Goal: Information Seeking & Learning: Learn about a topic

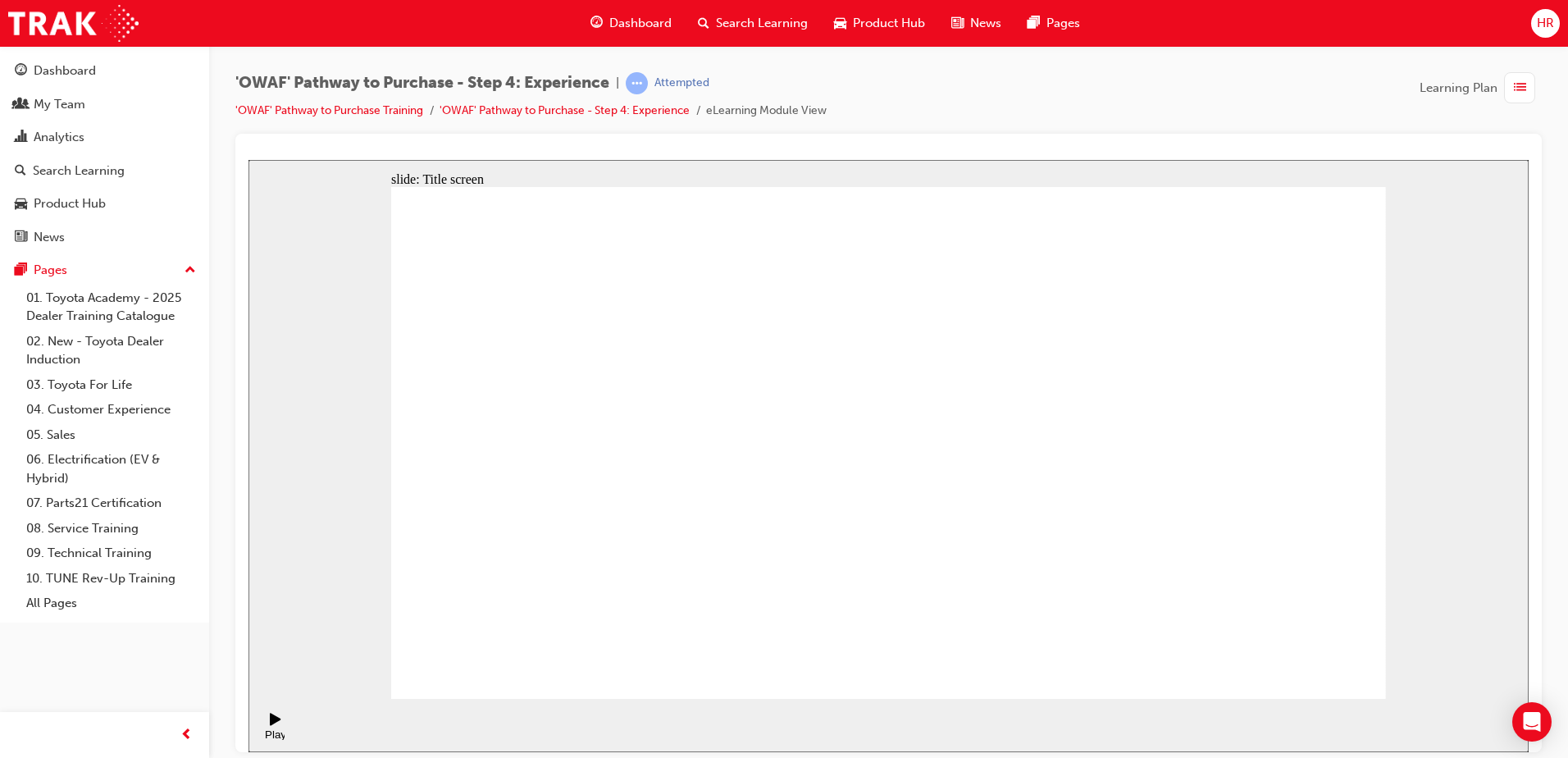
drag, startPoint x: 1096, startPoint y: 569, endPoint x: 1125, endPoint y: 579, distance: 30.7
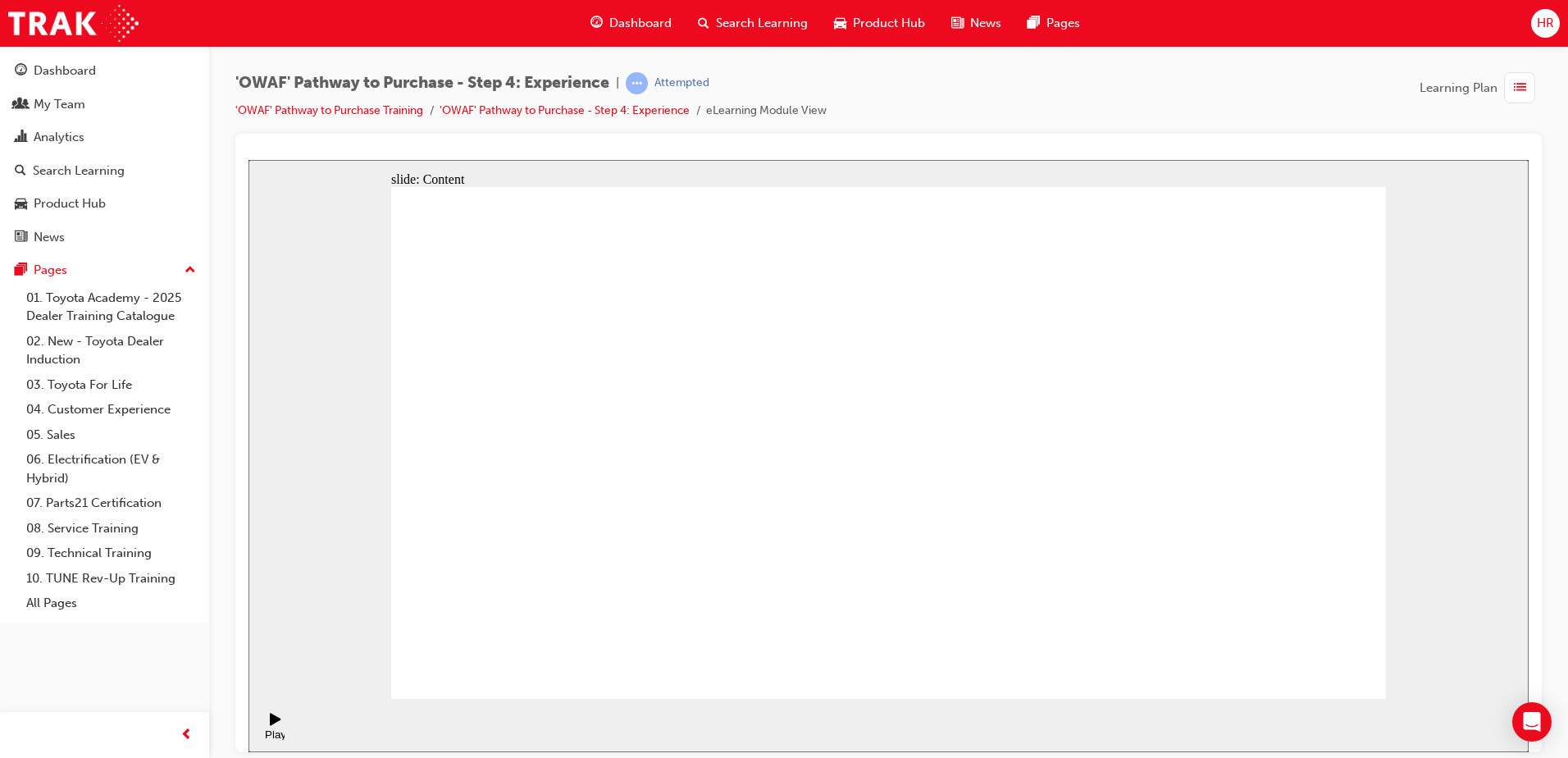
drag, startPoint x: 1291, startPoint y: 649, endPoint x: 1294, endPoint y: 659, distance: 10.4
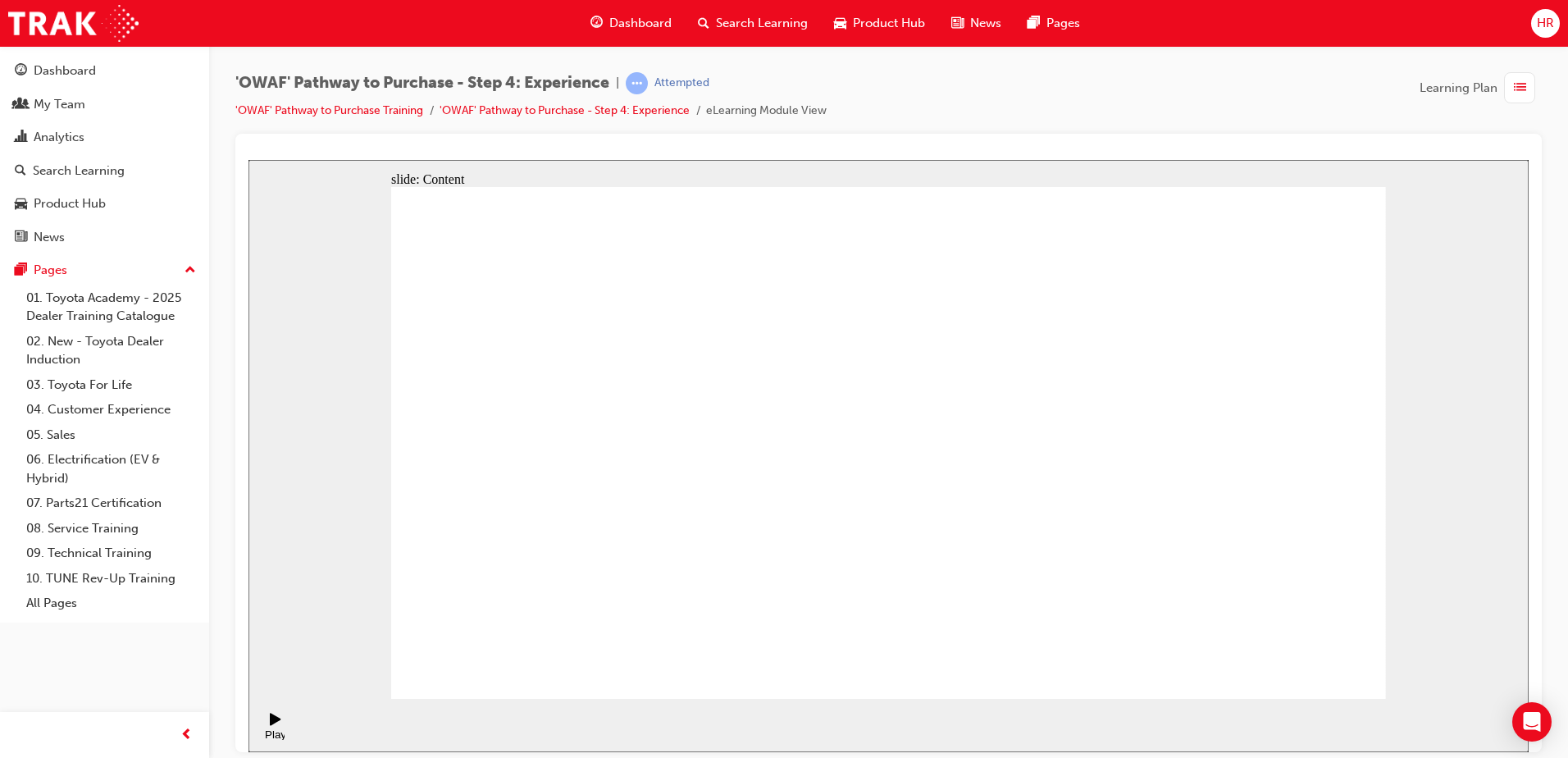
drag, startPoint x: 1356, startPoint y: 665, endPoint x: 1326, endPoint y: 670, distance: 30.4
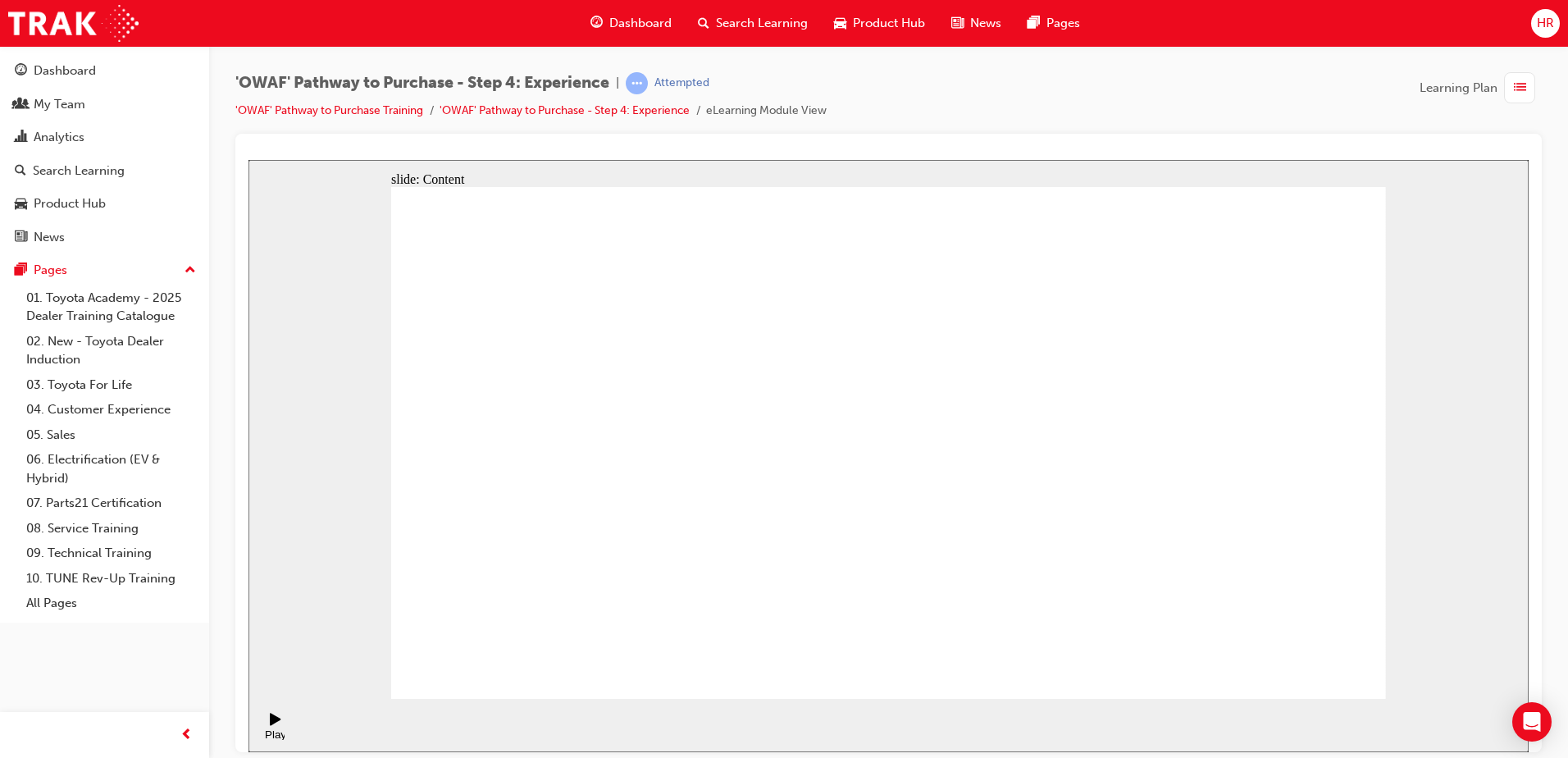
drag, startPoint x: 1285, startPoint y: 648, endPoint x: 1309, endPoint y: 668, distance: 31.2
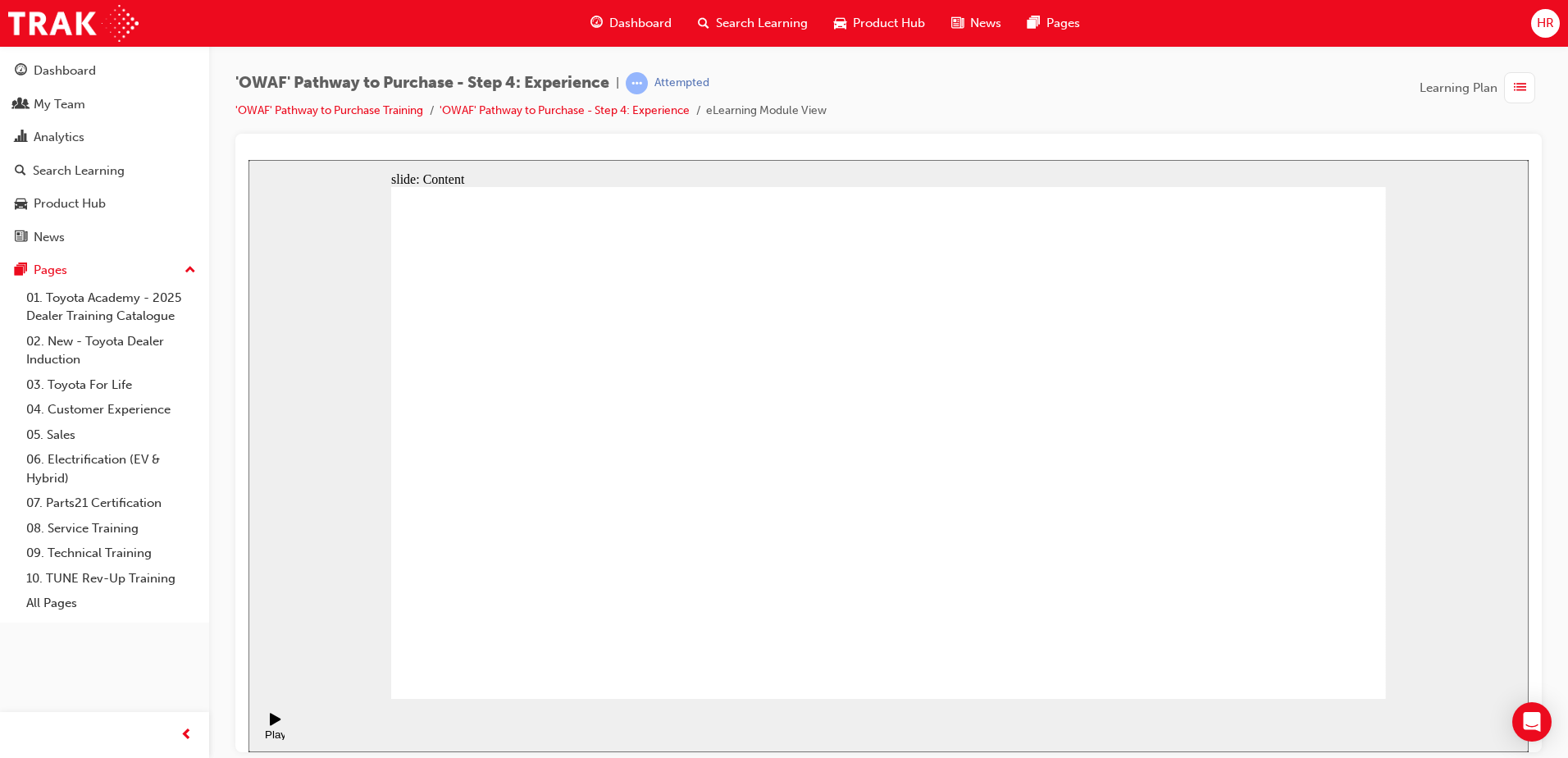
click at [281, 724] on div "Play (Ctrl+Alt+P)" at bounding box center [275, 726] width 28 height 28
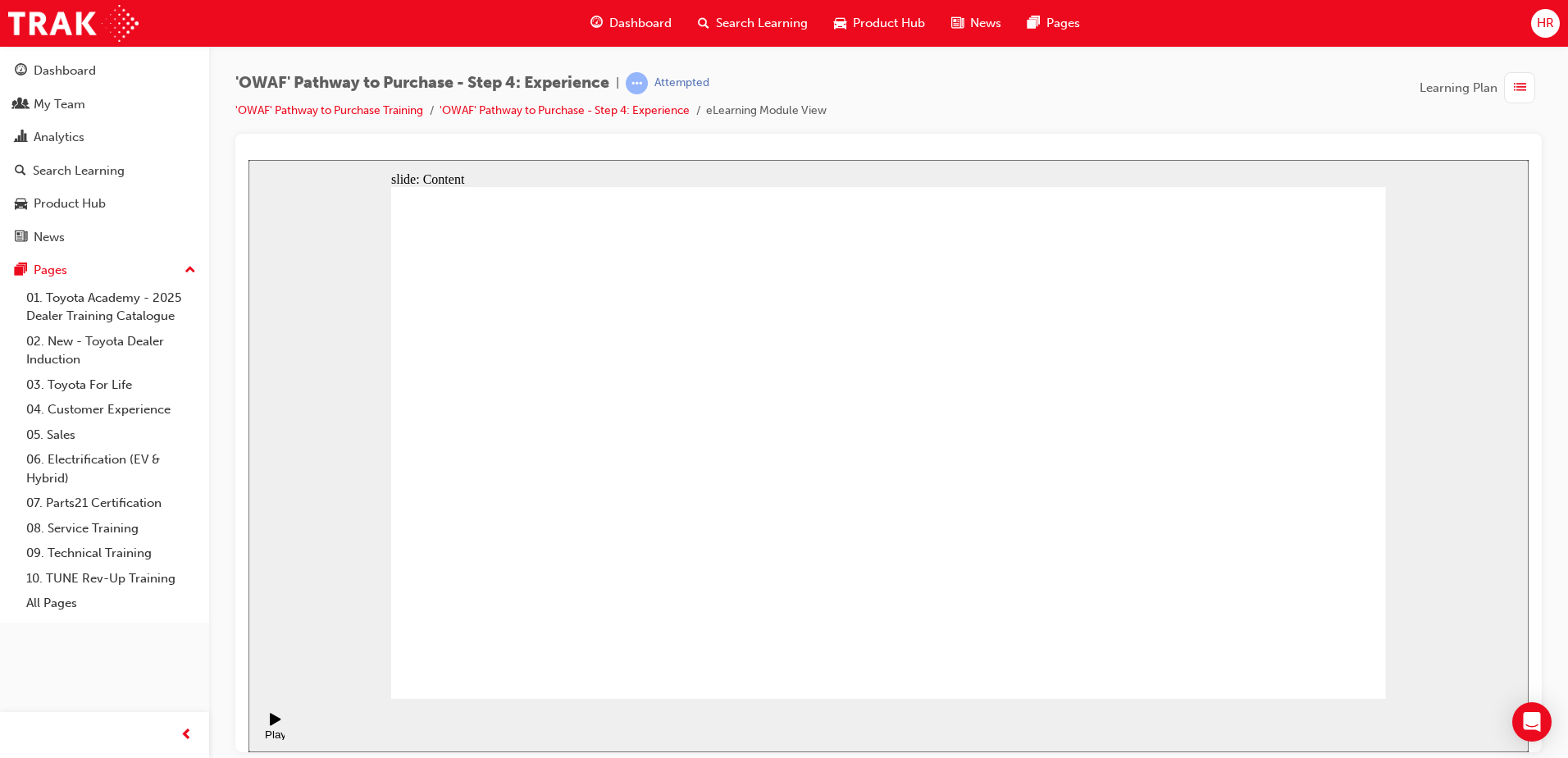
drag, startPoint x: 633, startPoint y: 517, endPoint x: 827, endPoint y: 532, distance: 194.6
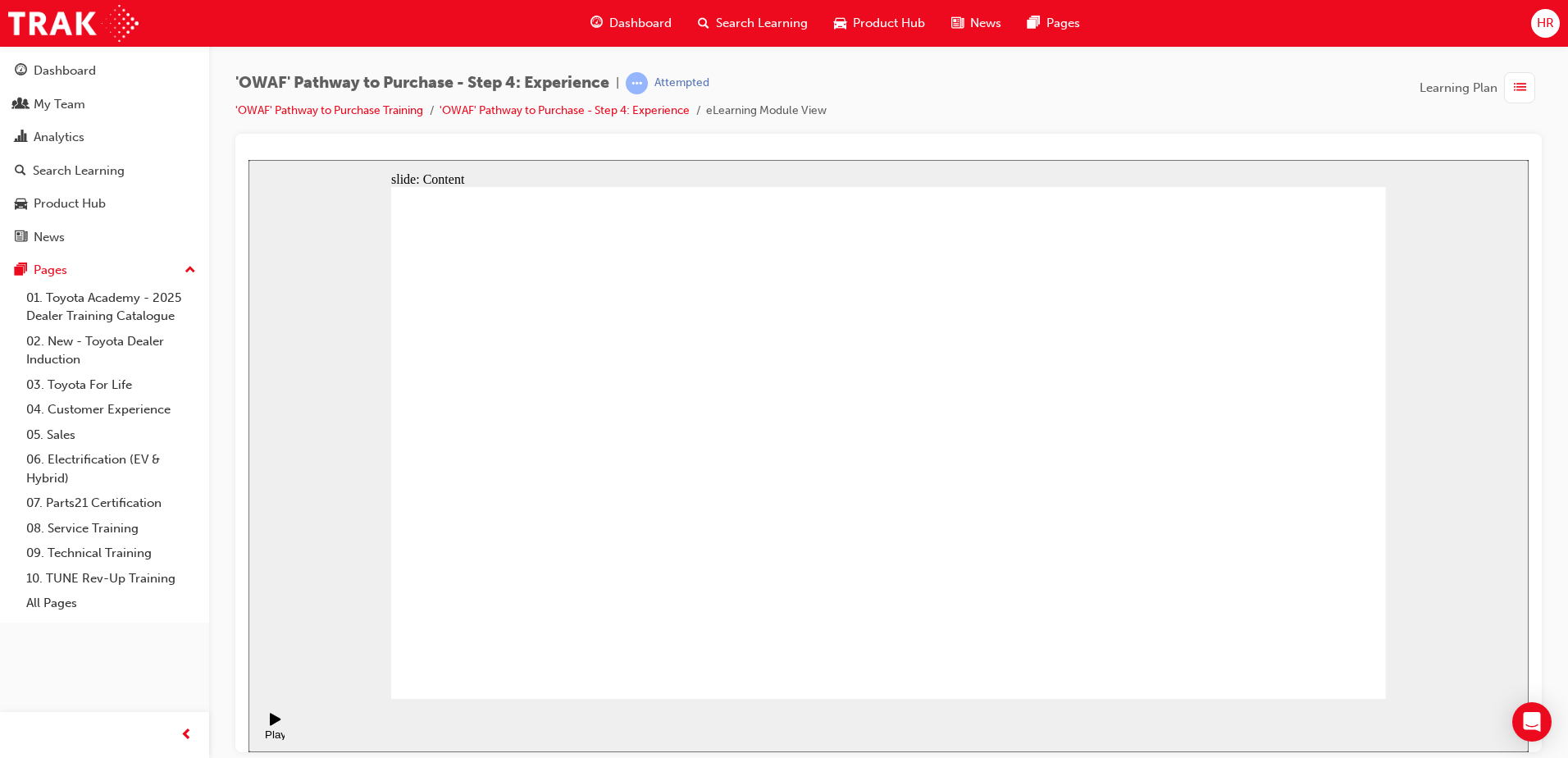
drag, startPoint x: 645, startPoint y: 536, endPoint x: 606, endPoint y: 535, distance: 39.0
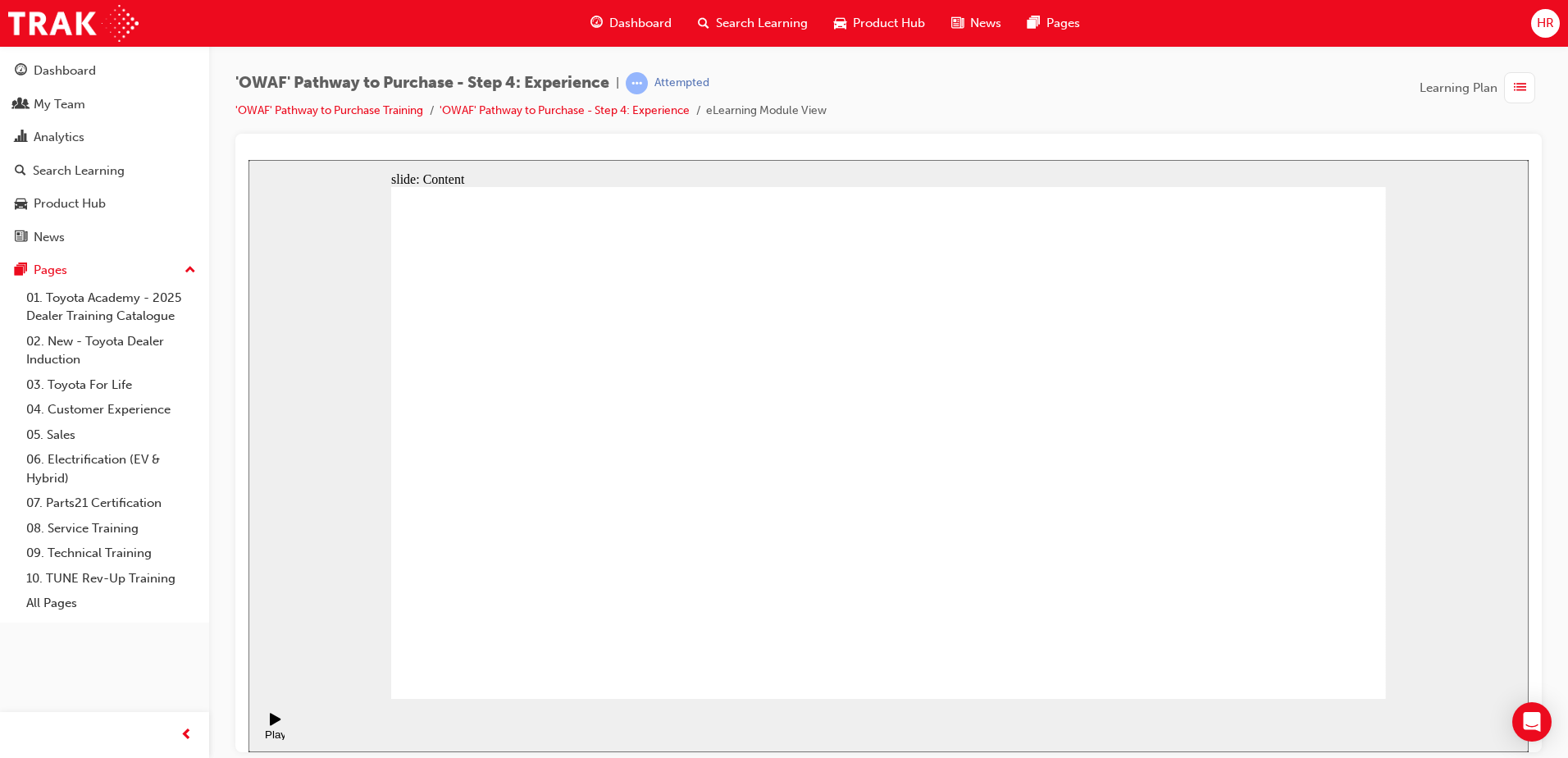
drag, startPoint x: 1348, startPoint y: 665, endPoint x: 1314, endPoint y: 657, distance: 34.9
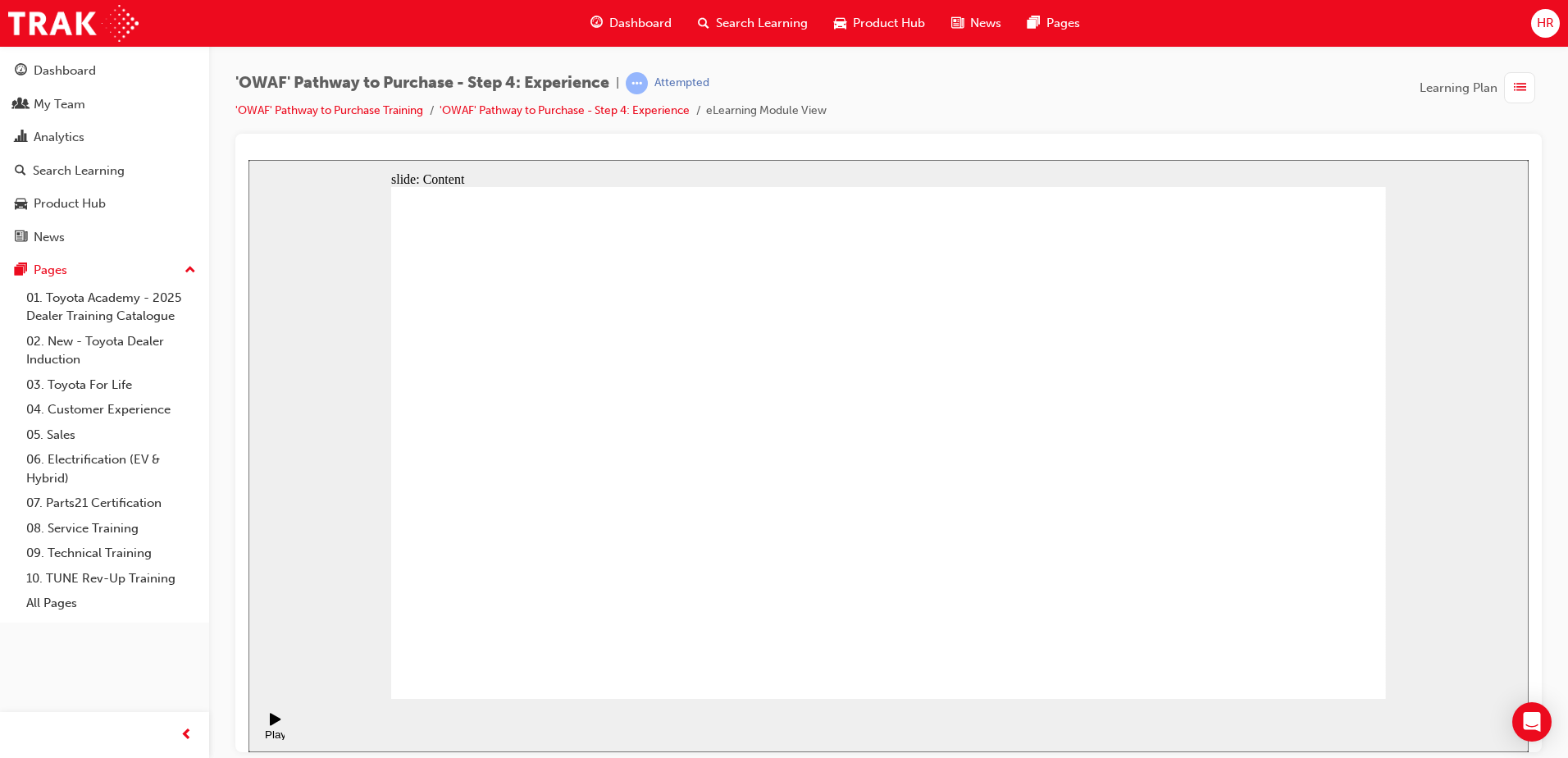
drag, startPoint x: 253, startPoint y: 381, endPoint x: 1311, endPoint y: 662, distance: 1094.7
click at [272, 724] on icon "Pause (Ctrl+Alt+P)" at bounding box center [276, 718] width 8 height 11
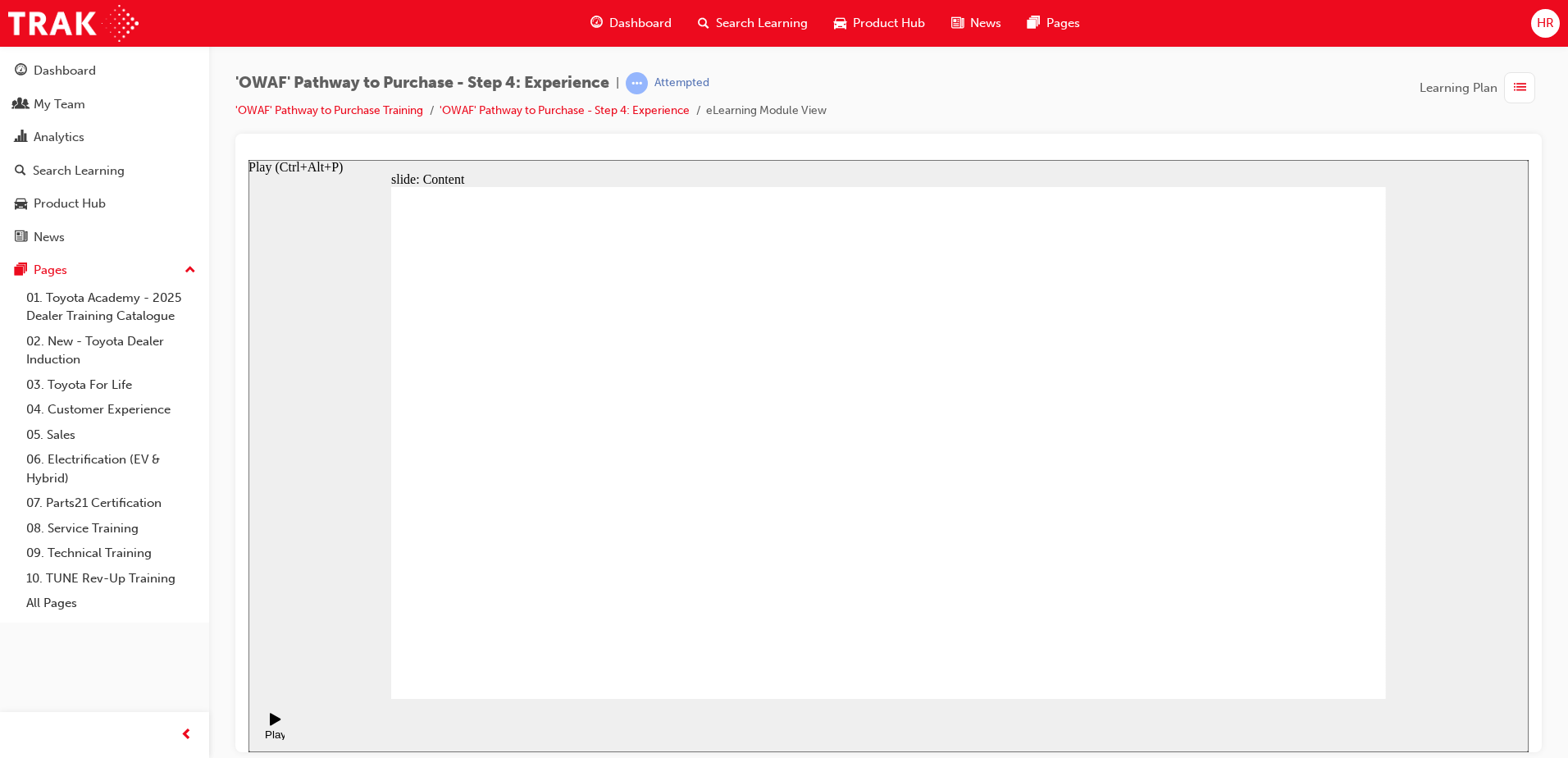
click at [269, 724] on icon "Play (Ctrl+Alt+P)" at bounding box center [274, 718] width 10 height 12
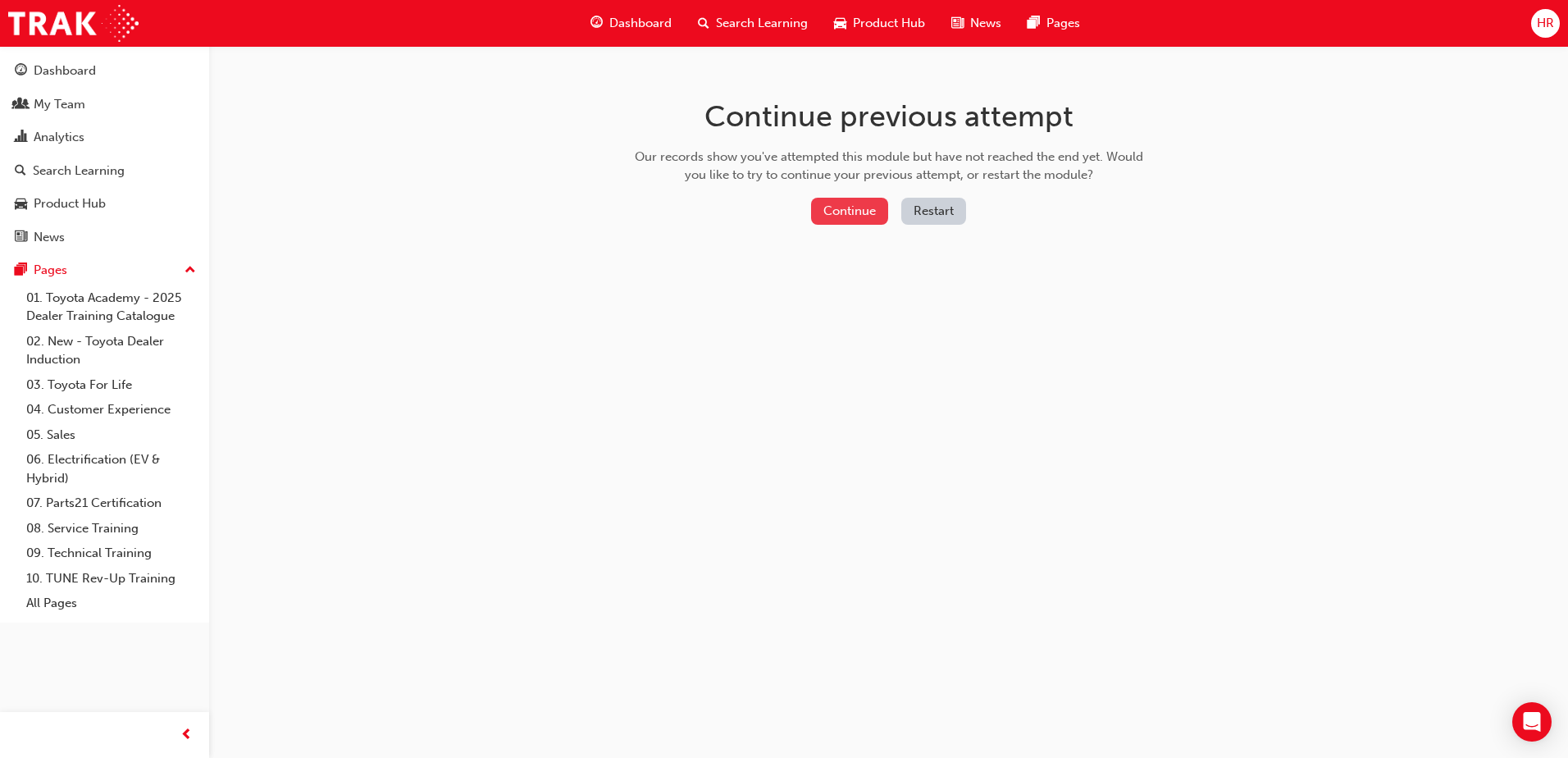
click at [850, 216] on button "Continue" at bounding box center [849, 211] width 77 height 27
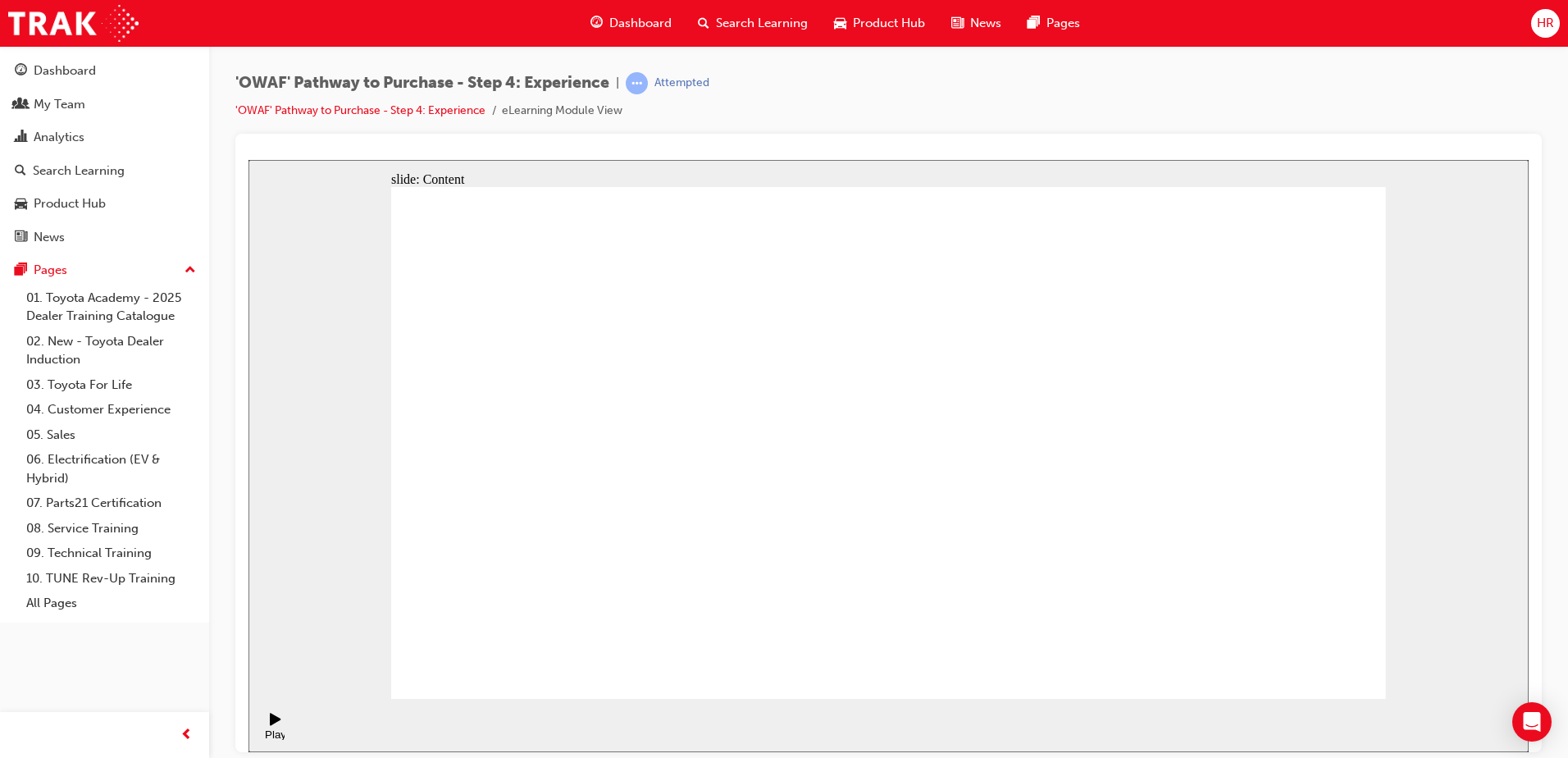
drag, startPoint x: 1280, startPoint y: 648, endPoint x: 1316, endPoint y: 651, distance: 36.1
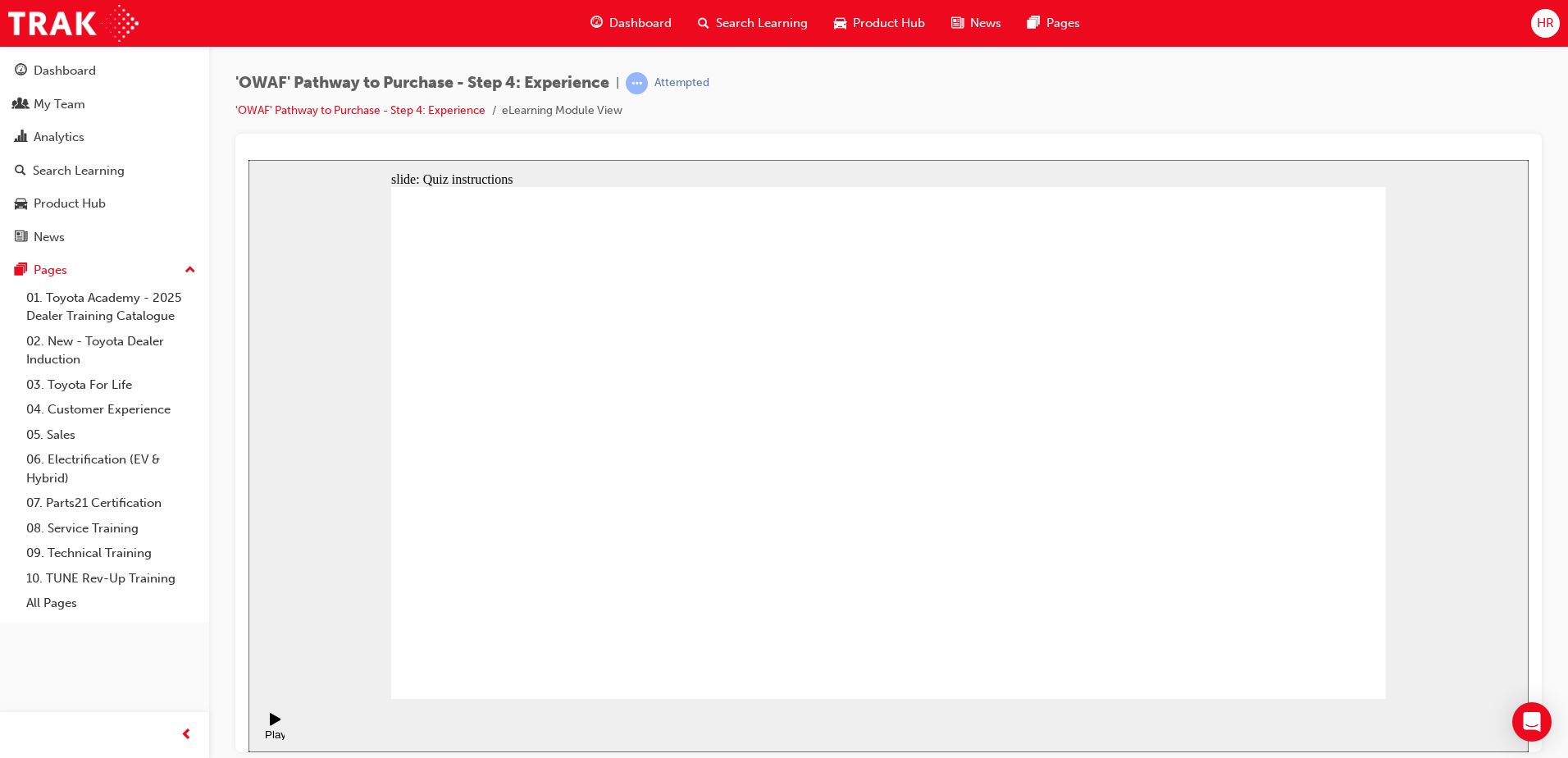
drag, startPoint x: 1308, startPoint y: 648, endPoint x: 1310, endPoint y: 663, distance: 15.1
click at [780, 483] on button "OK" at bounding box center [765, 478] width 29 height 17
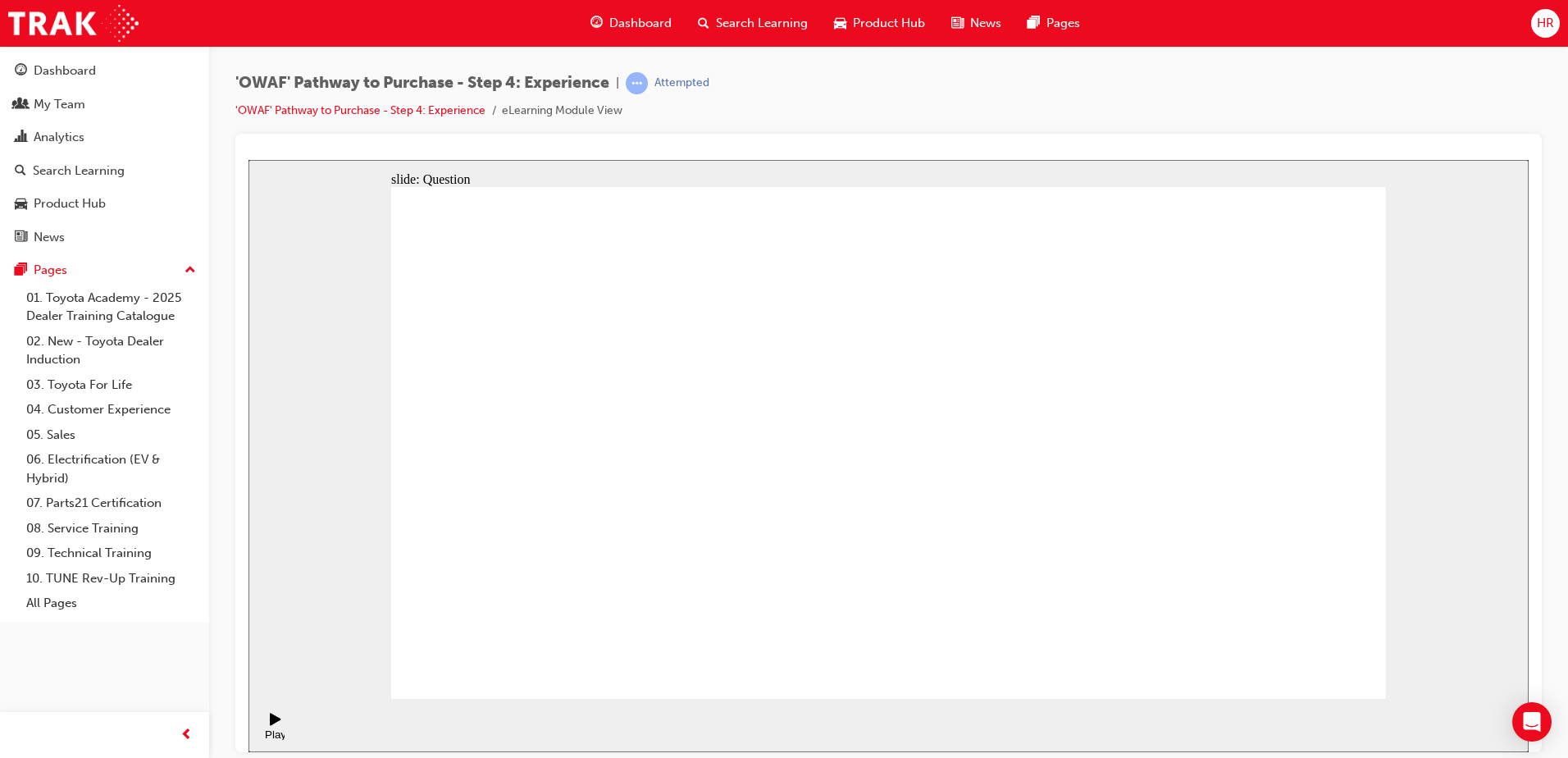
checkbox input "true"
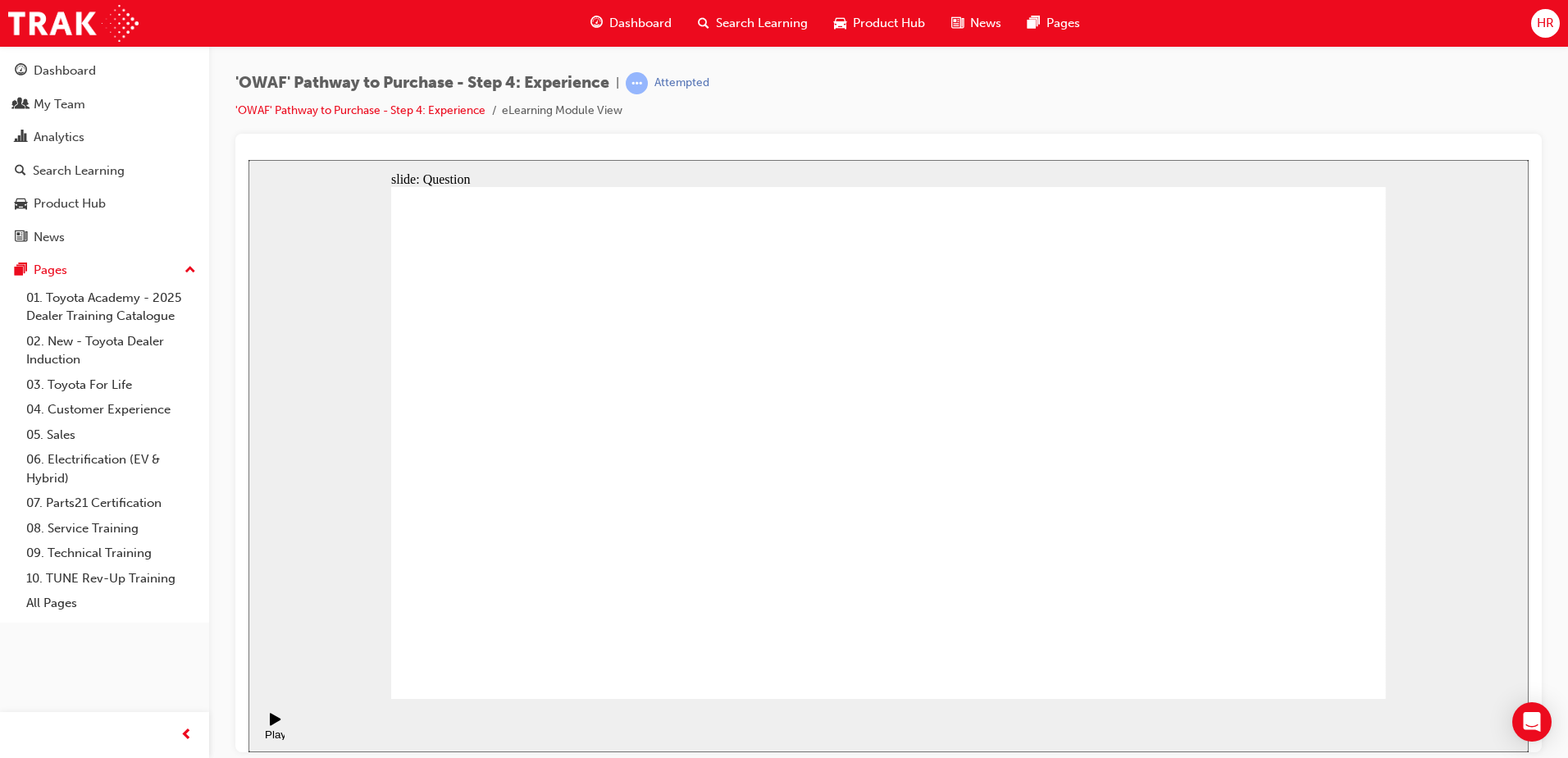
drag, startPoint x: 1243, startPoint y: 458, endPoint x: 650, endPoint y: 478, distance: 593.3
drag, startPoint x: 1255, startPoint y: 497, endPoint x: 614, endPoint y: 528, distance: 641.7
drag, startPoint x: 1213, startPoint y: 509, endPoint x: 938, endPoint y: 540, distance: 276.7
drag, startPoint x: 1250, startPoint y: 509, endPoint x: 628, endPoint y: 542, distance: 622.9
drag, startPoint x: 1260, startPoint y: 499, endPoint x: 960, endPoint y: 543, distance: 303.2
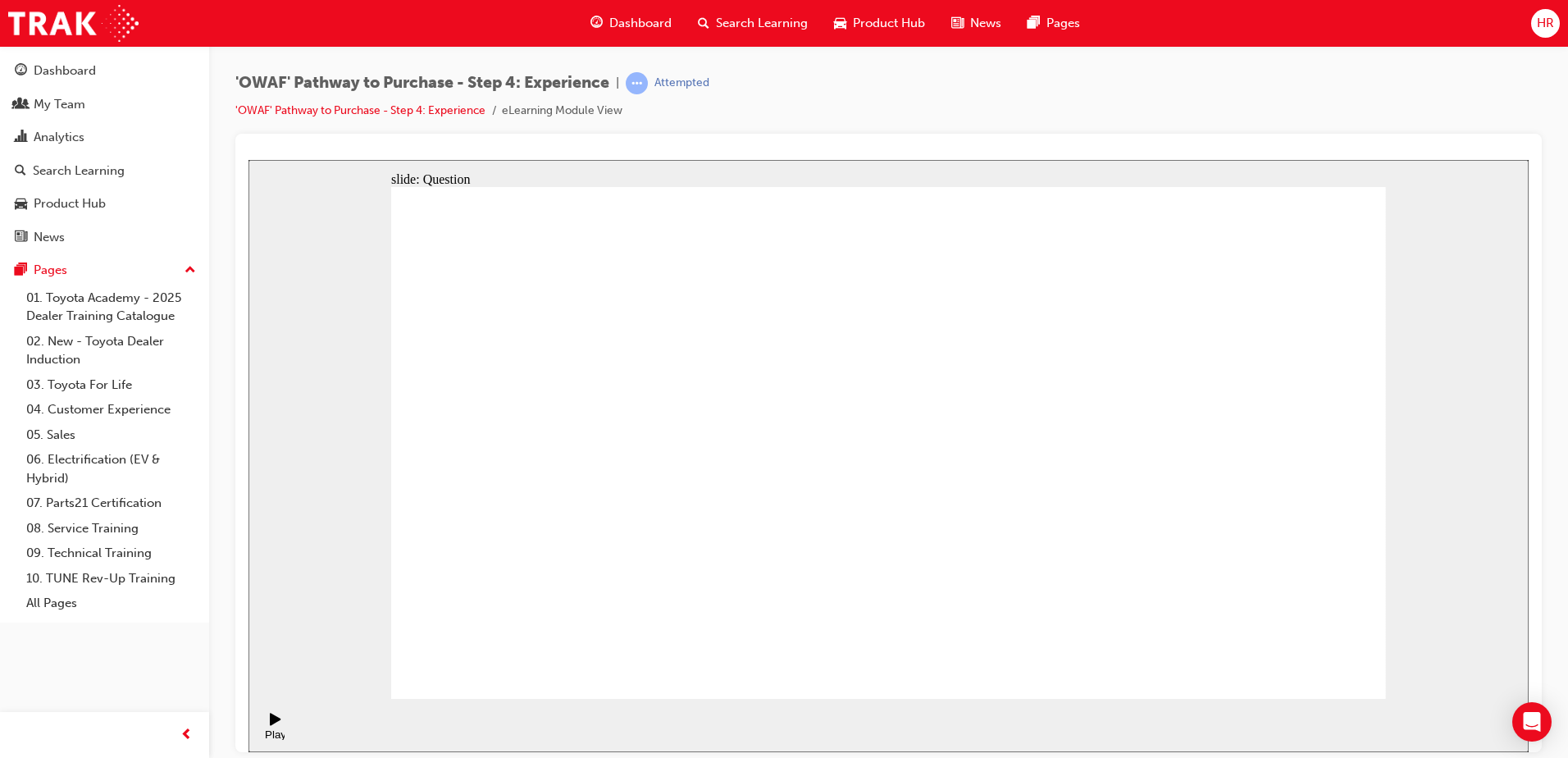
drag, startPoint x: 1183, startPoint y: 529, endPoint x: 982, endPoint y: 535, distance: 201.1
drag, startPoint x: 1267, startPoint y: 514, endPoint x: 644, endPoint y: 549, distance: 624.0
drag, startPoint x: 1247, startPoint y: 500, endPoint x: 626, endPoint y: 537, distance: 622.1
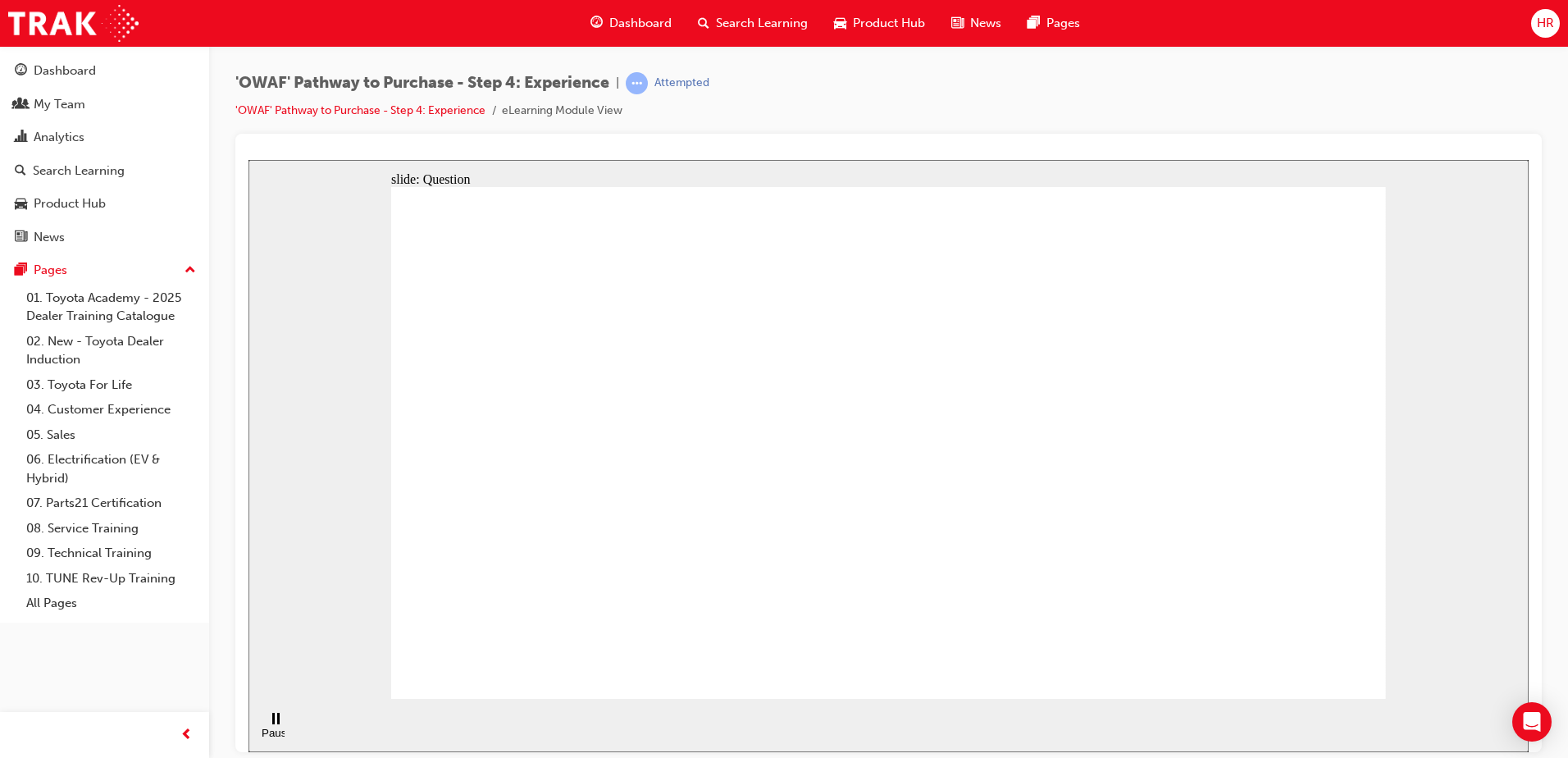
drag, startPoint x: 1276, startPoint y: 489, endPoint x: 635, endPoint y: 472, distance: 641.2
drag, startPoint x: 1231, startPoint y: 494, endPoint x: 595, endPoint y: 489, distance: 636.0
drag, startPoint x: 1256, startPoint y: 491, endPoint x: 626, endPoint y: 527, distance: 631.0
drag, startPoint x: 1230, startPoint y: 511, endPoint x: 605, endPoint y: 529, distance: 625.3
drag, startPoint x: 645, startPoint y: 461, endPoint x: 586, endPoint y: 507, distance: 74.8
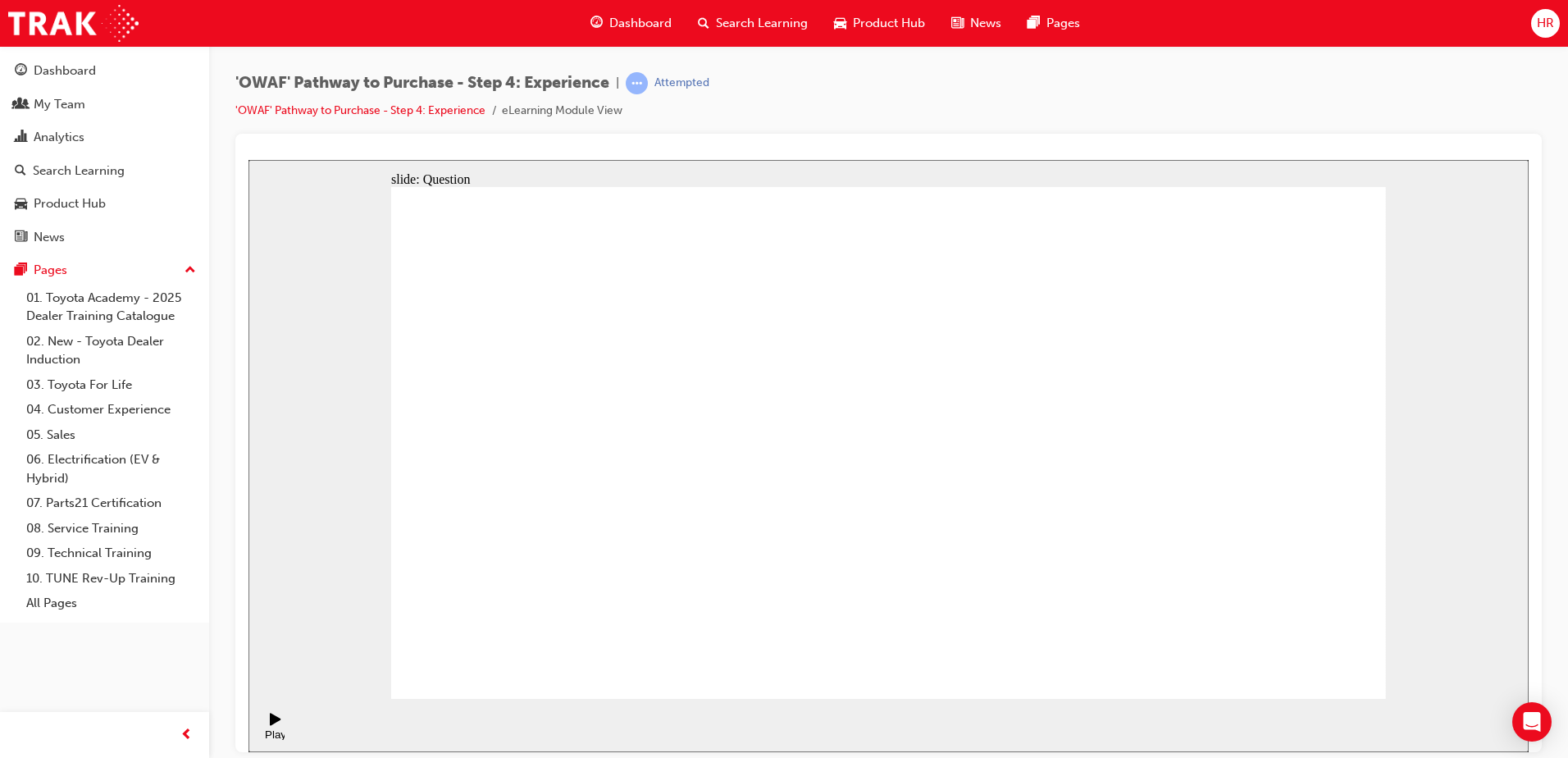
drag, startPoint x: 1199, startPoint y: 512, endPoint x: 925, endPoint y: 542, distance: 275.6
drag, startPoint x: 1243, startPoint y: 528, endPoint x: 555, endPoint y: 565, distance: 689.0
drag, startPoint x: 1230, startPoint y: 512, endPoint x: 591, endPoint y: 534, distance: 639.4
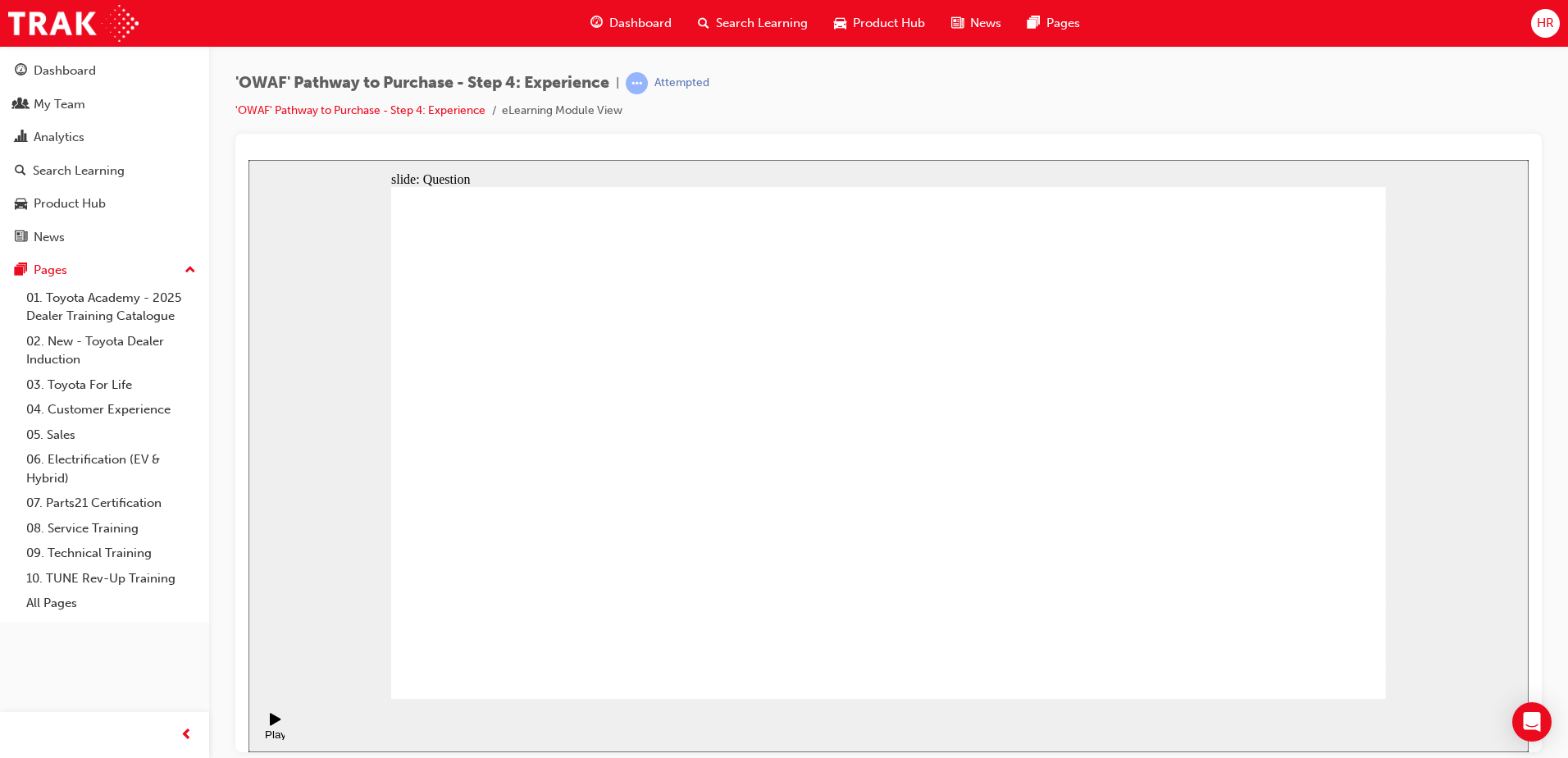
drag, startPoint x: 881, startPoint y: 301, endPoint x: 882, endPoint y: 419, distance: 118.0
drag, startPoint x: 844, startPoint y: 458, endPoint x: 845, endPoint y: 526, distance: 68.0
drag, startPoint x: 863, startPoint y: 461, endPoint x: 854, endPoint y: 564, distance: 103.4
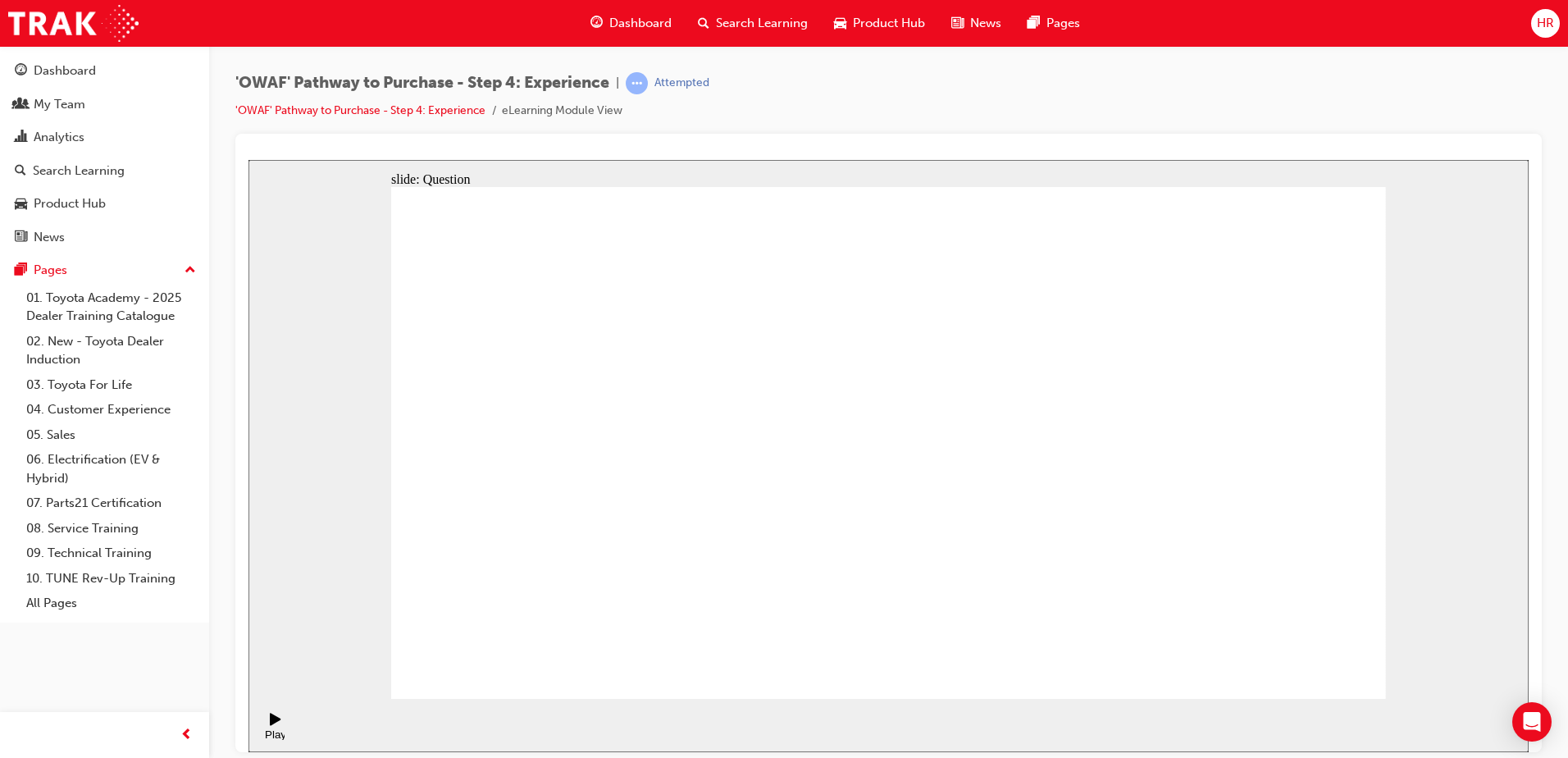
drag, startPoint x: 882, startPoint y: 490, endPoint x: 893, endPoint y: 645, distance: 155.4
drag, startPoint x: 997, startPoint y: 565, endPoint x: 1103, endPoint y: 418, distance: 181.2
drag, startPoint x: 1327, startPoint y: 549, endPoint x: 1216, endPoint y: 401, distance: 185.0
drag, startPoint x: 1217, startPoint y: 573, endPoint x: 1022, endPoint y: 445, distance: 233.3
drag, startPoint x: 1116, startPoint y: 594, endPoint x: 897, endPoint y: 446, distance: 264.3
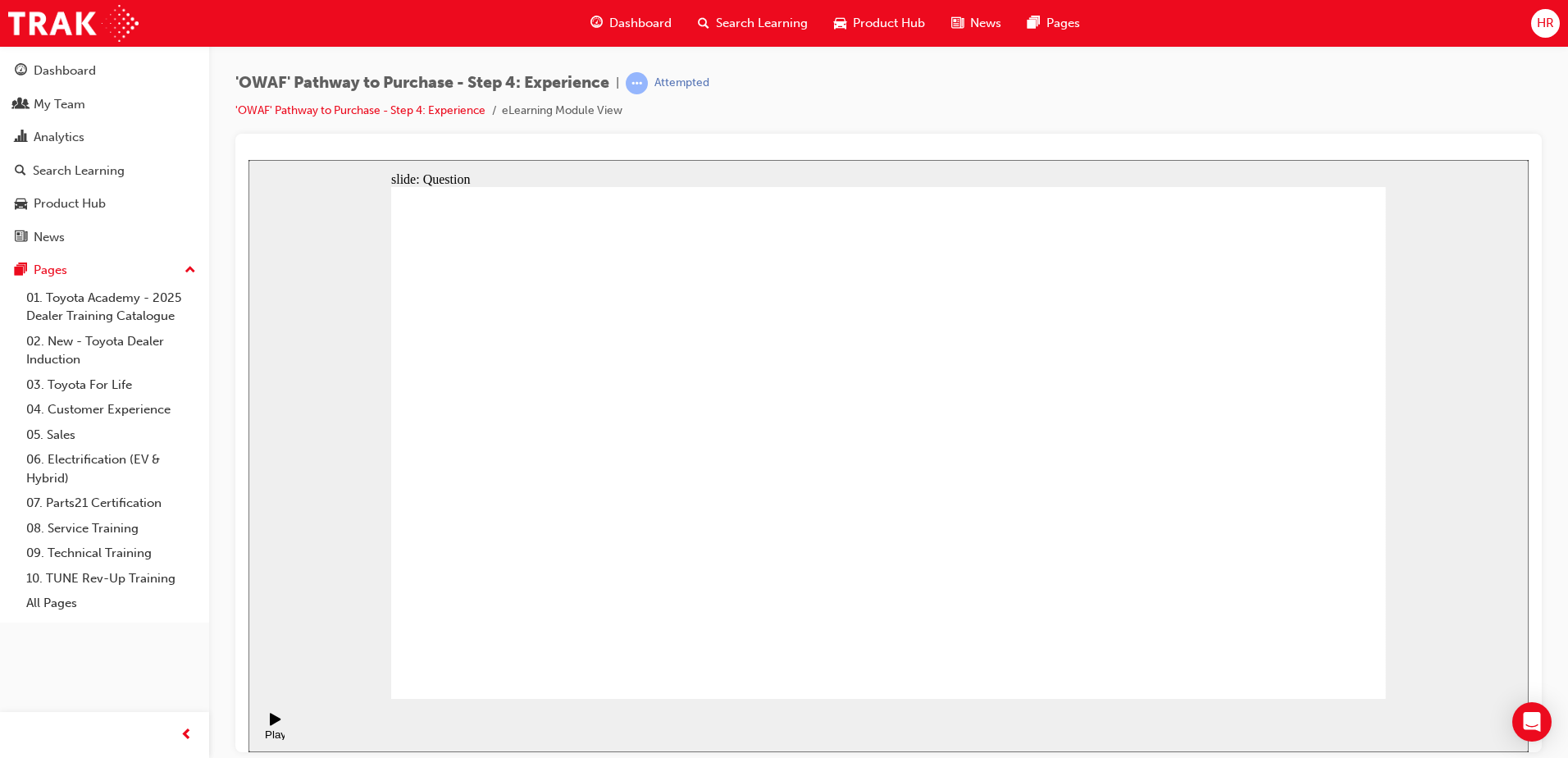
drag, startPoint x: 875, startPoint y: 552, endPoint x: 1312, endPoint y: 399, distance: 463.0
drag, startPoint x: 889, startPoint y: 499, endPoint x: 883, endPoint y: 552, distance: 53.3
drag, startPoint x: 1116, startPoint y: 435, endPoint x: 1124, endPoint y: 614, distance: 179.2
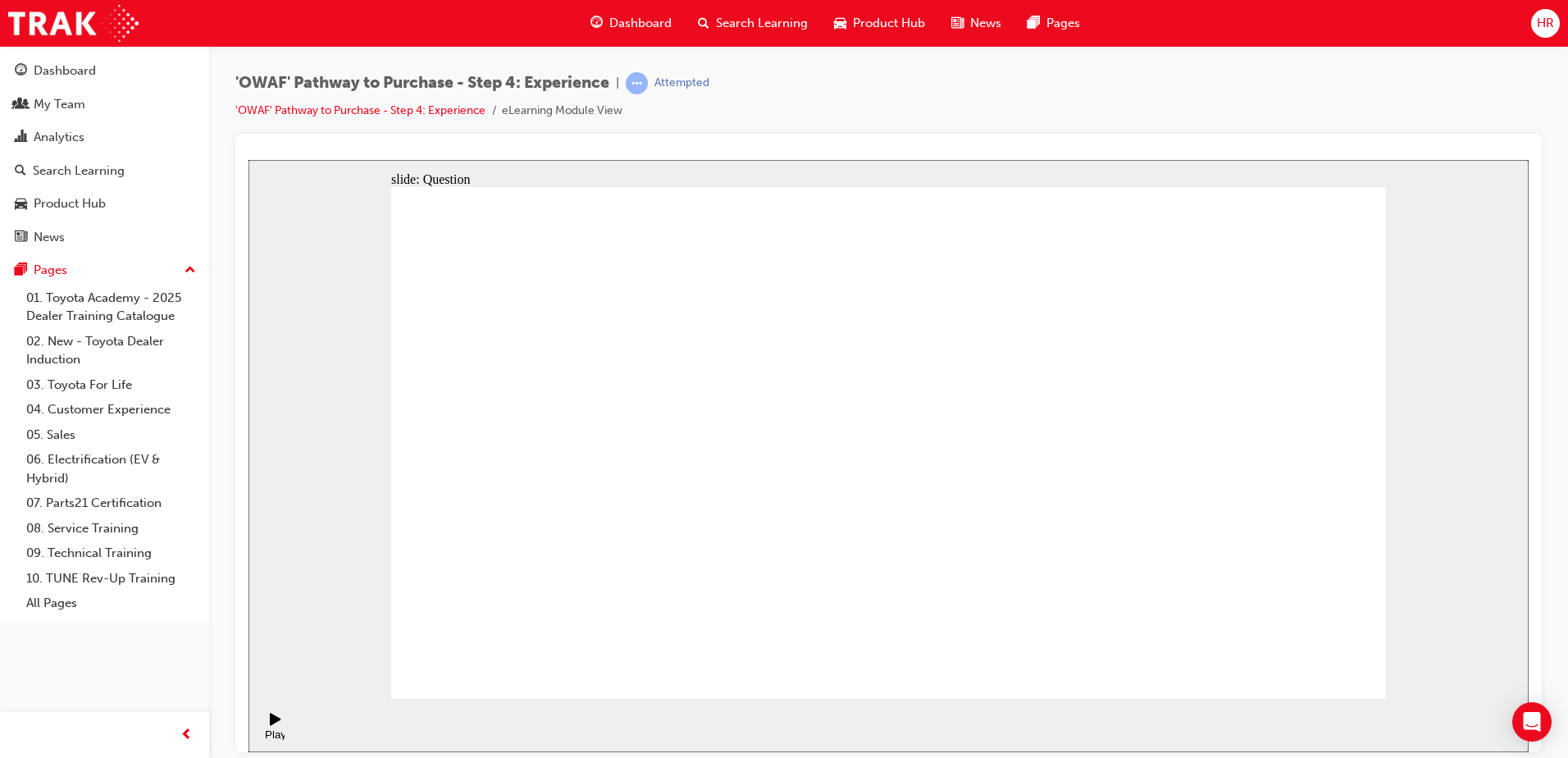
drag, startPoint x: 864, startPoint y: 416, endPoint x: 1079, endPoint y: 451, distance: 217.8
drag, startPoint x: 945, startPoint y: 462, endPoint x: 914, endPoint y: 416, distance: 55.5
drag, startPoint x: 749, startPoint y: 596, endPoint x: 886, endPoint y: 382, distance: 254.1
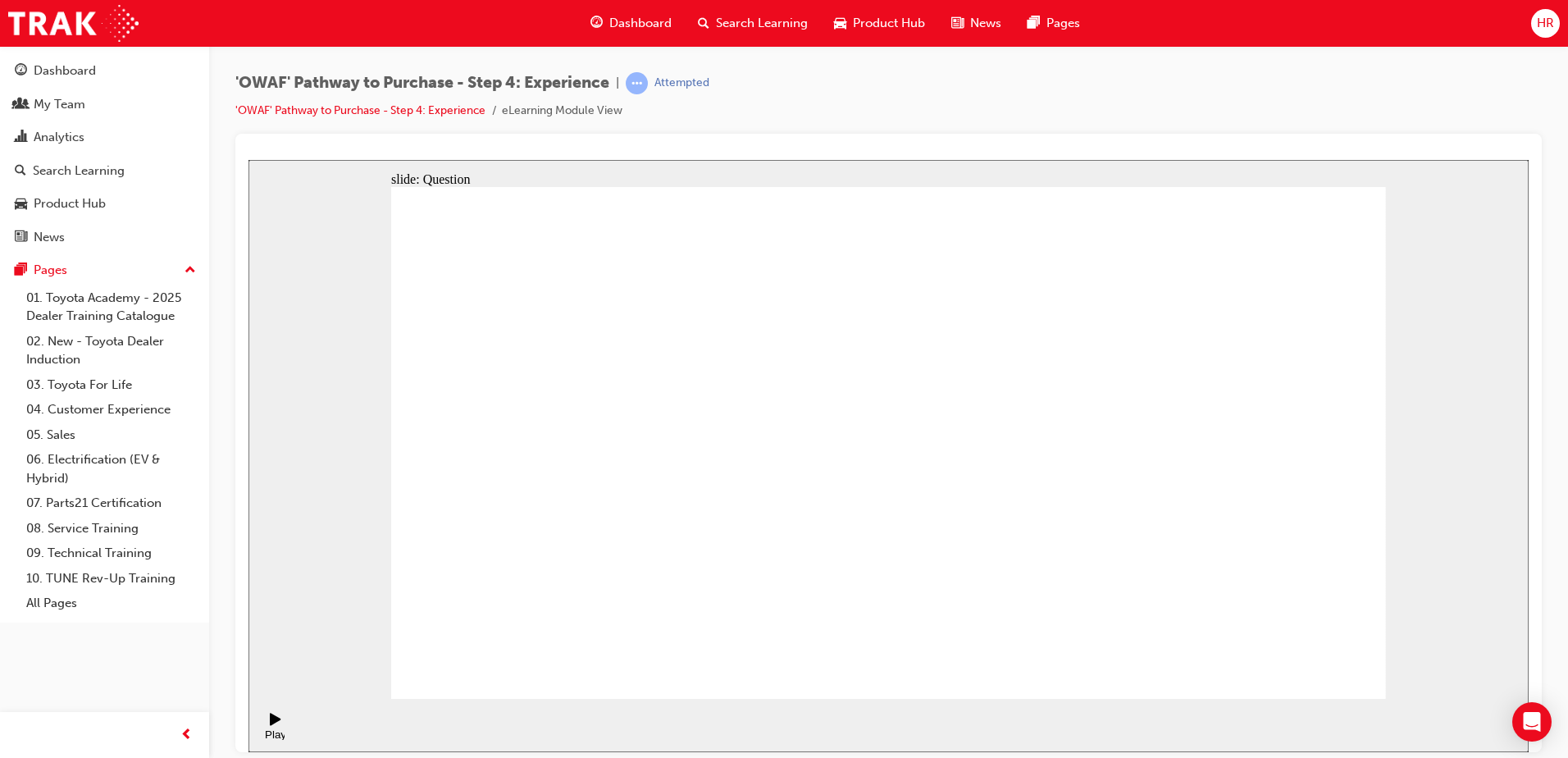
drag, startPoint x: 870, startPoint y: 549, endPoint x: 1135, endPoint y: 375, distance: 317.0
drag, startPoint x: 1073, startPoint y: 607, endPoint x: 1136, endPoint y: 443, distance: 175.7
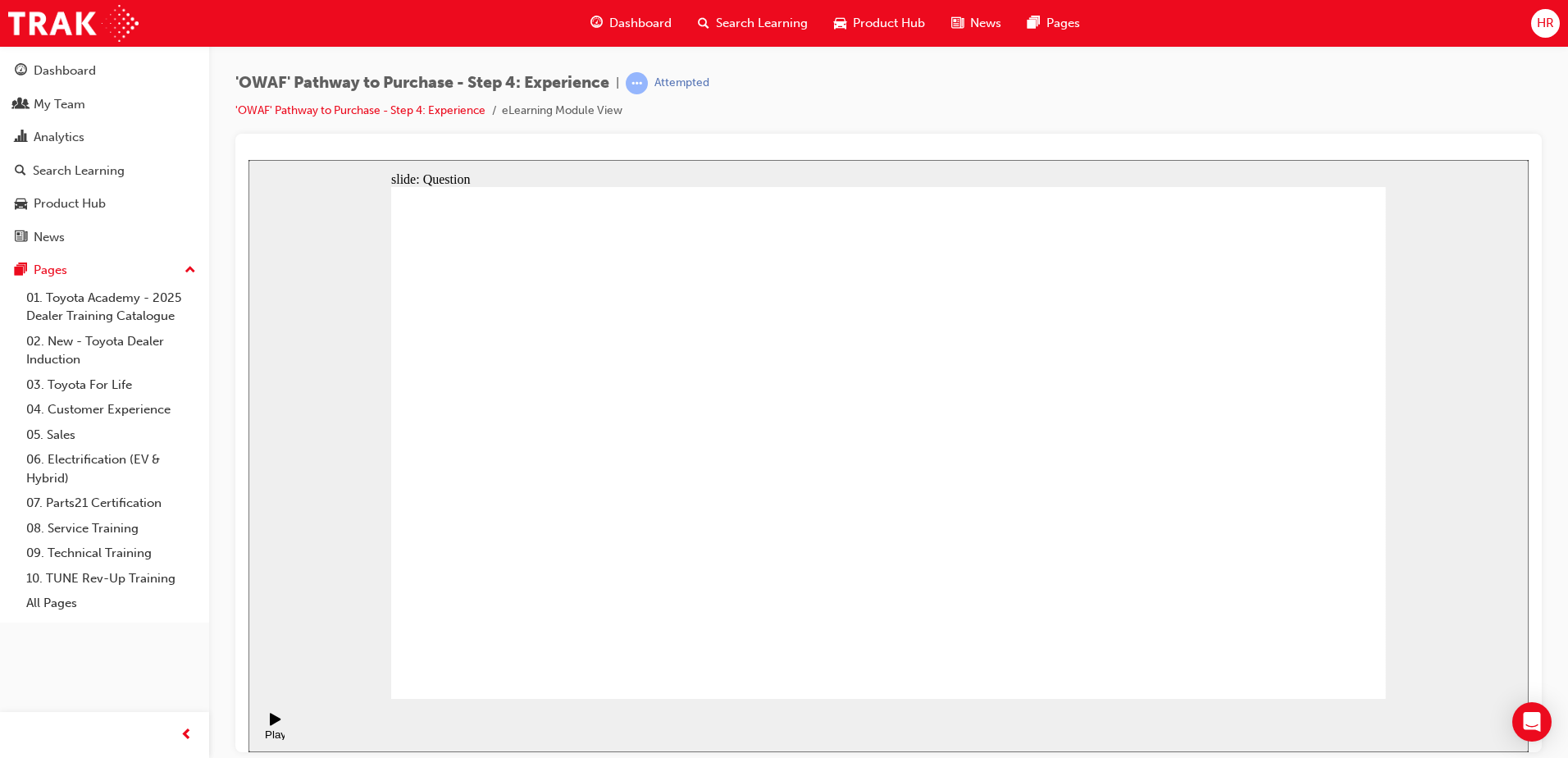
radio input "true"
drag, startPoint x: 933, startPoint y: 541, endPoint x: 919, endPoint y: 531, distance: 17.2
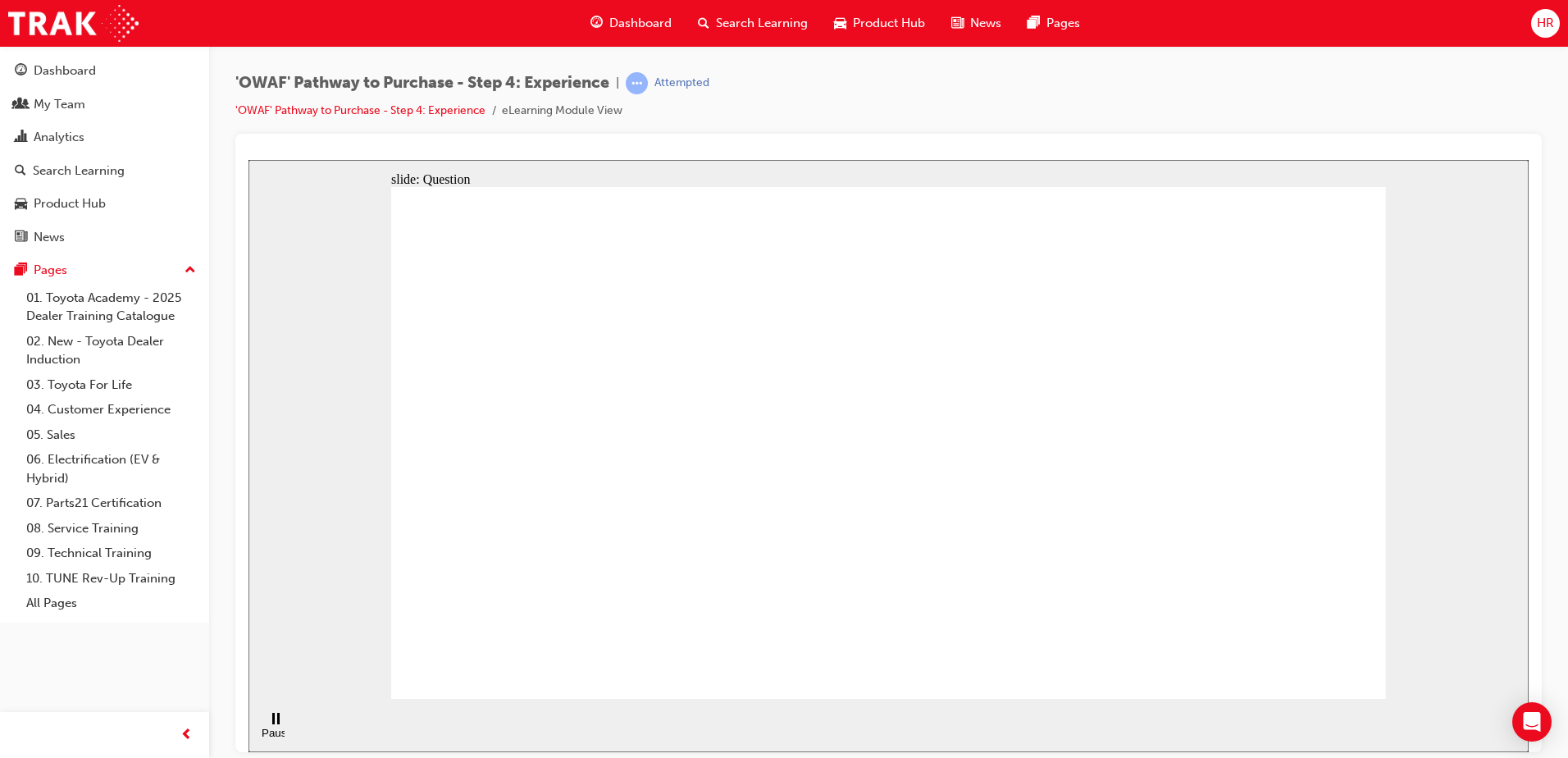
checkbox input "true"
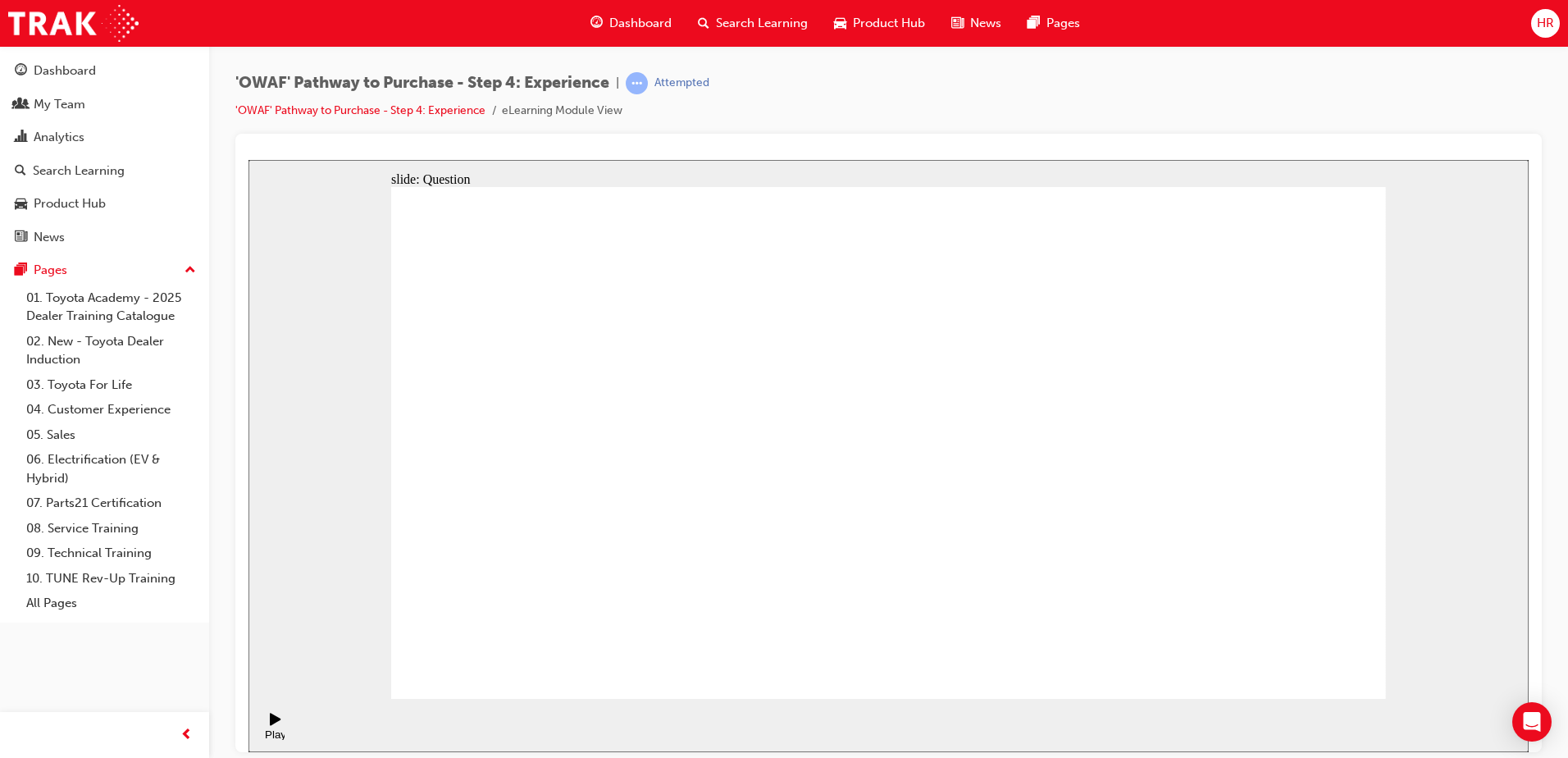
drag, startPoint x: 1250, startPoint y: 454, endPoint x: 624, endPoint y: 499, distance: 627.6
drag, startPoint x: 1273, startPoint y: 507, endPoint x: 661, endPoint y: 549, distance: 613.4
drag, startPoint x: 1228, startPoint y: 506, endPoint x: 658, endPoint y: 546, distance: 571.4
drag, startPoint x: 1279, startPoint y: 511, endPoint x: 681, endPoint y: 545, distance: 599.0
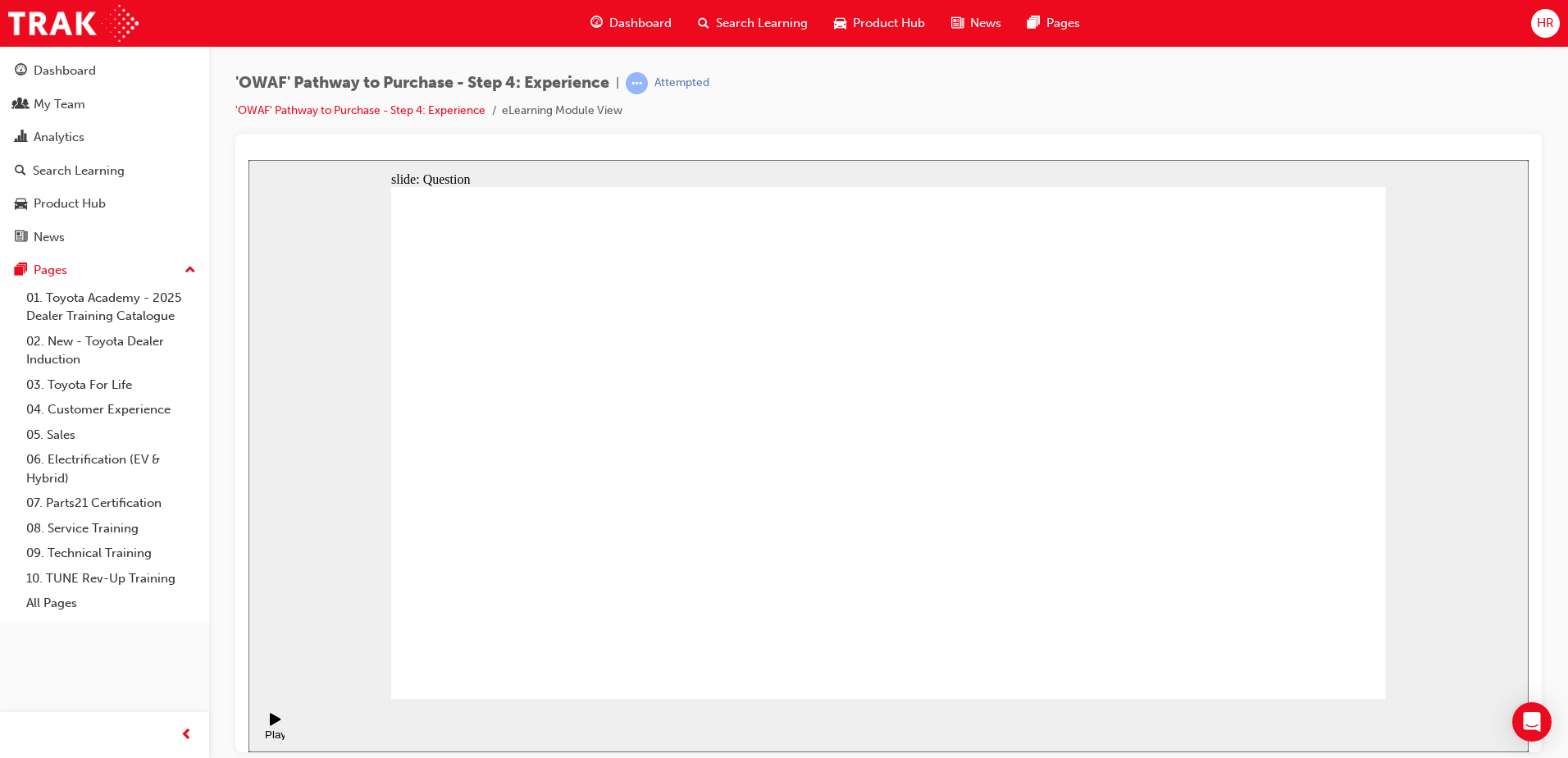
drag, startPoint x: 1221, startPoint y: 510, endPoint x: 943, endPoint y: 566, distance: 283.6
drag, startPoint x: 1237, startPoint y: 502, endPoint x: 933, endPoint y: 539, distance: 306.2
drag, startPoint x: 1260, startPoint y: 502, endPoint x: 645, endPoint y: 517, distance: 615.2
drag, startPoint x: 1267, startPoint y: 497, endPoint x: 627, endPoint y: 508, distance: 640.1
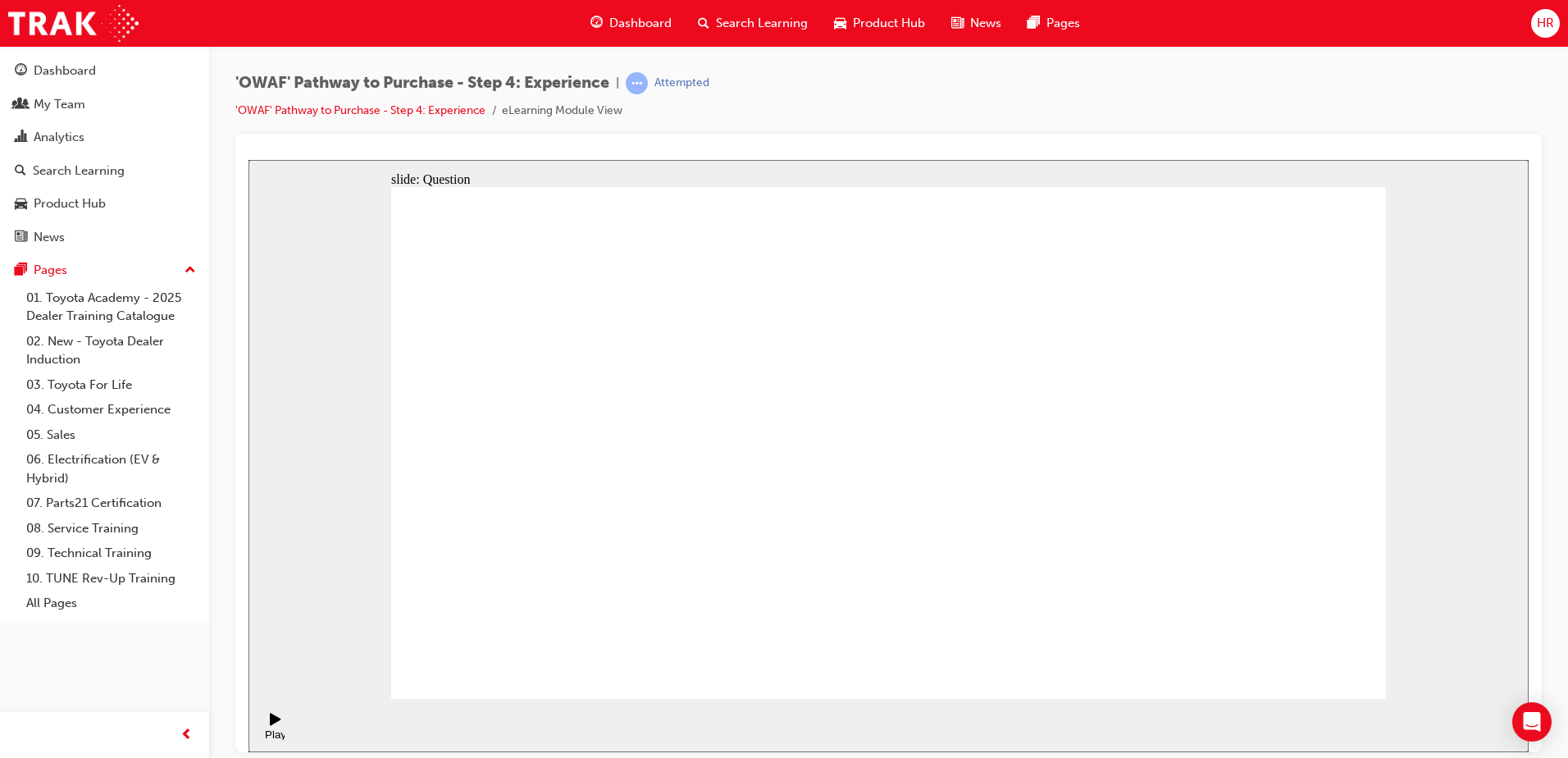
drag, startPoint x: 1325, startPoint y: 587, endPoint x: 1217, endPoint y: 439, distance: 183.2
drag, startPoint x: 1210, startPoint y: 610, endPoint x: 983, endPoint y: 463, distance: 270.4
drag, startPoint x: 886, startPoint y: 594, endPoint x: 1096, endPoint y: 458, distance: 250.2
drag, startPoint x: 1096, startPoint y: 594, endPoint x: 869, endPoint y: 442, distance: 273.2
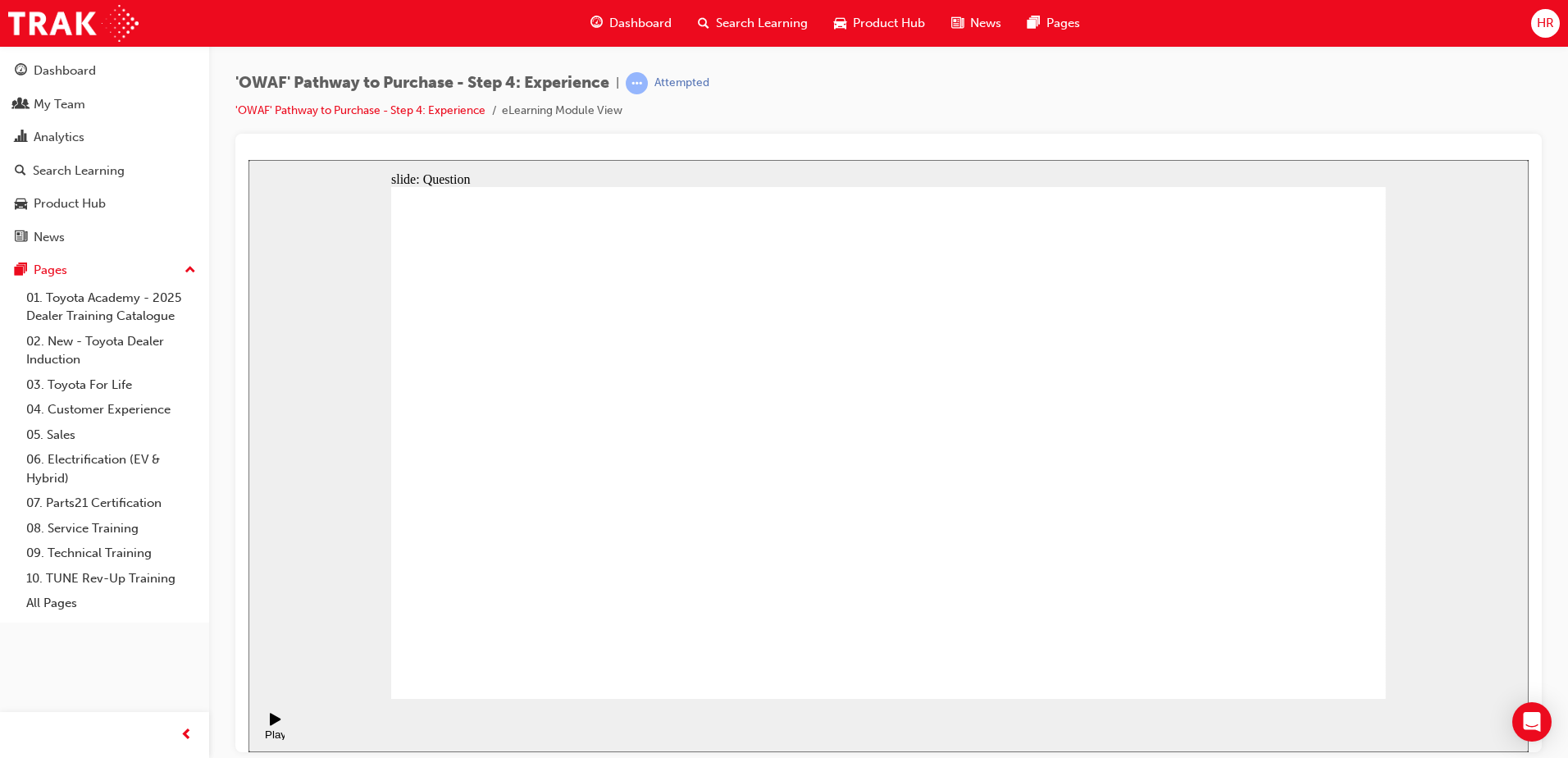
drag, startPoint x: 983, startPoint y: 521, endPoint x: 1302, endPoint y: 375, distance: 350.8
drag, startPoint x: 1313, startPoint y: 416, endPoint x: 1100, endPoint y: 589, distance: 274.4
drag, startPoint x: 878, startPoint y: 446, endPoint x: 868, endPoint y: 594, distance: 148.3
drag, startPoint x: 970, startPoint y: 561, endPoint x: 890, endPoint y: 440, distance: 145.1
drag, startPoint x: 1113, startPoint y: 558, endPoint x: 1338, endPoint y: 423, distance: 262.4
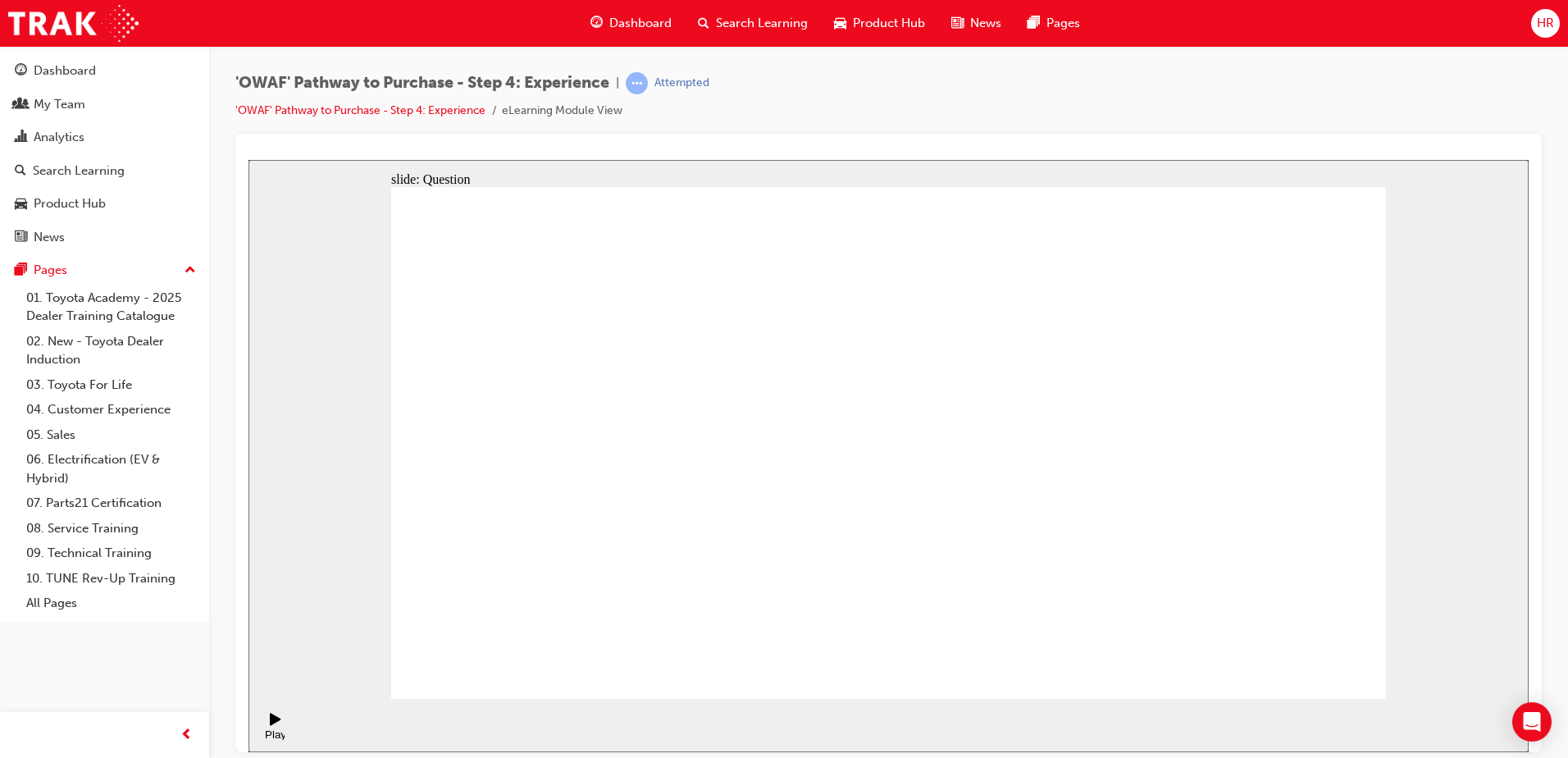
drag, startPoint x: 718, startPoint y: 607, endPoint x: 845, endPoint y: 389, distance: 252.3
drag, startPoint x: 934, startPoint y: 547, endPoint x: 1195, endPoint y: 391, distance: 304.1
drag, startPoint x: 1106, startPoint y: 604, endPoint x: 1161, endPoint y: 429, distance: 183.4
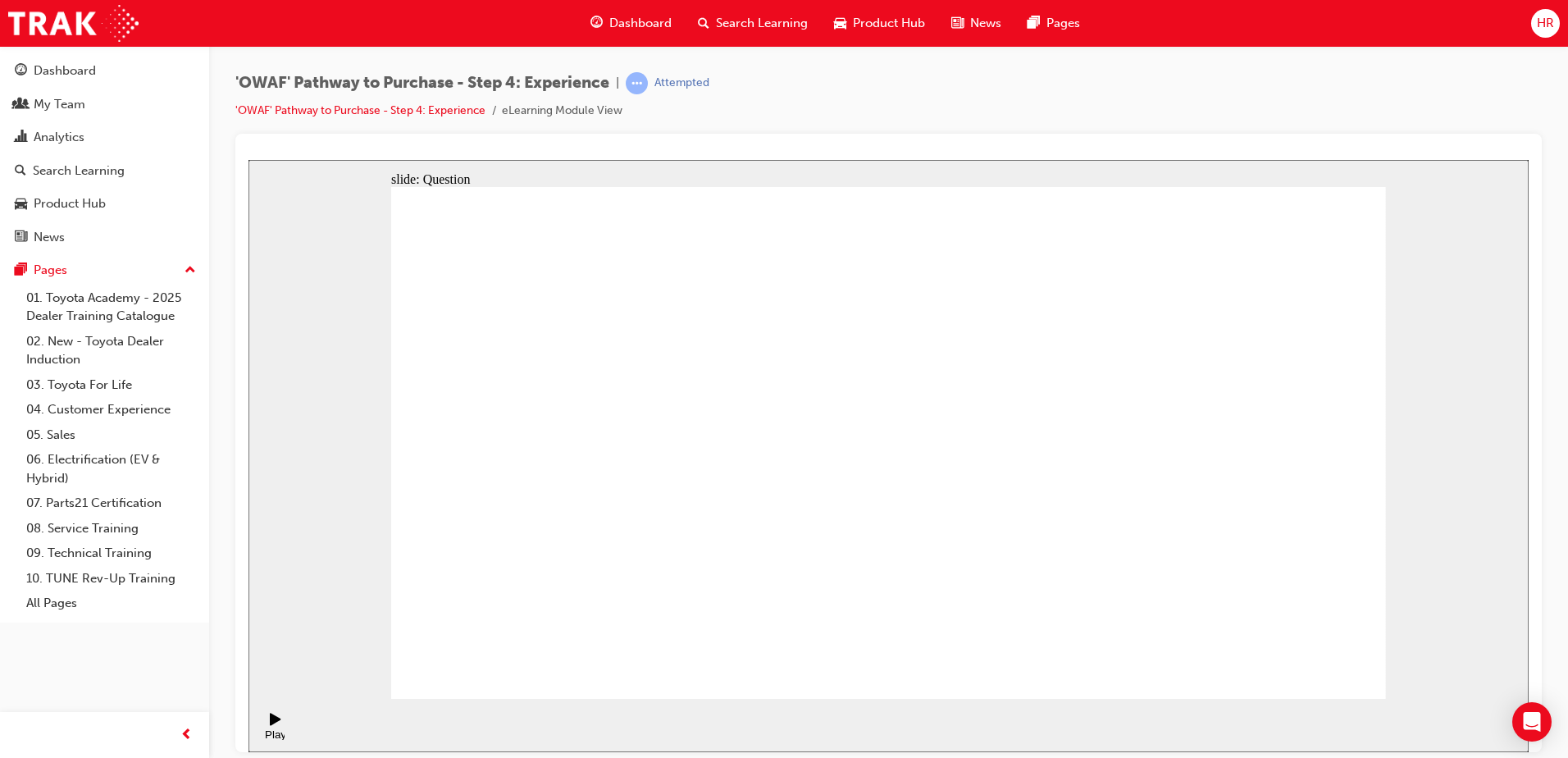
radio input "true"
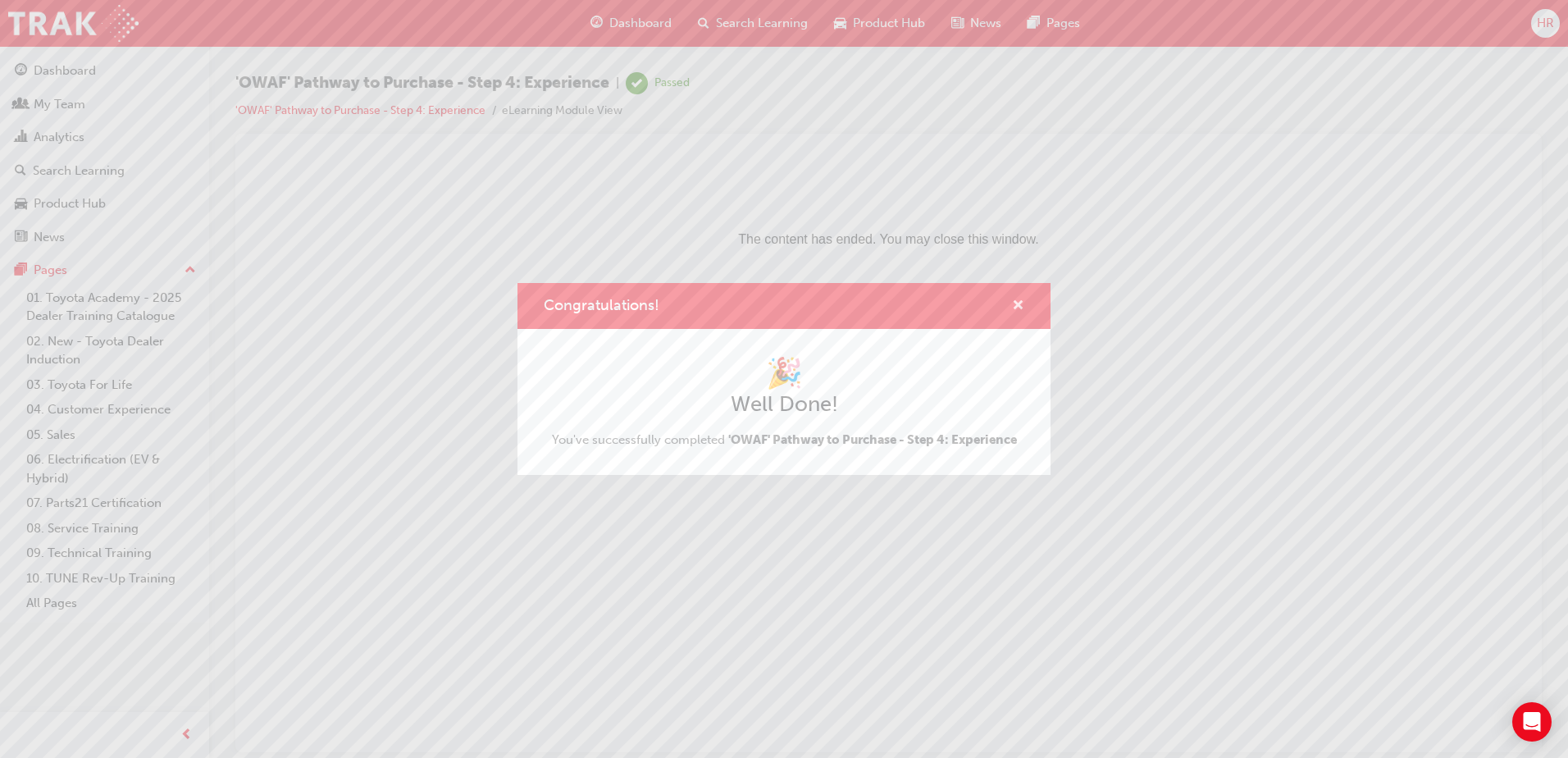
drag, startPoint x: 1013, startPoint y: 309, endPoint x: 764, endPoint y: 148, distance: 296.5
click at [1013, 309] on span "cross-icon" at bounding box center [1018, 307] width 12 height 15
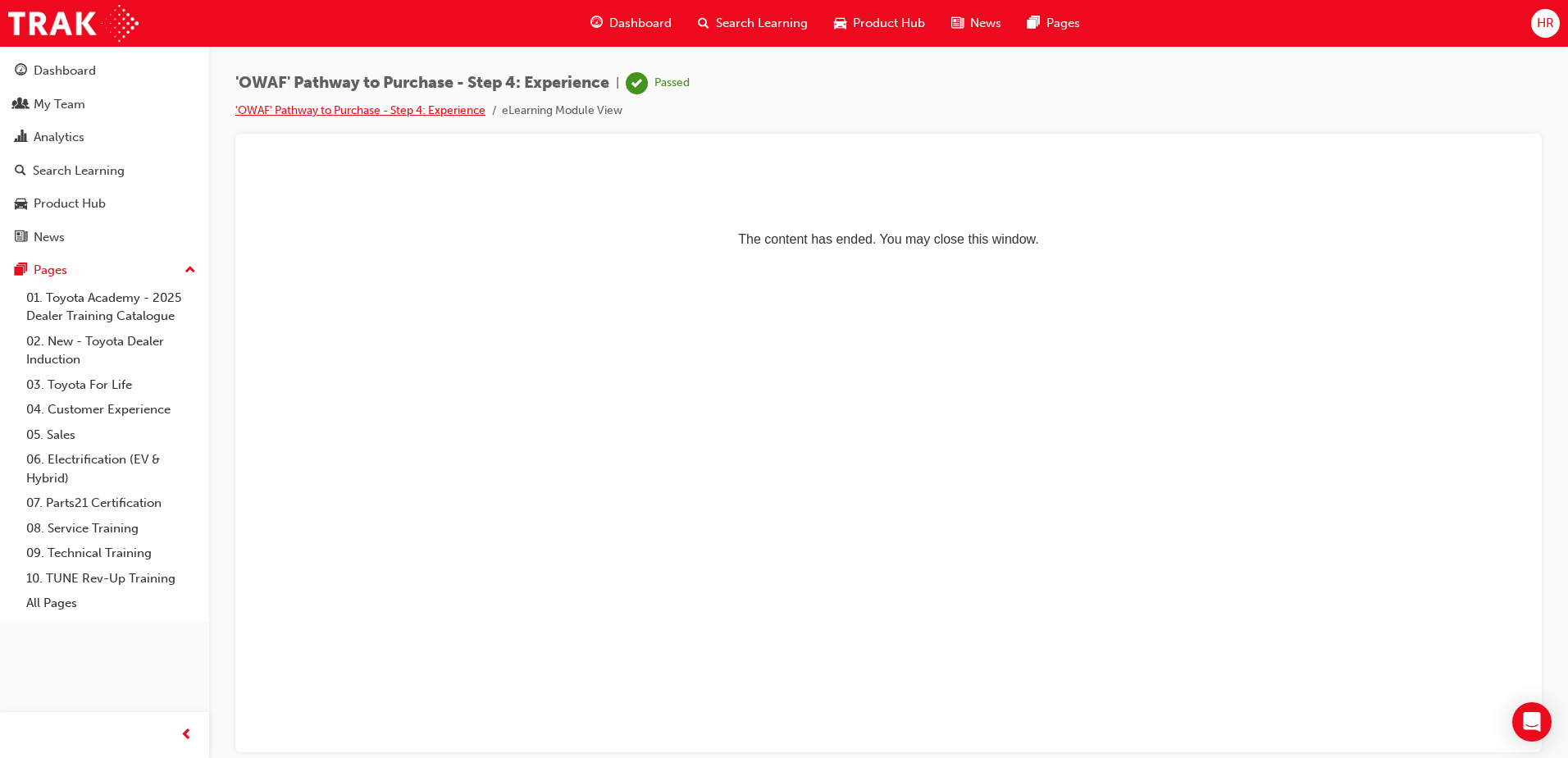
click at [406, 106] on link "'OWAF' Pathway to Purchase - Step 4: Experience" at bounding box center [360, 110] width 250 height 14
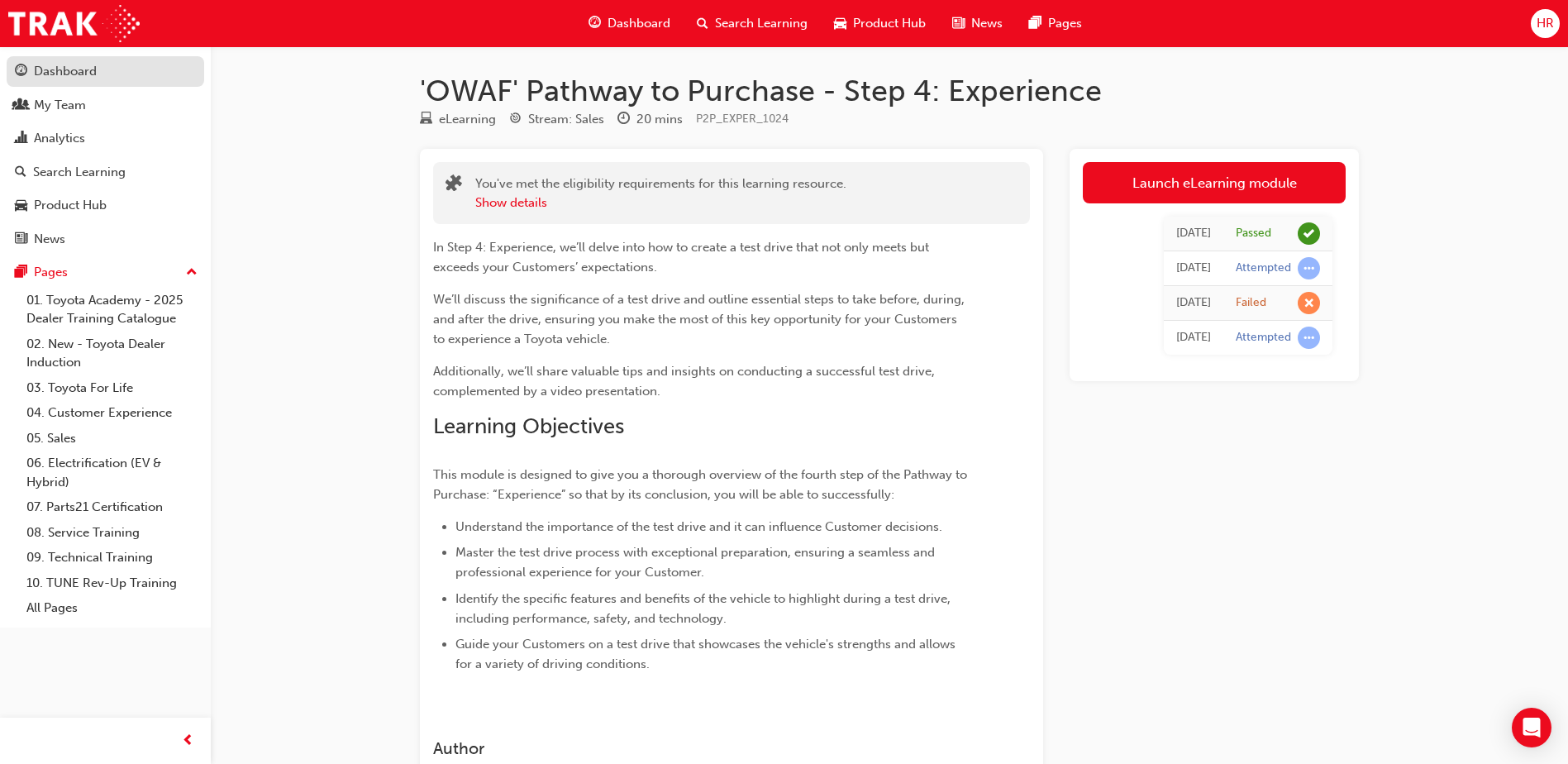
click at [49, 77] on div "Dashboard" at bounding box center [64, 72] width 62 height 19
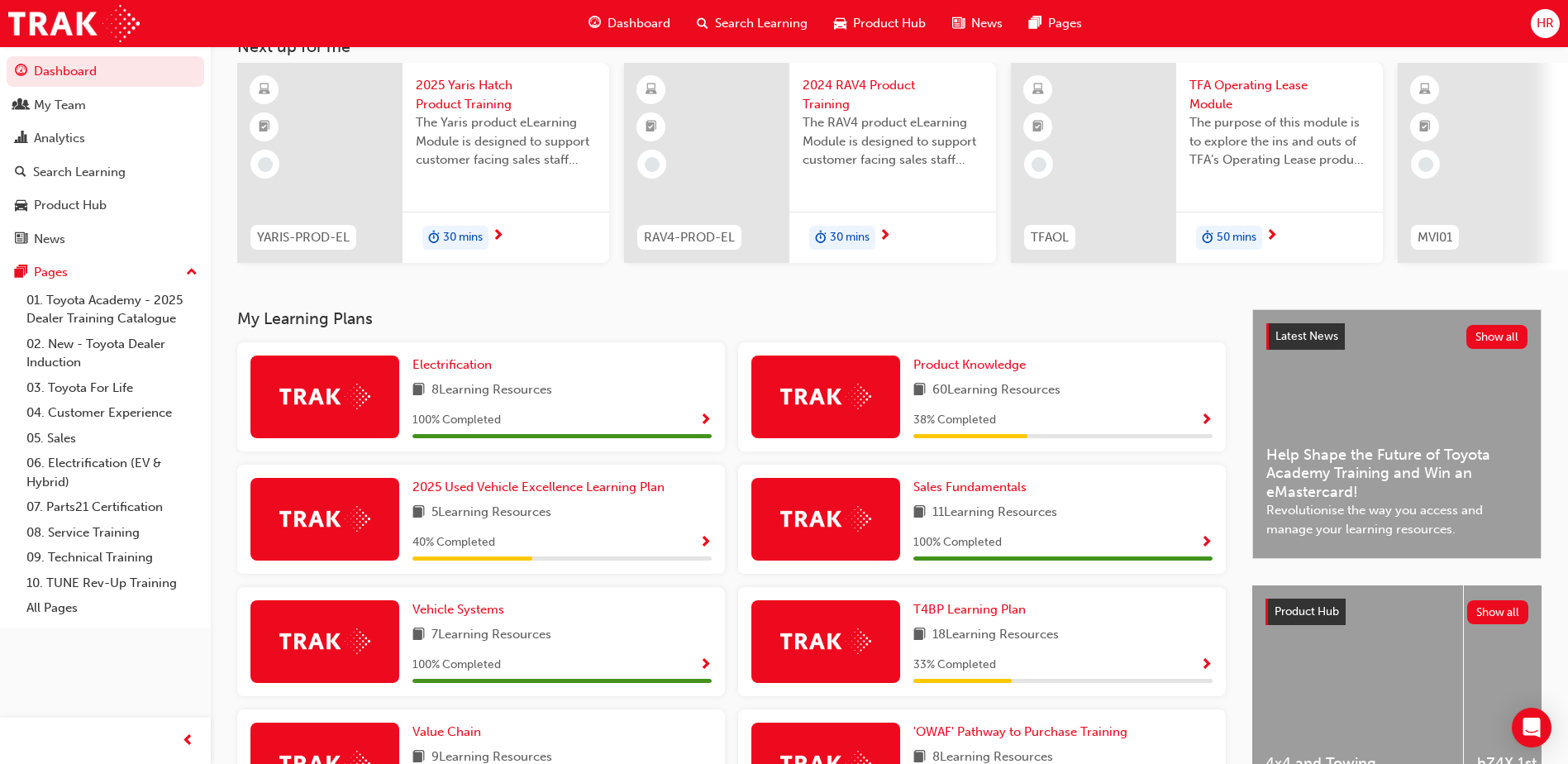
scroll to position [414, 0]
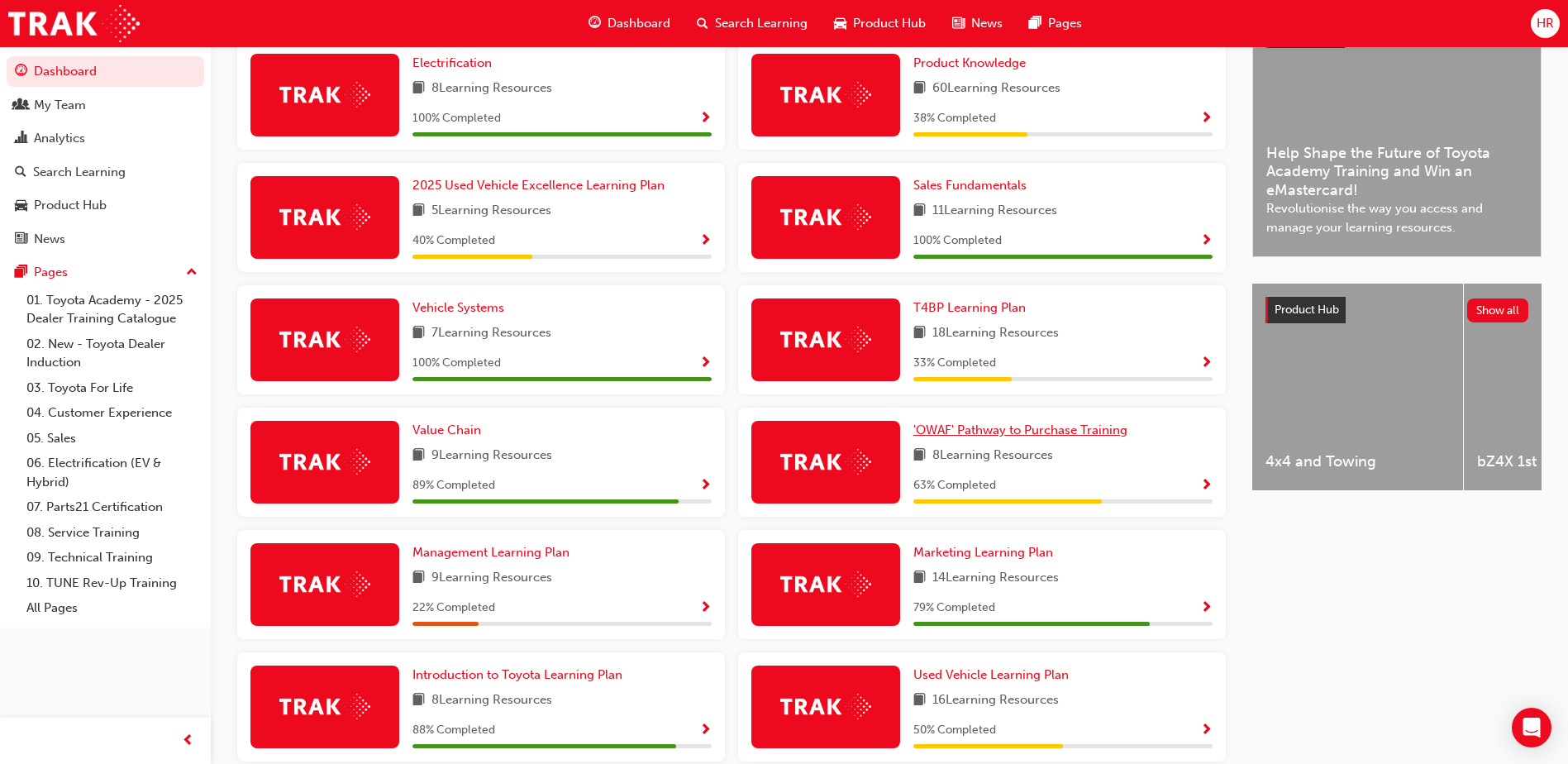
click at [1023, 440] on link "'OWAF' Pathway to Purchase Training" at bounding box center [1024, 430] width 221 height 19
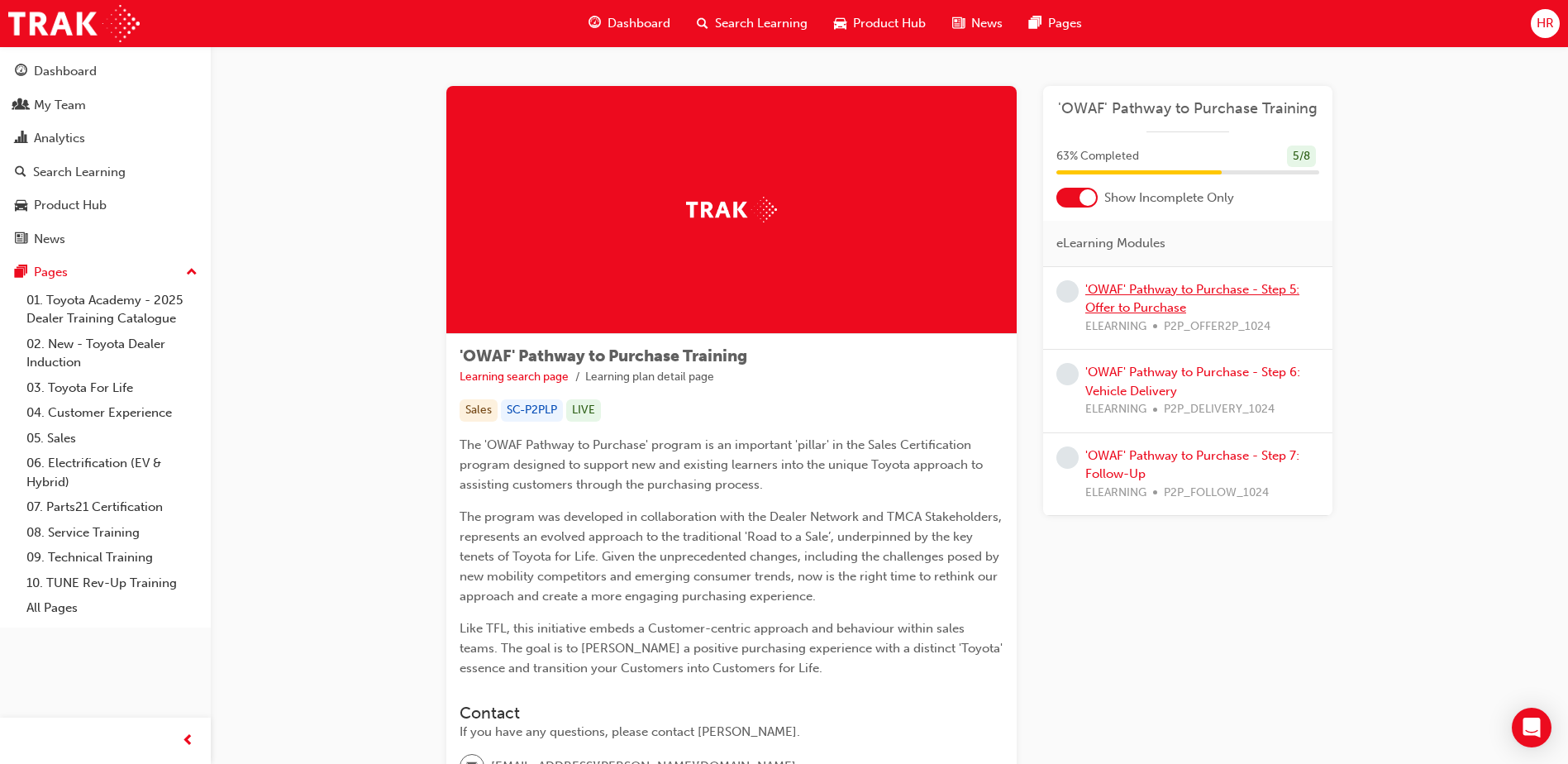
click at [1160, 287] on link "'OWAF' Pathway to Purchase - Step 5: Offer to Purchase" at bounding box center [1192, 298] width 214 height 34
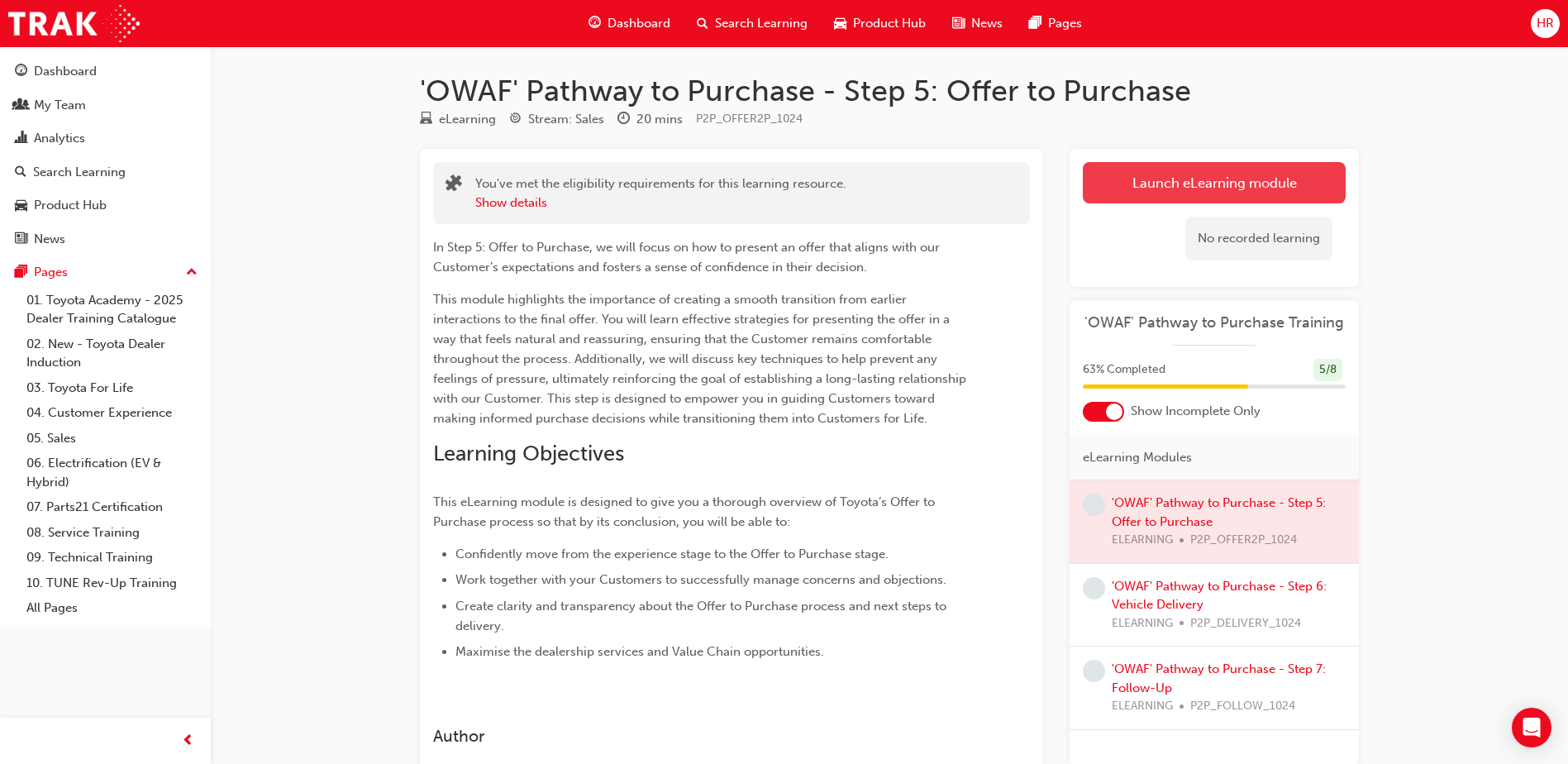
click at [1253, 193] on link "Launch eLearning module" at bounding box center [1214, 182] width 263 height 41
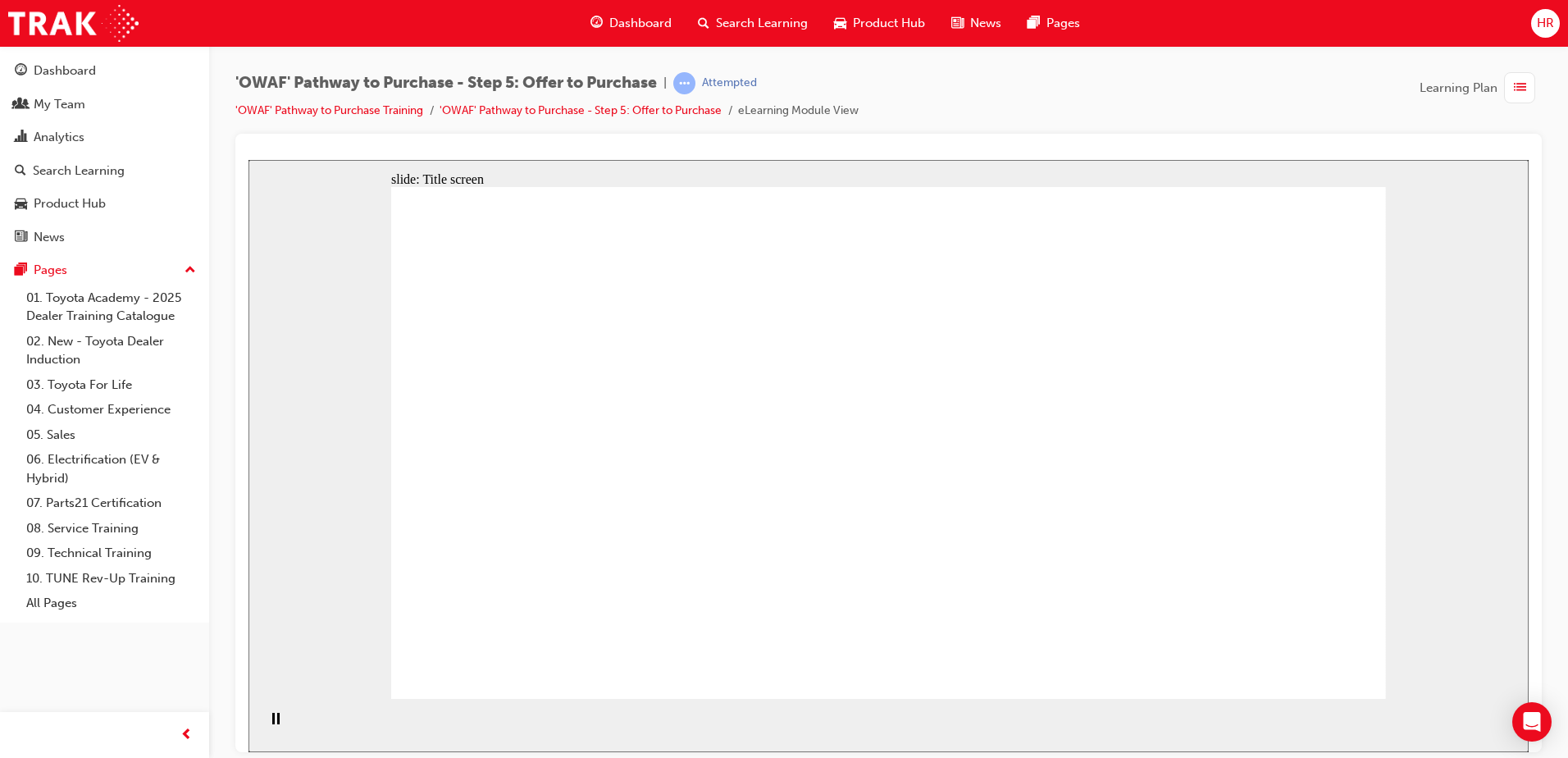
drag, startPoint x: 1301, startPoint y: 678, endPoint x: 1305, endPoint y: 670, distance: 8.9
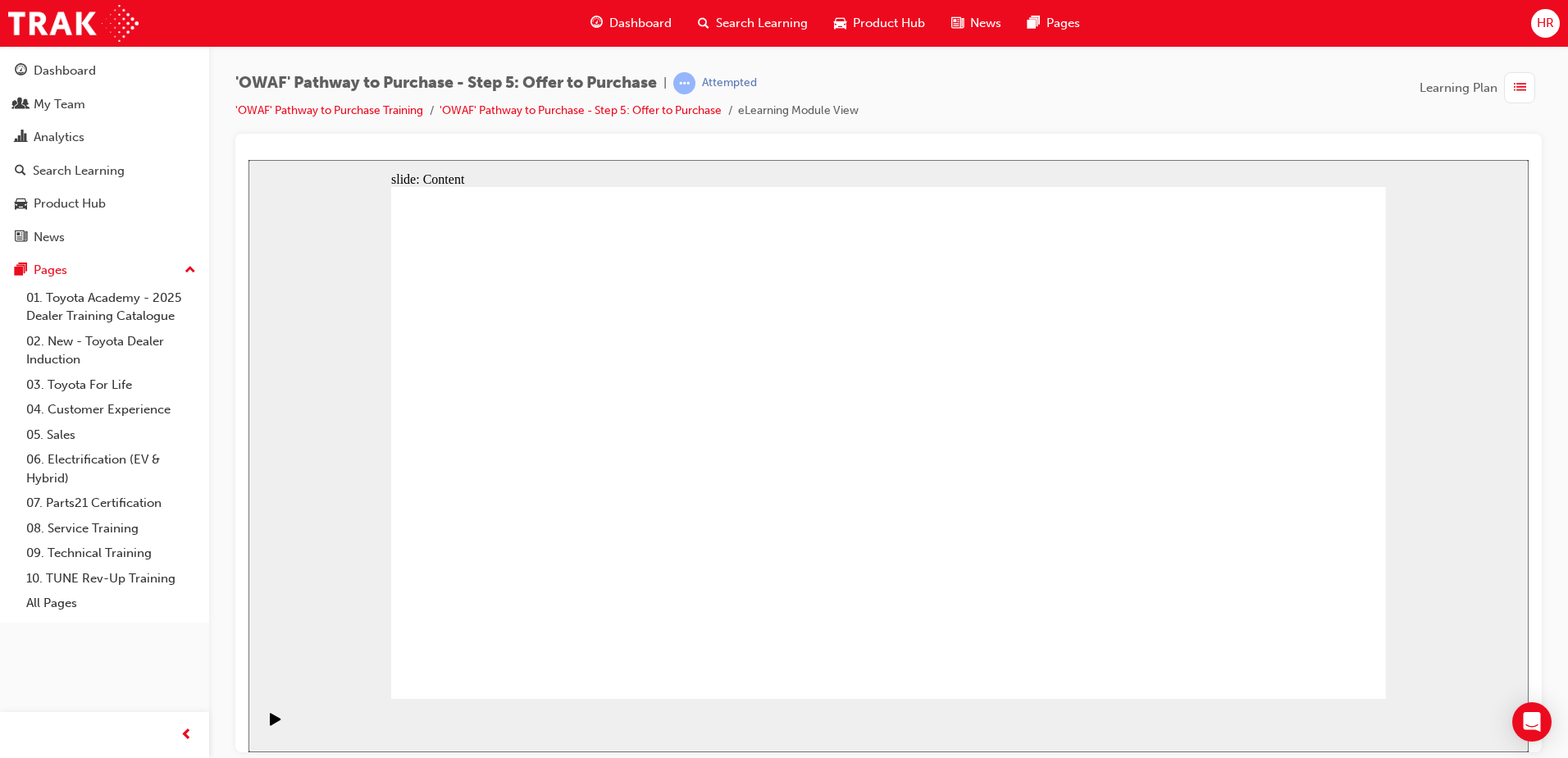
drag, startPoint x: 1110, startPoint y: 480, endPoint x: 1104, endPoint y: 466, distance: 15.2
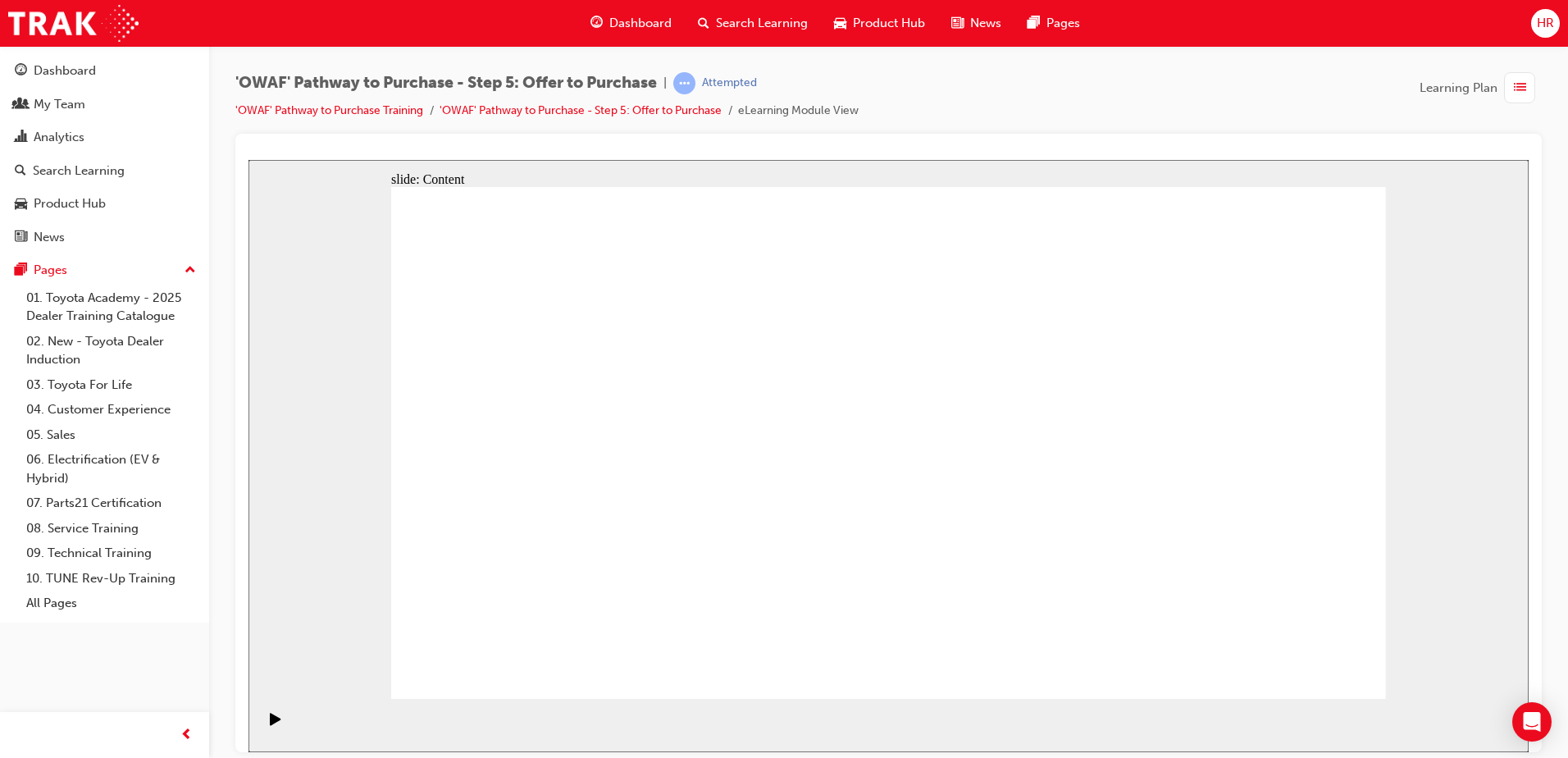
drag, startPoint x: 1324, startPoint y: 648, endPoint x: 1313, endPoint y: 659, distance: 15.6
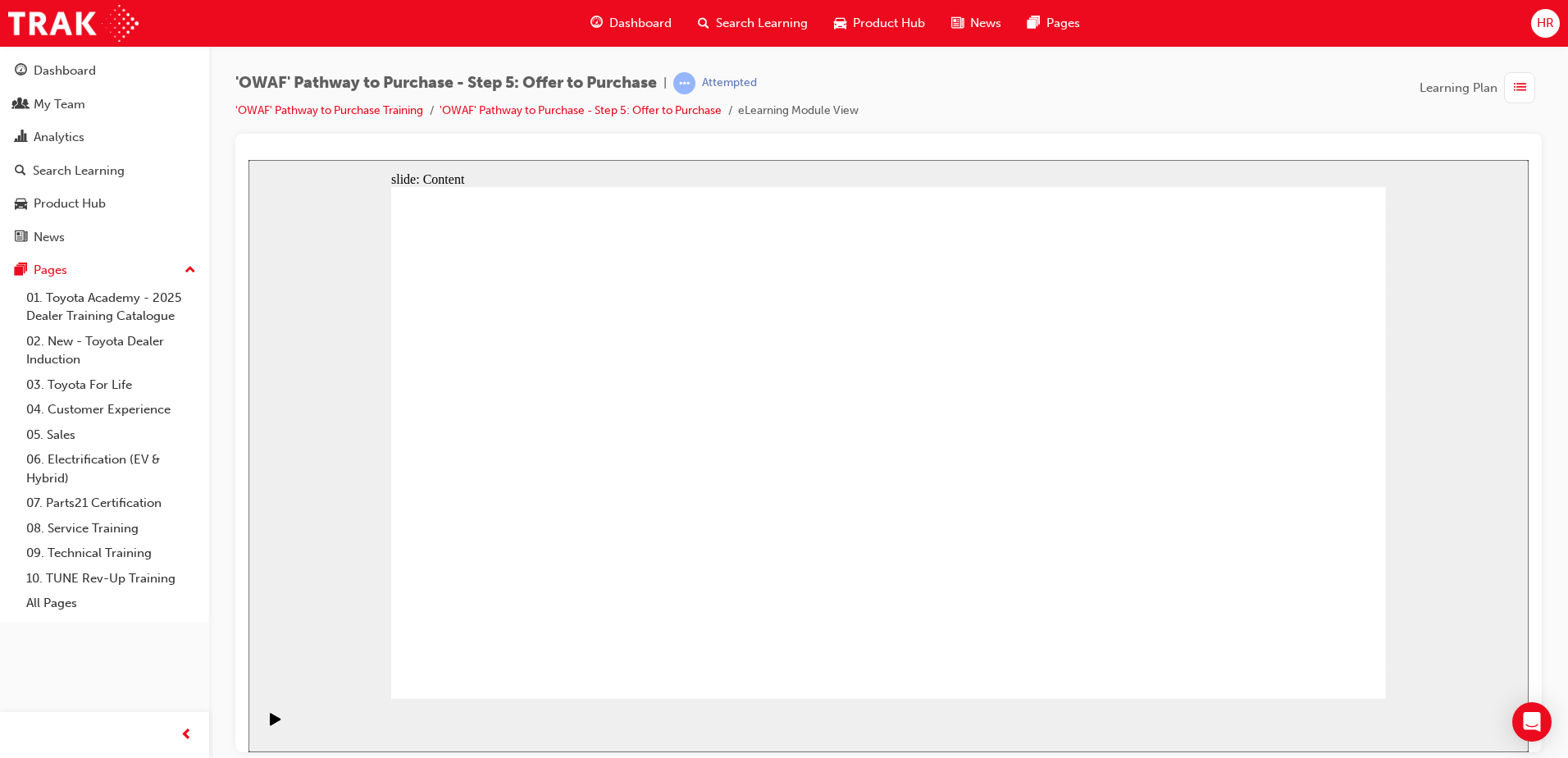
drag, startPoint x: 511, startPoint y: 440, endPoint x: 511, endPoint y: 511, distance: 71.0
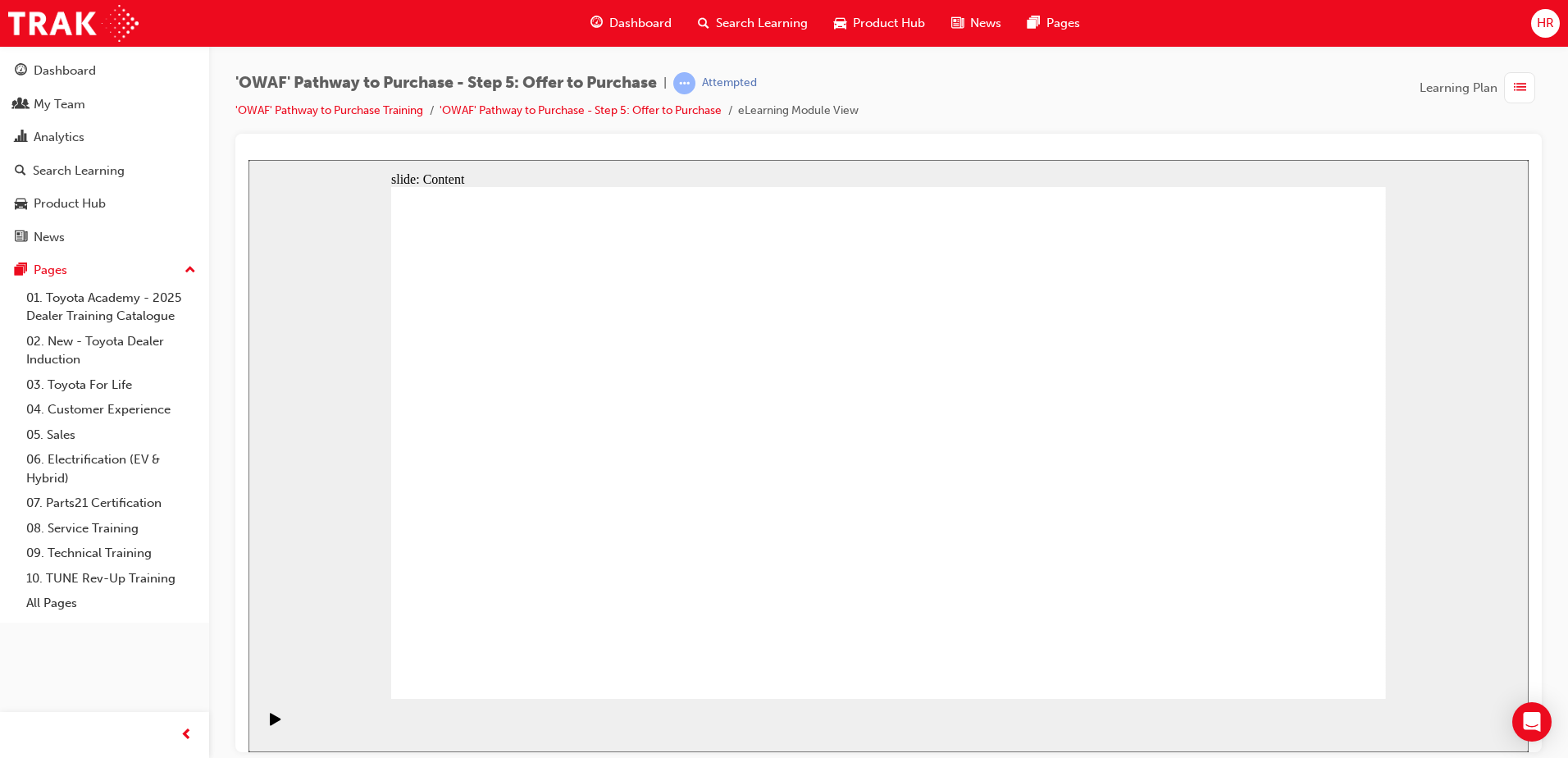
drag, startPoint x: 1019, startPoint y: 362, endPoint x: 1013, endPoint y: 416, distance: 54.3
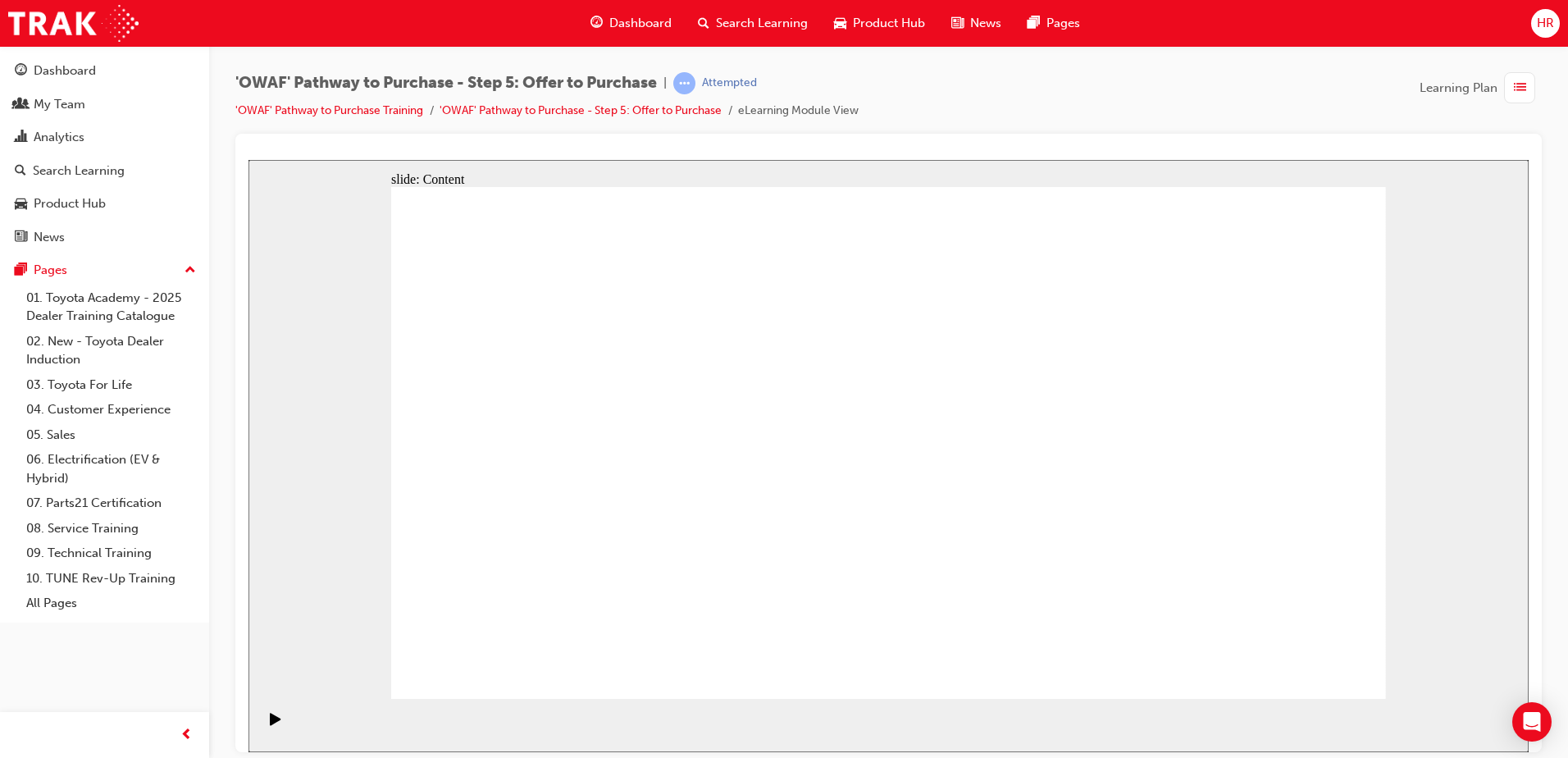
drag, startPoint x: 1021, startPoint y: 439, endPoint x: 963, endPoint y: 462, distance: 62.4
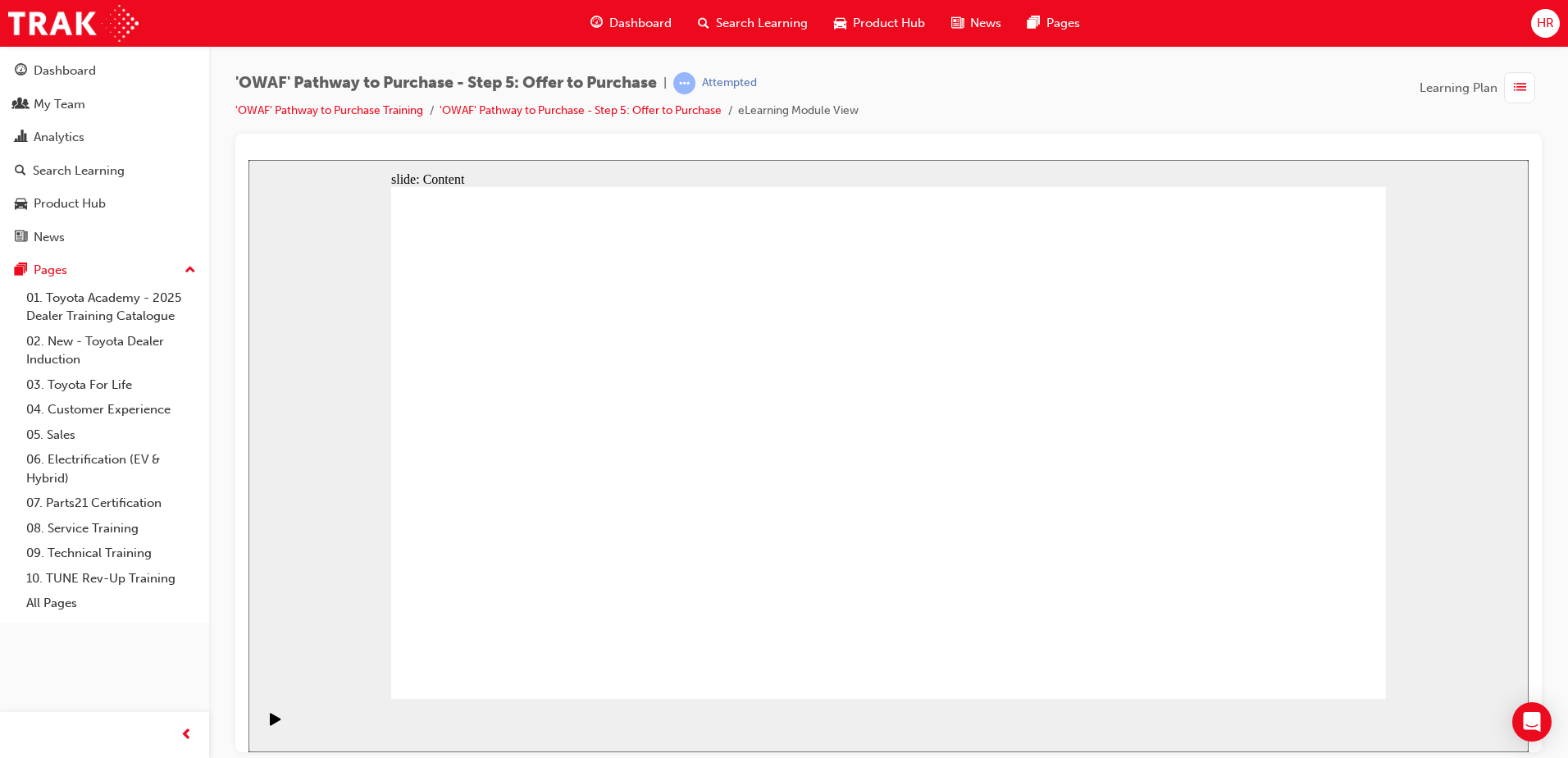
drag, startPoint x: 909, startPoint y: 426, endPoint x: 923, endPoint y: 334, distance: 93.1
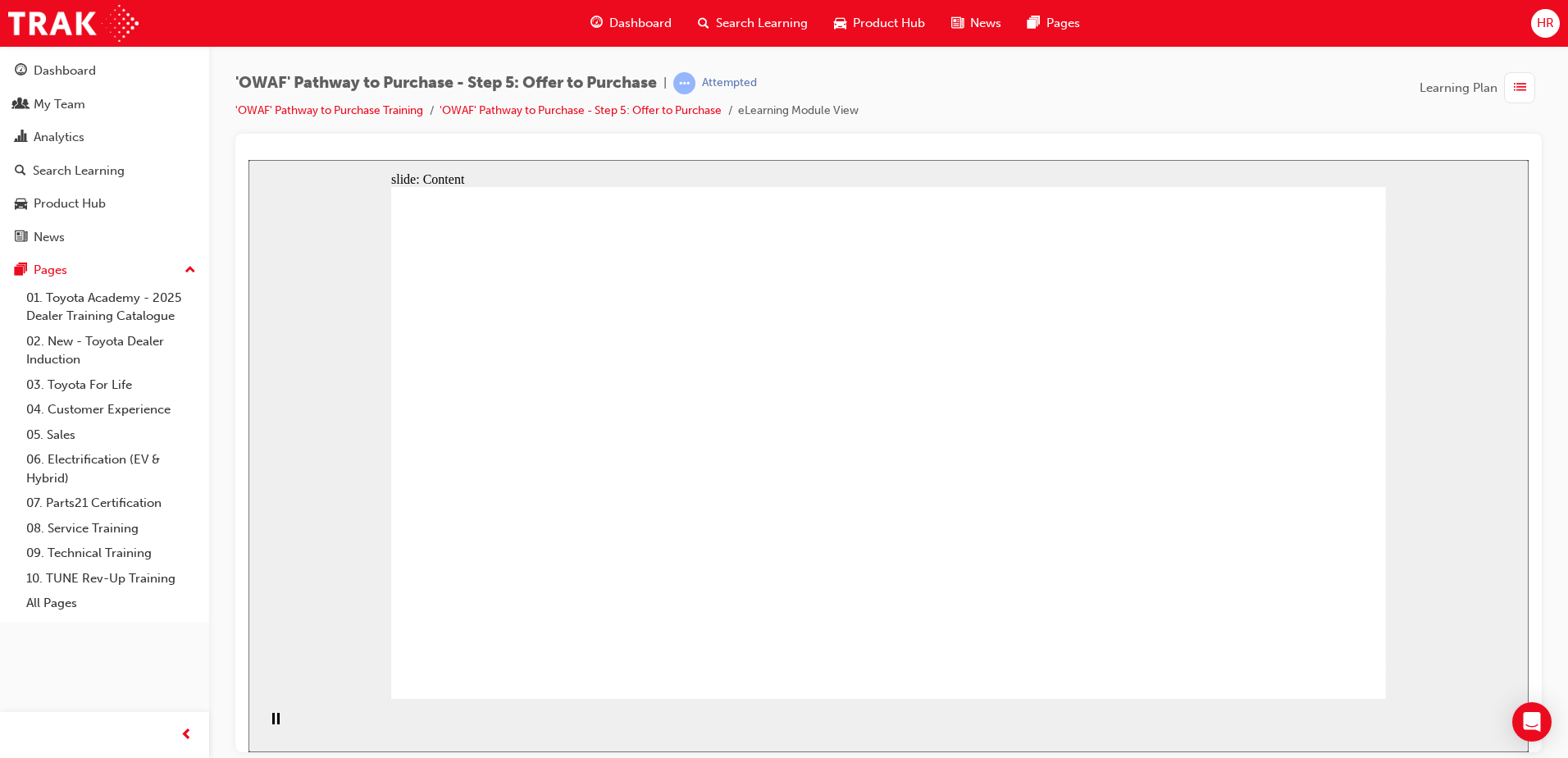
drag, startPoint x: 1303, startPoint y: 648, endPoint x: 1305, endPoint y: 664, distance: 16.1
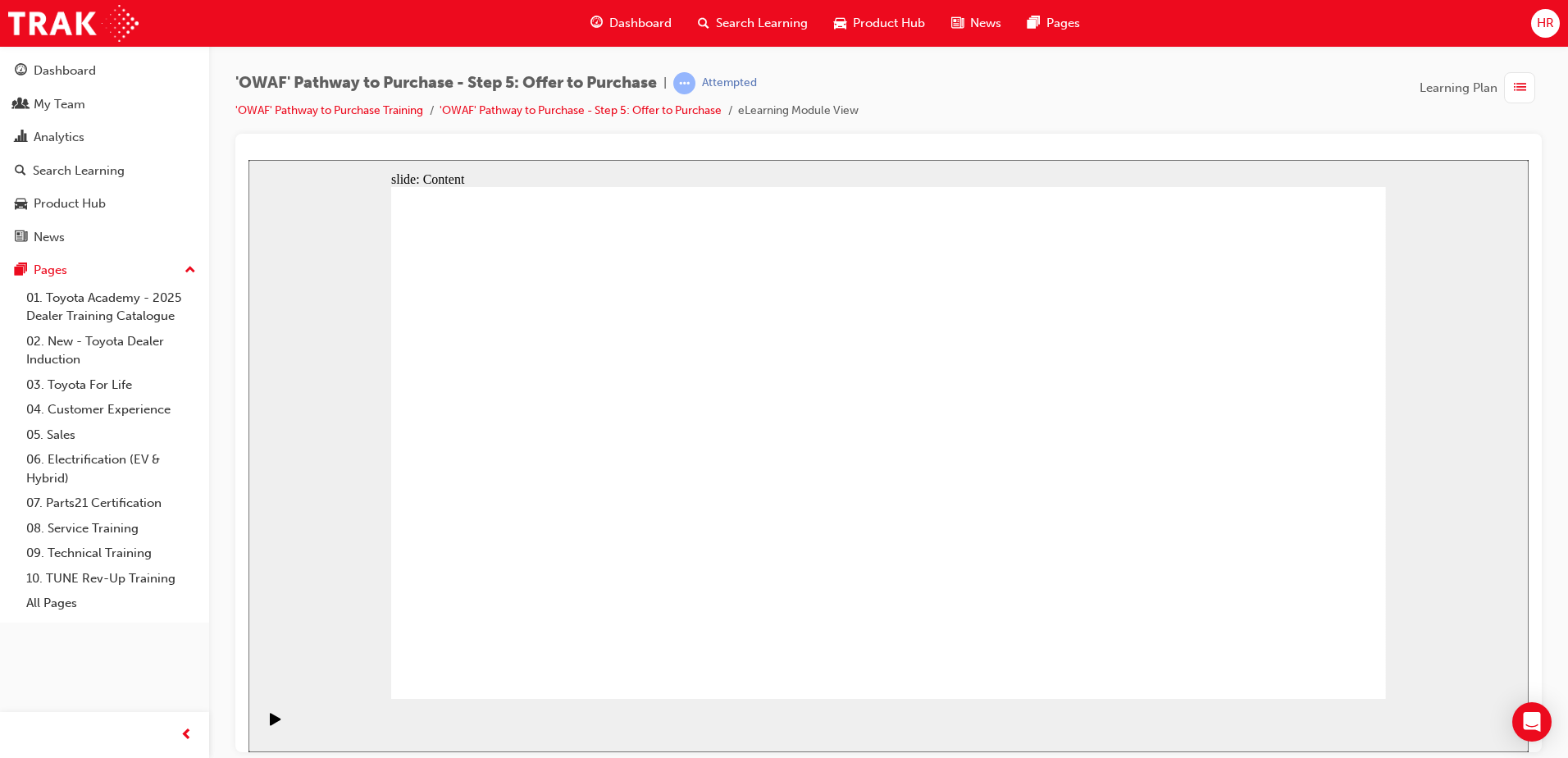
drag, startPoint x: 870, startPoint y: 339, endPoint x: 981, endPoint y: 339, distance: 111.0
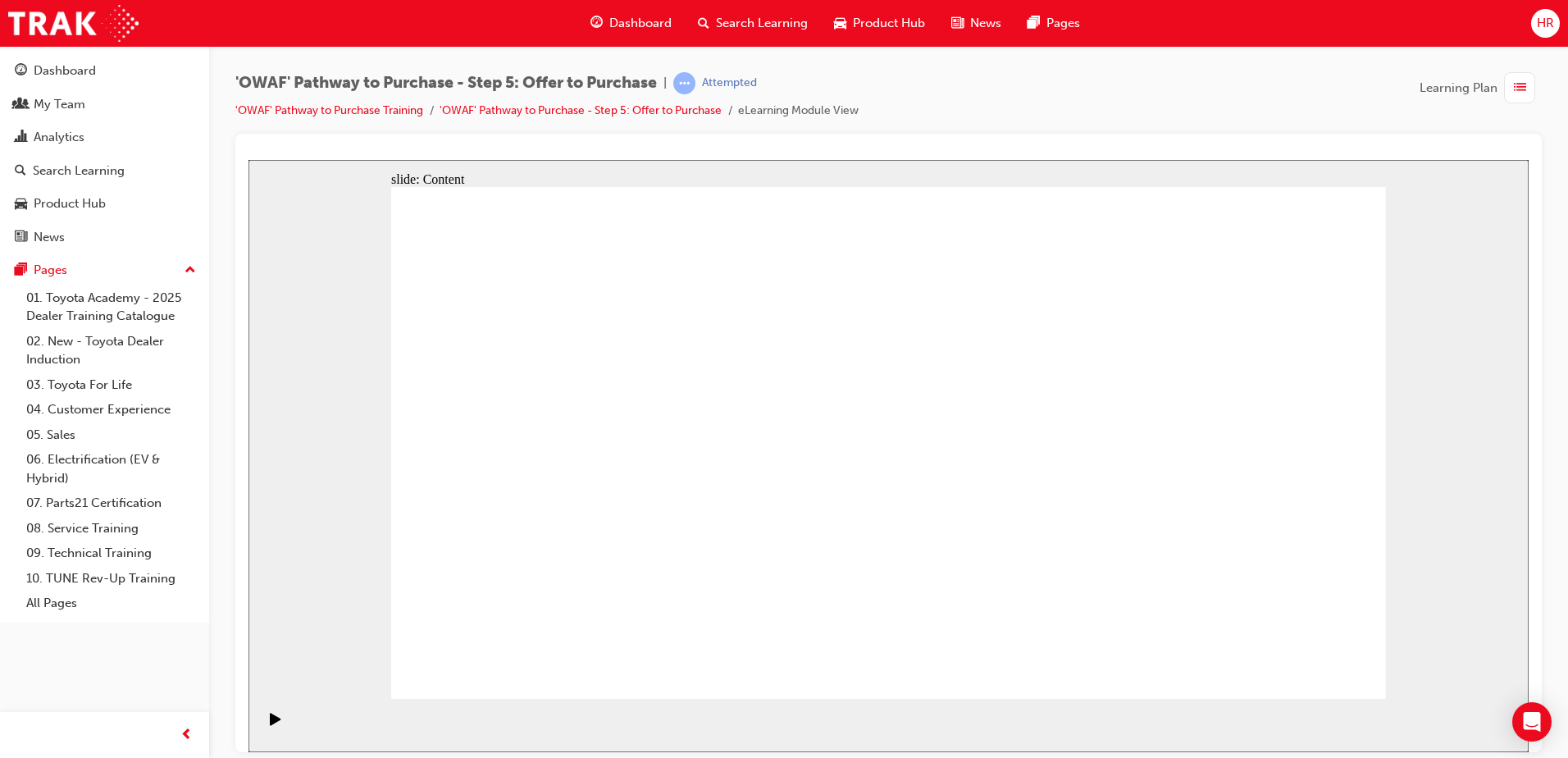
drag, startPoint x: 1275, startPoint y: 256, endPoint x: 1183, endPoint y: 279, distance: 94.8
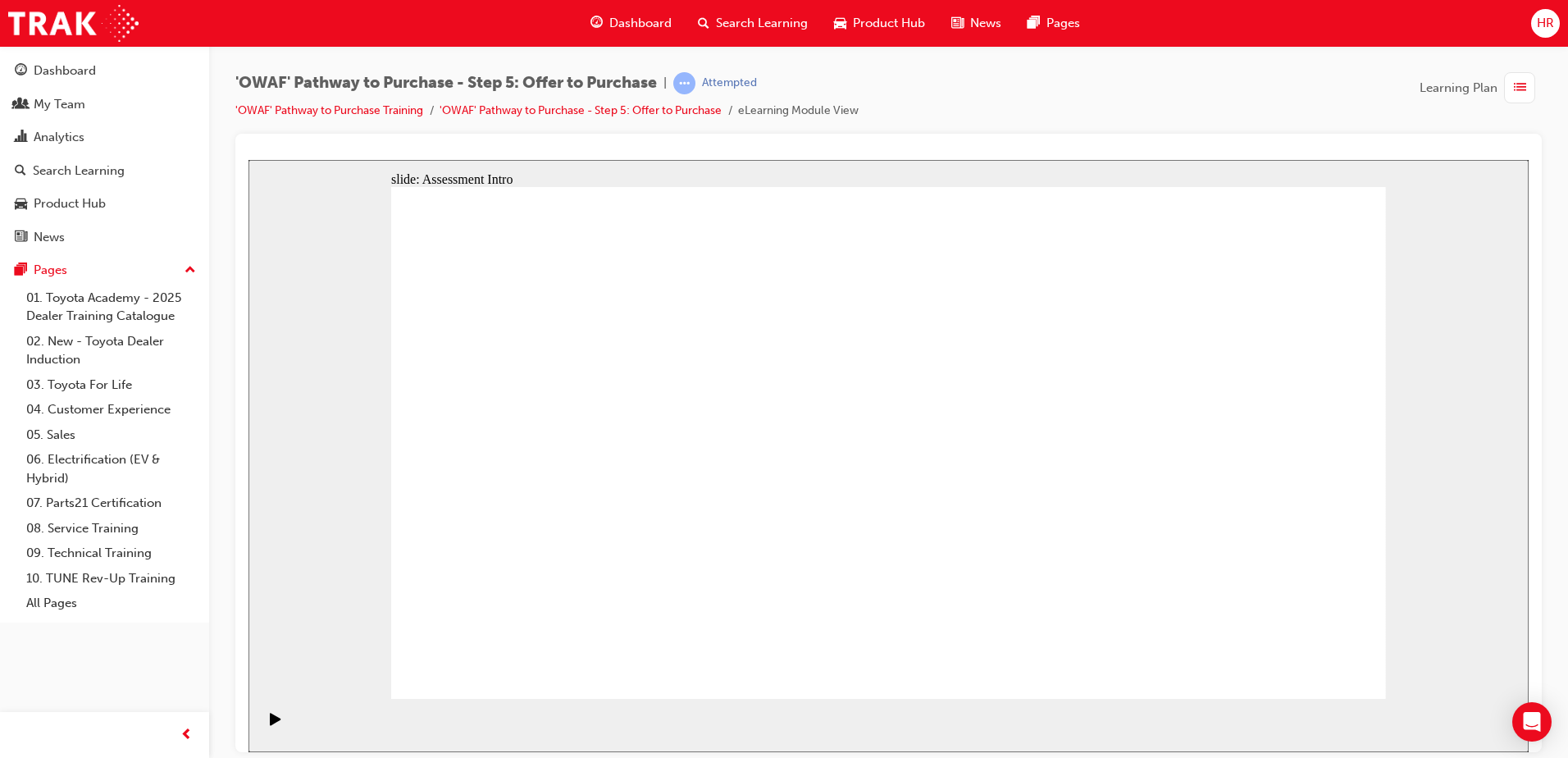
click at [272, 725] on icon "Play (Ctrl+Alt+P)" at bounding box center [275, 719] width 11 height 13
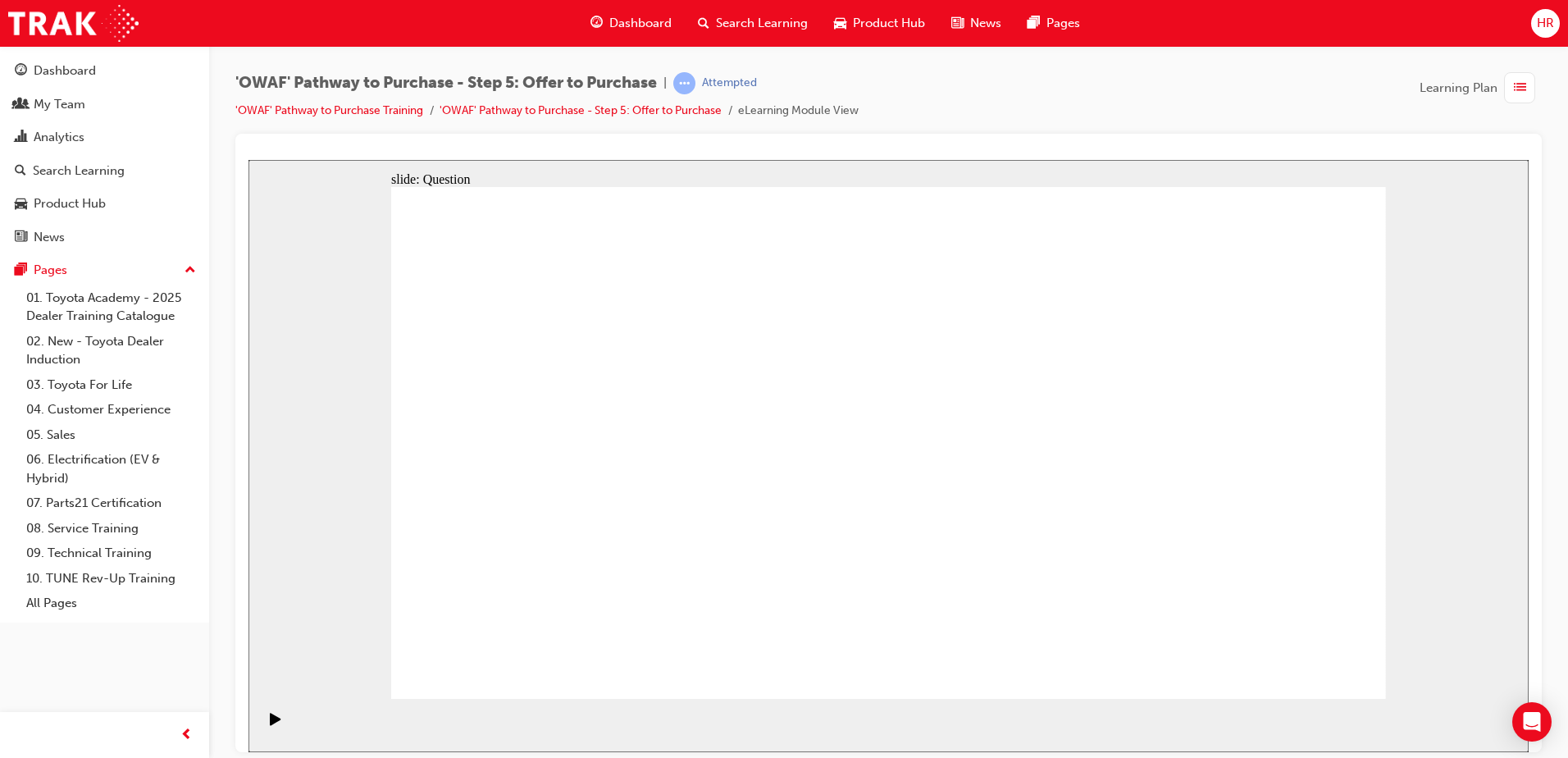
radio input "true"
radio input "false"
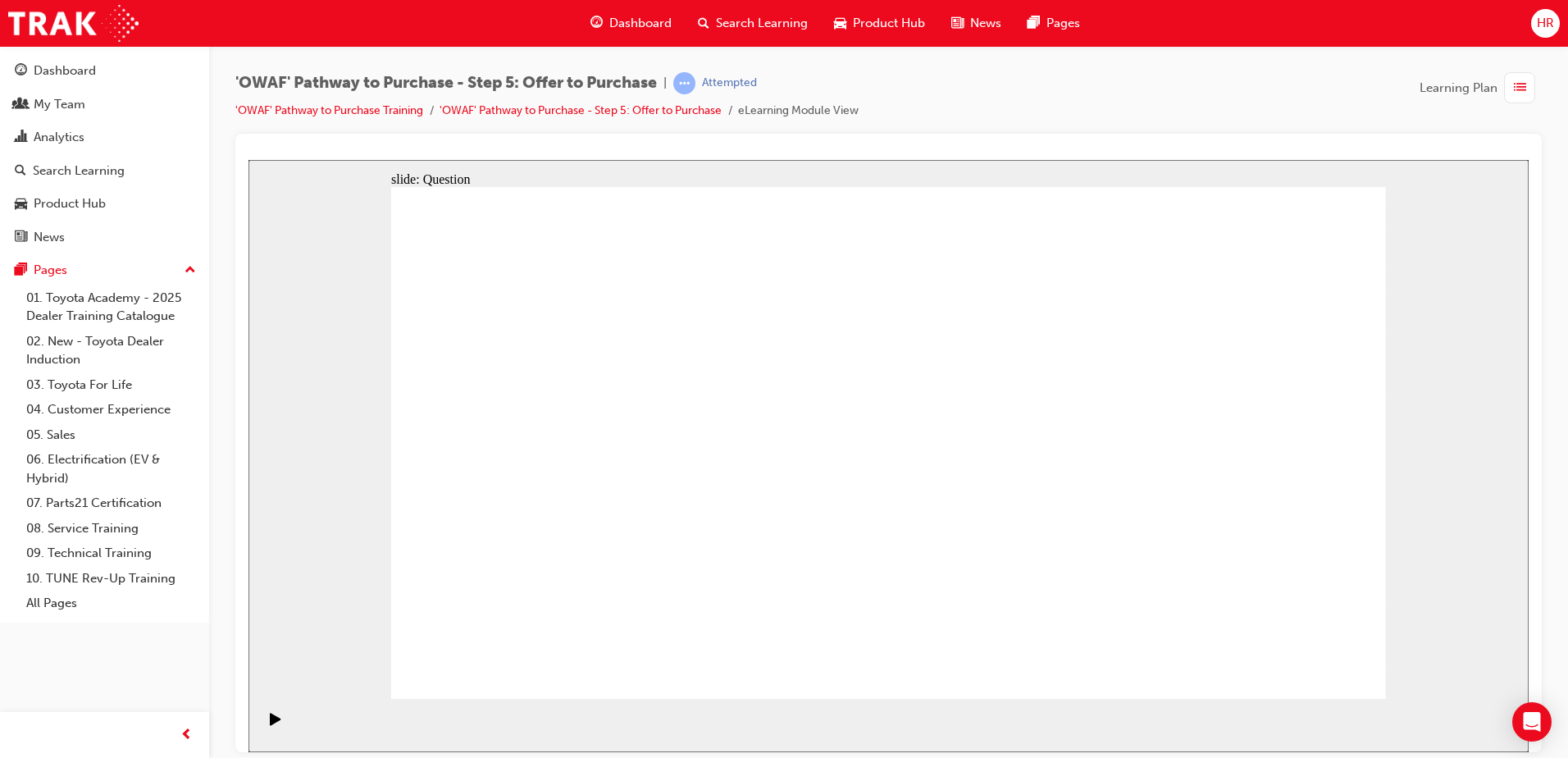
radio input "true"
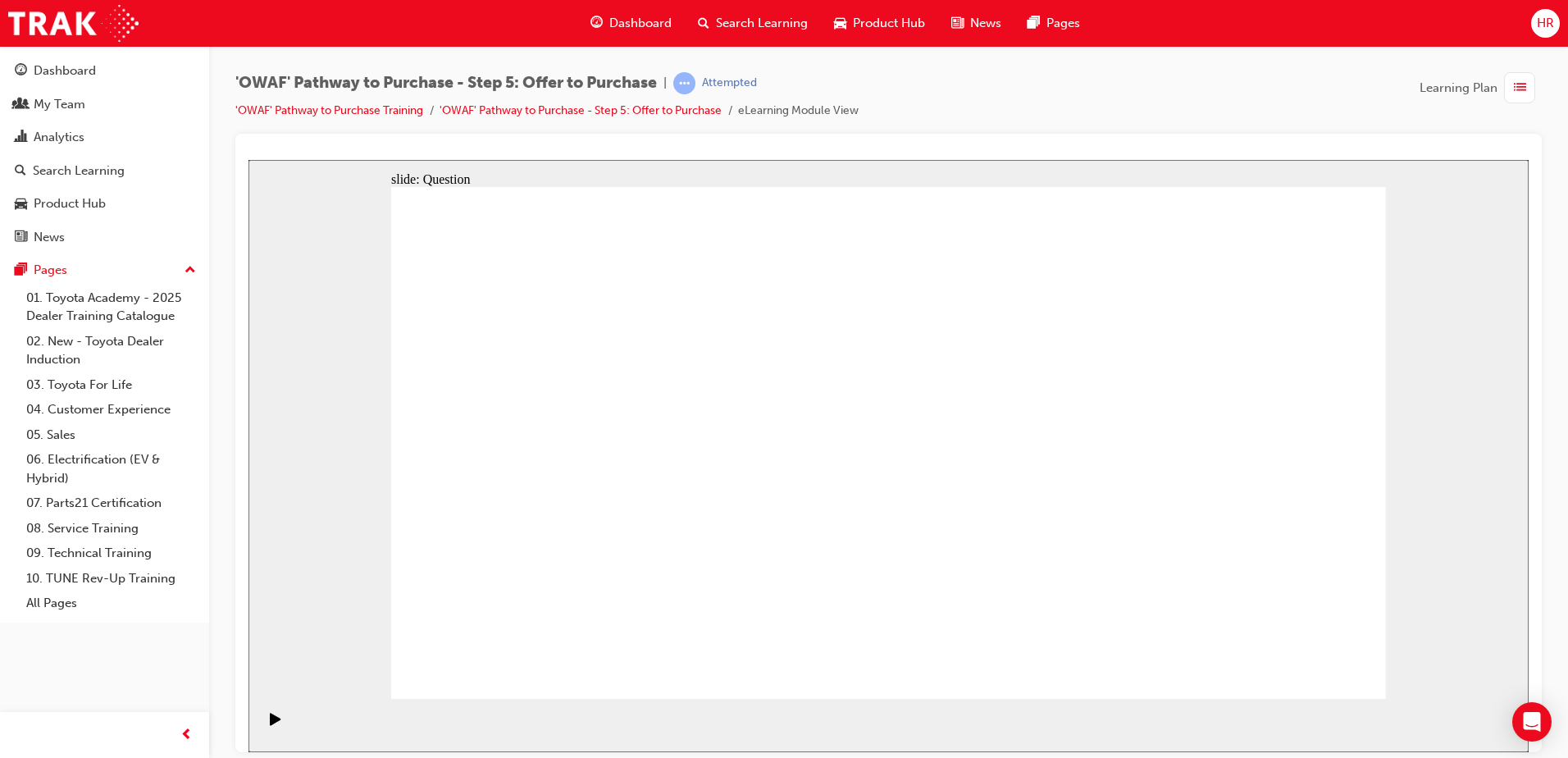
radio input "true"
drag, startPoint x: 1278, startPoint y: 423, endPoint x: 629, endPoint y: 544, distance: 660.2
drag, startPoint x: 1101, startPoint y: 410, endPoint x: 788, endPoint y: 544, distance: 340.5
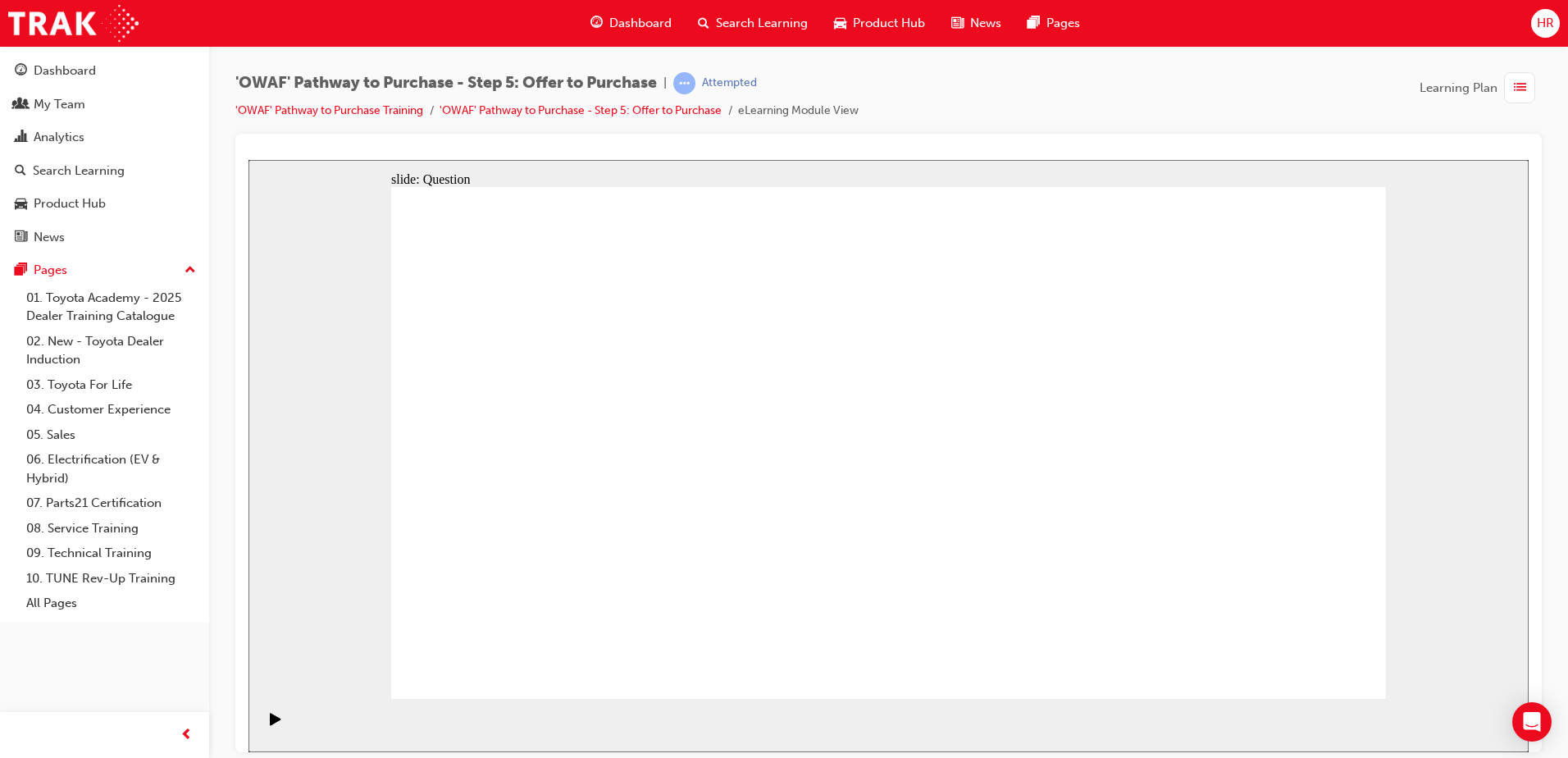
drag, startPoint x: 529, startPoint y: 422, endPoint x: 1001, endPoint y: 541, distance: 486.8
drag, startPoint x: 806, startPoint y: 427, endPoint x: 1206, endPoint y: 570, distance: 424.8
drag, startPoint x: 1256, startPoint y: 418, endPoint x: 853, endPoint y: 407, distance: 403.2
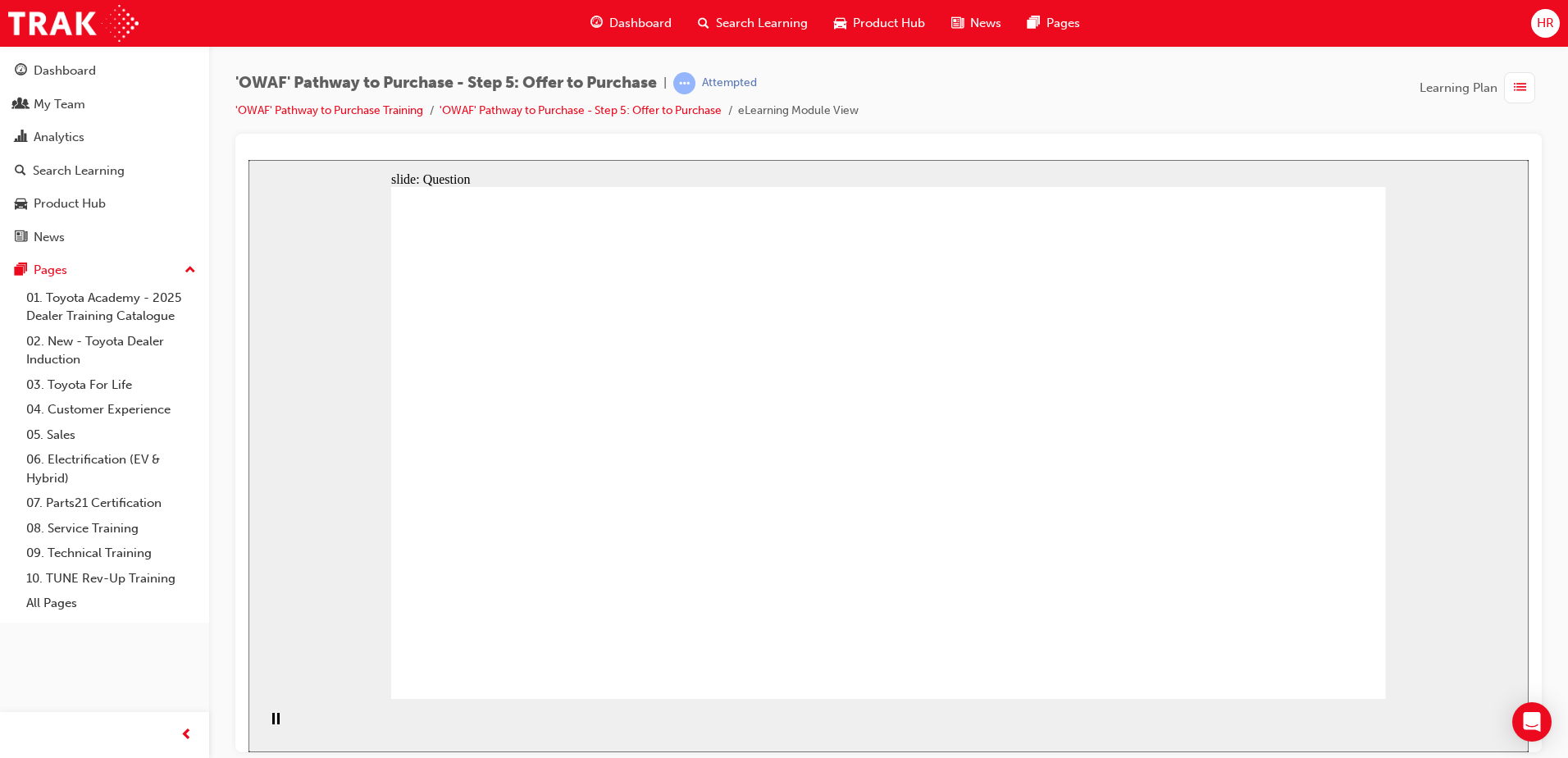
drag, startPoint x: 1084, startPoint y: 493, endPoint x: 847, endPoint y: 465, distance: 238.6
drag, startPoint x: 1102, startPoint y: 574, endPoint x: 573, endPoint y: 423, distance: 550.1
drag, startPoint x: 1278, startPoint y: 489, endPoint x: 563, endPoint y: 489, distance: 715.0
drag, startPoint x: 1247, startPoint y: 558, endPoint x: 568, endPoint y: 549, distance: 679.1
drag, startPoint x: 1027, startPoint y: 405, endPoint x: 810, endPoint y: 537, distance: 254.0
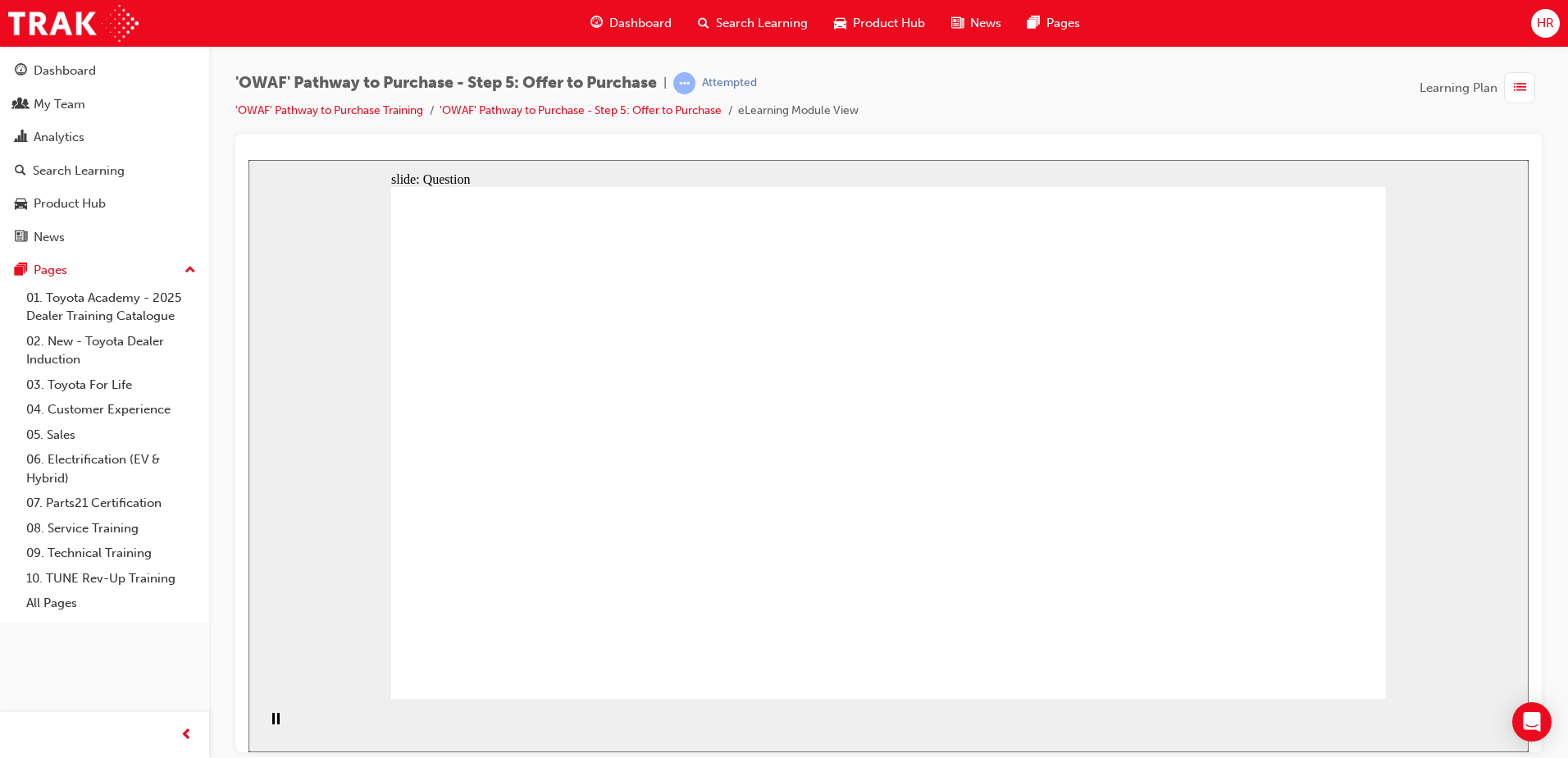
checkbox input "true"
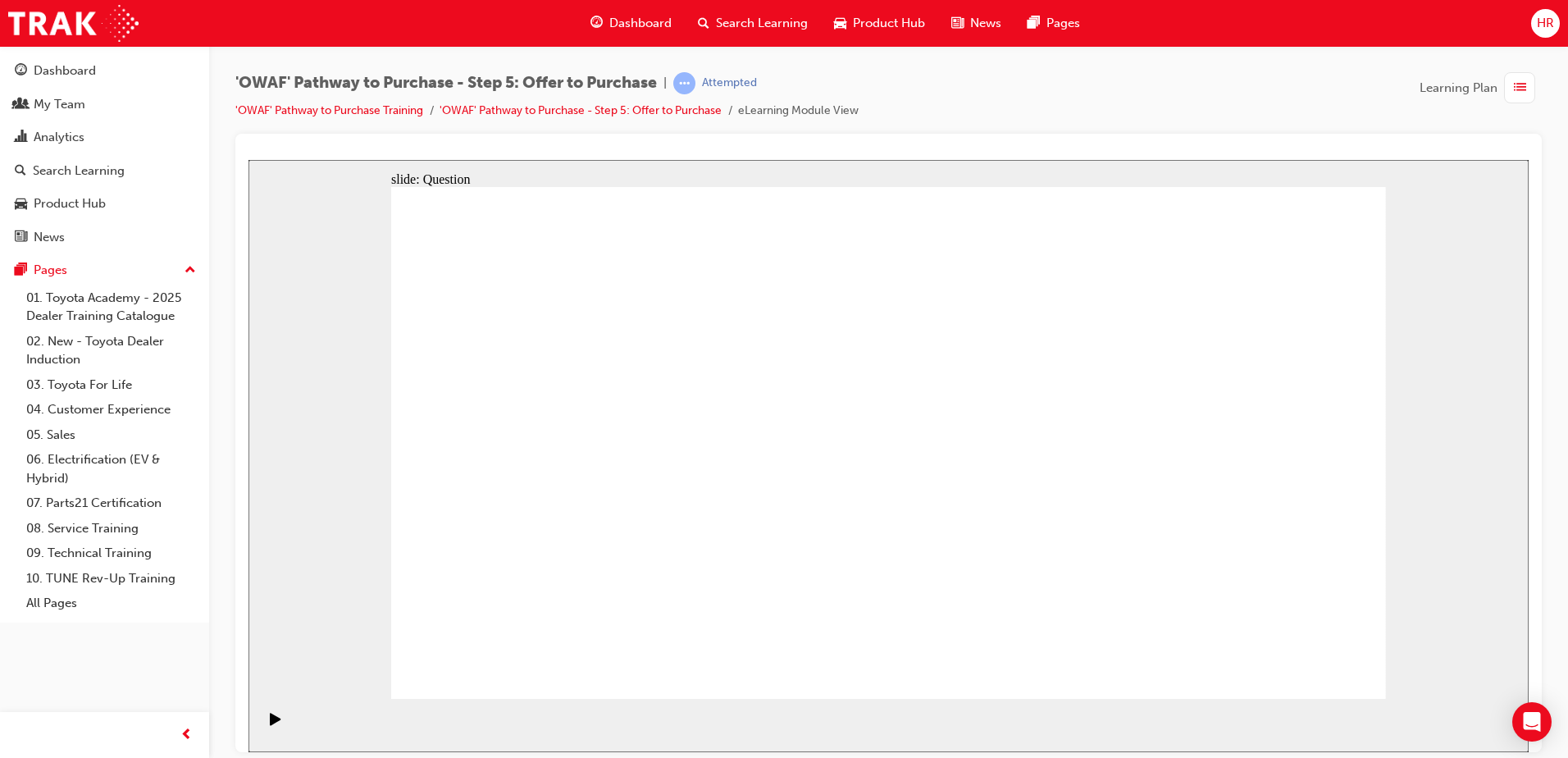
checkbox input "true"
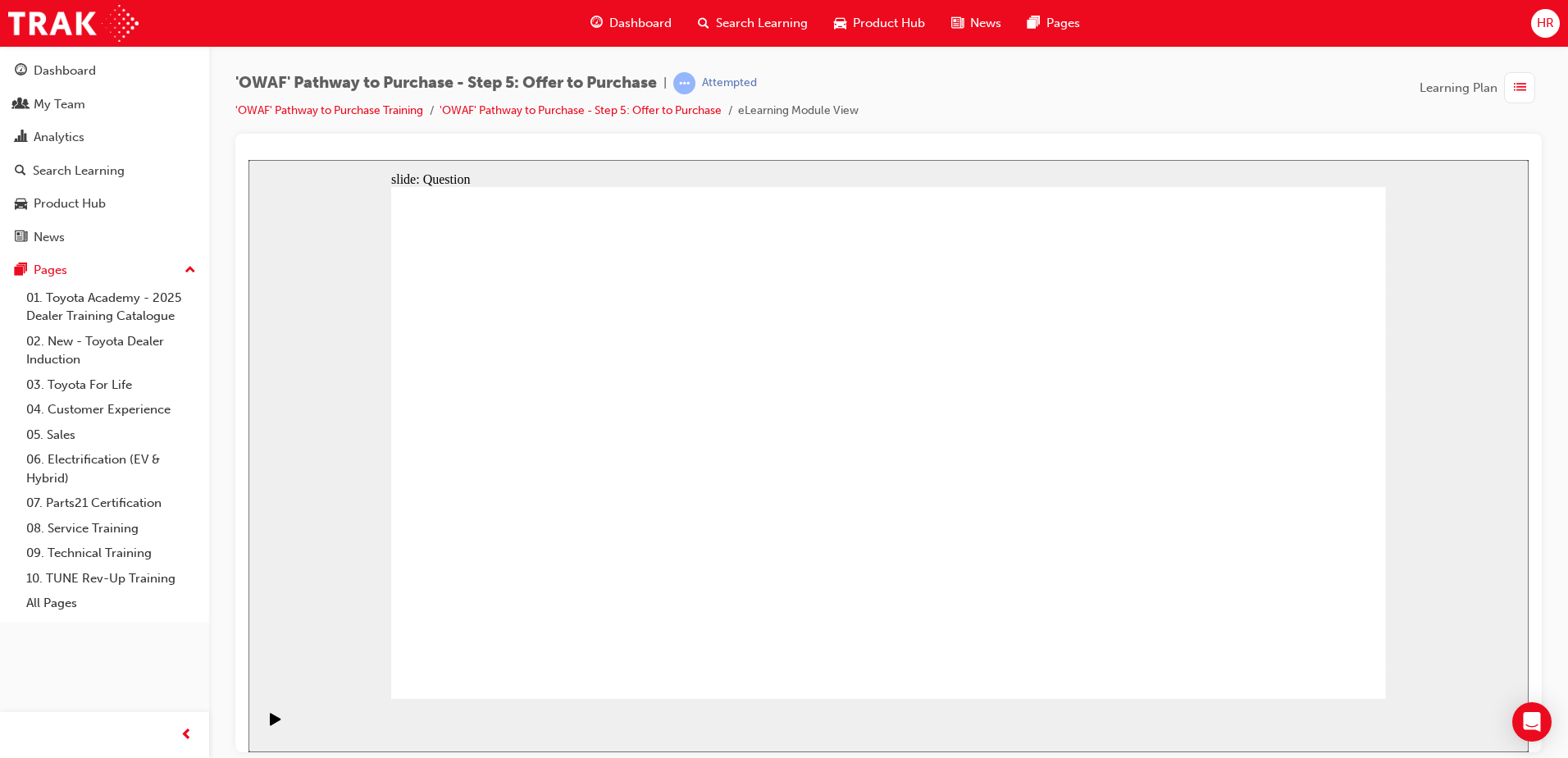
checkbox input "false"
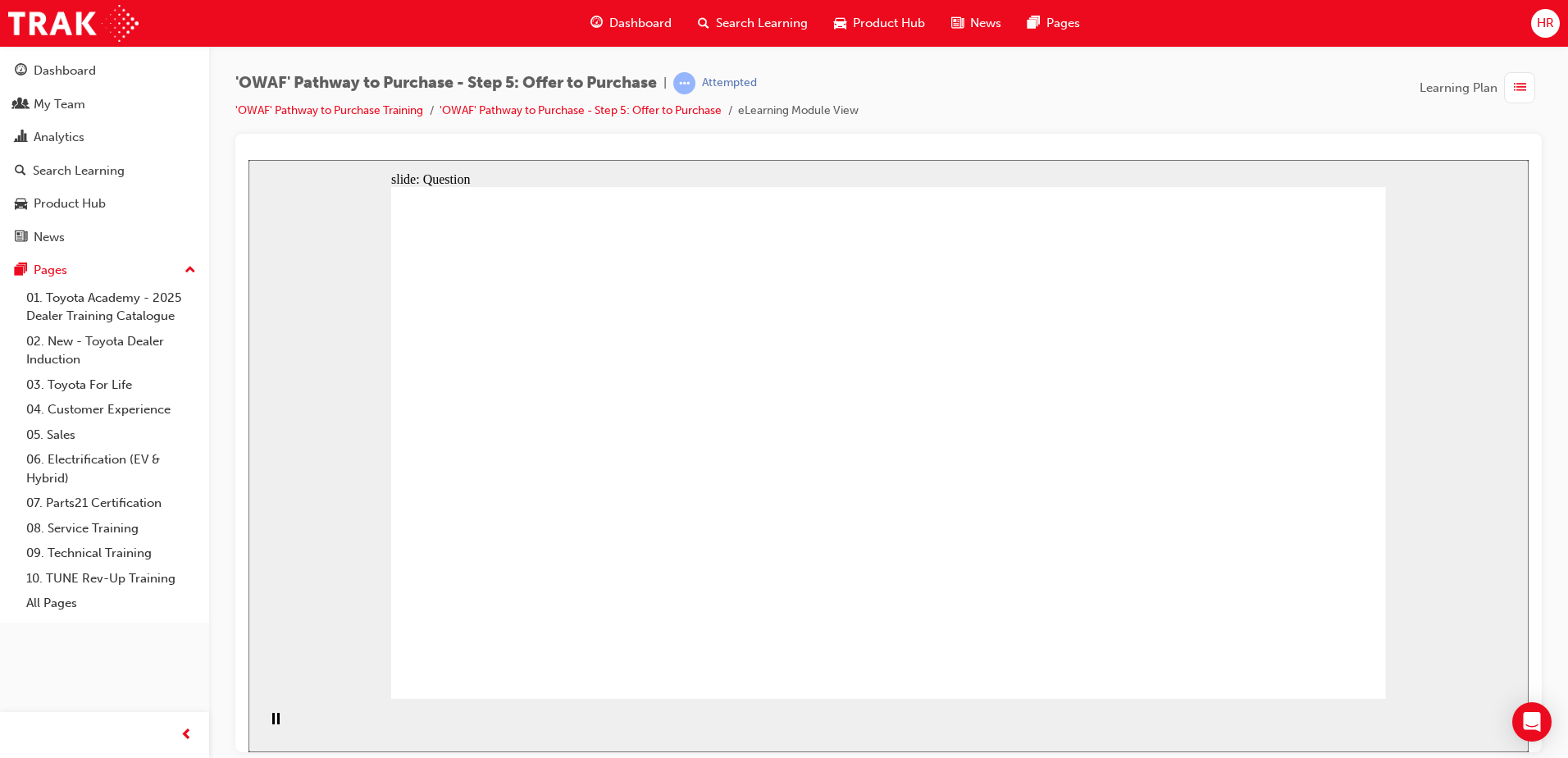
radio input "true"
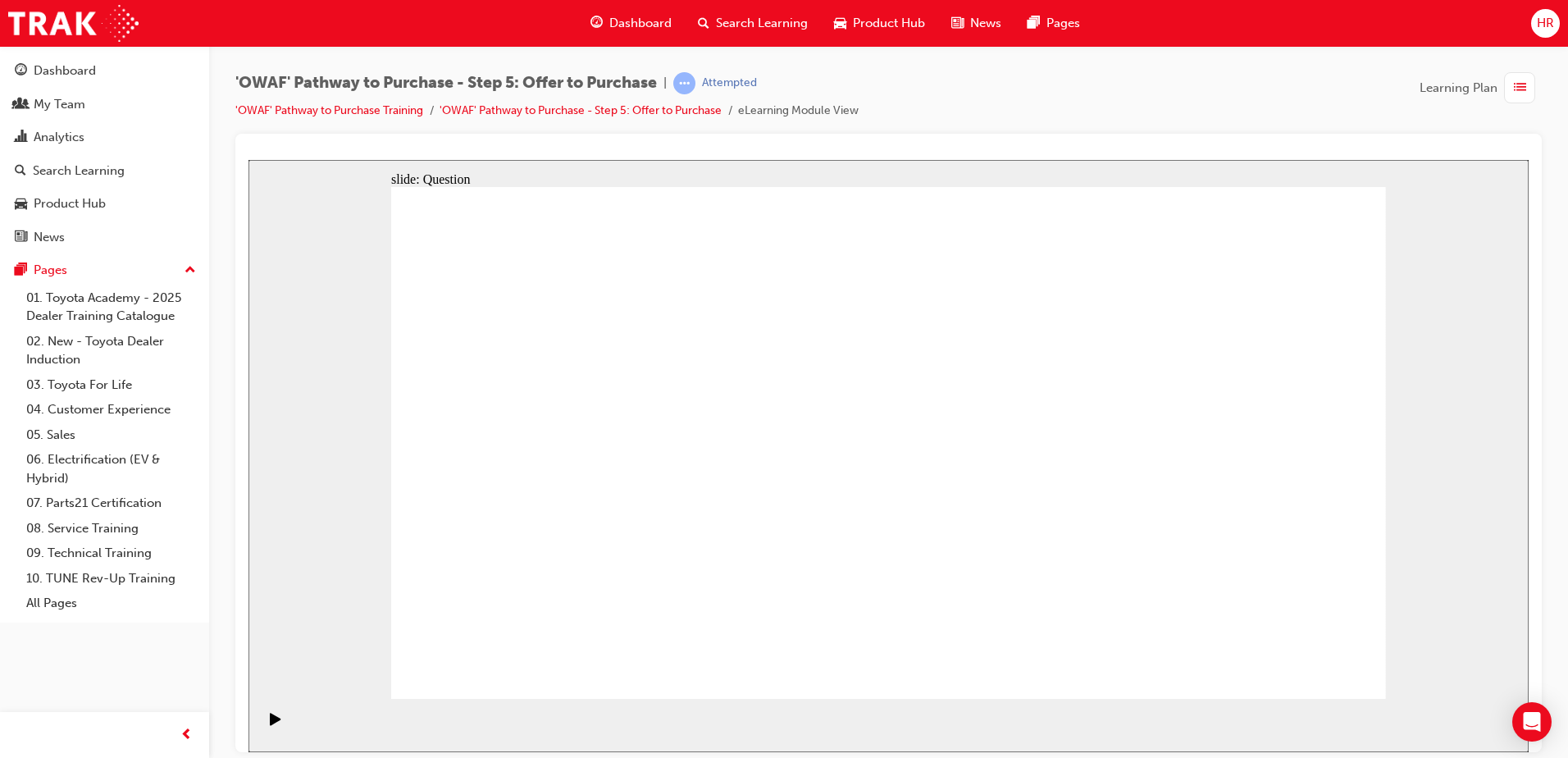
radio input "false"
radio input "true"
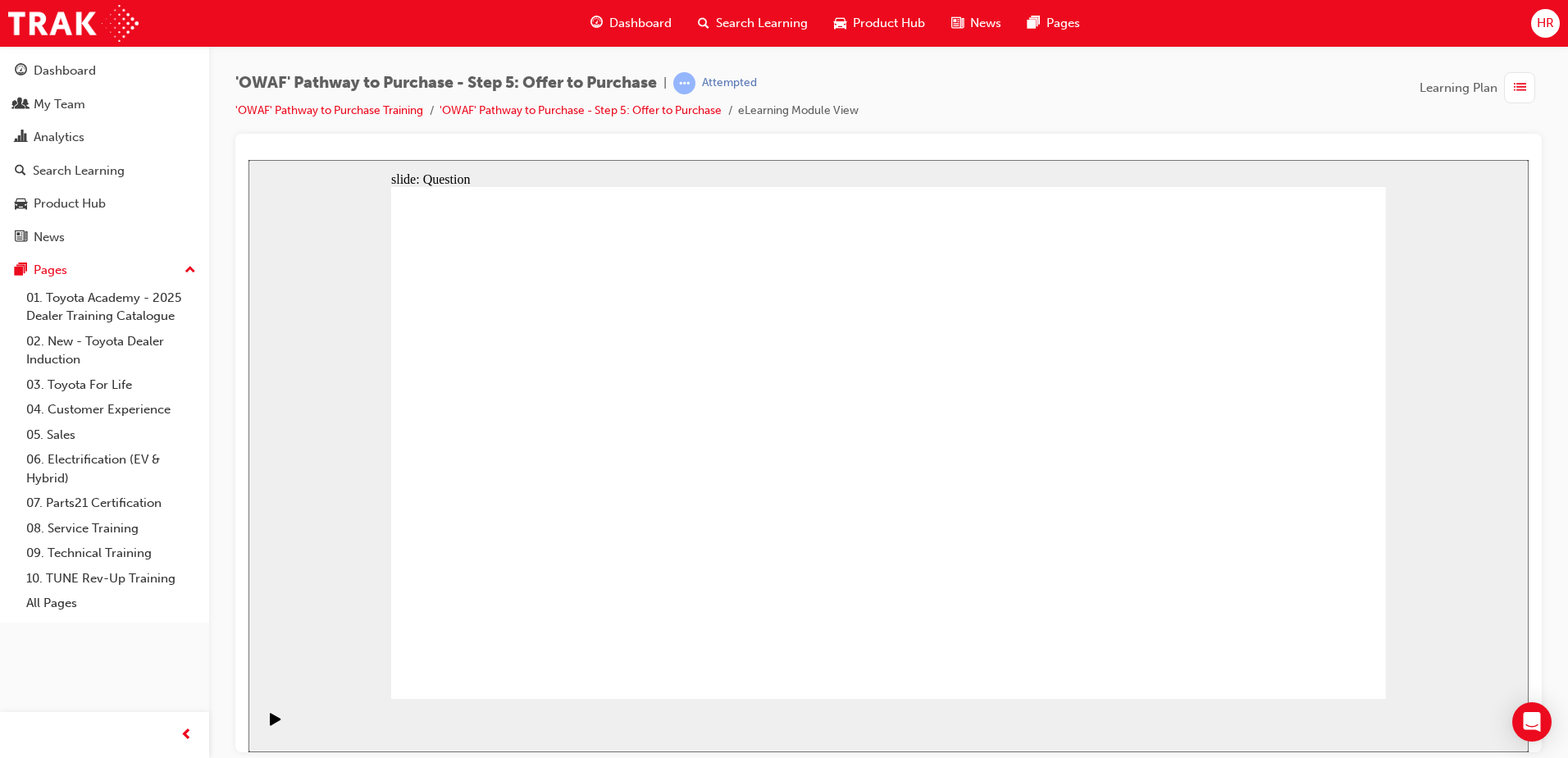
drag, startPoint x: 715, startPoint y: 596, endPoint x: 687, endPoint y: 606, distance: 29.7
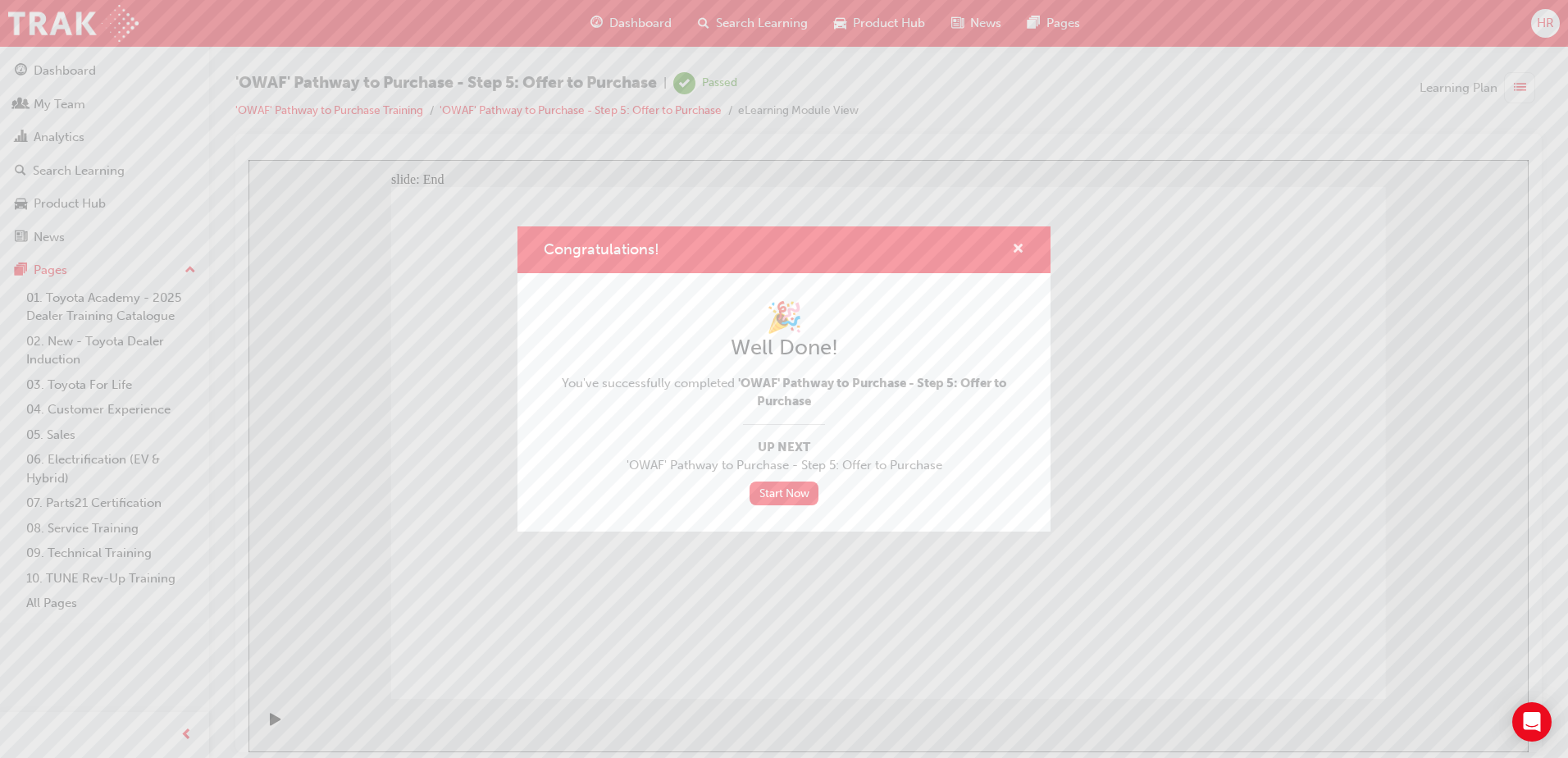
click at [1018, 251] on span "cross-icon" at bounding box center [1018, 250] width 12 height 15
